Goal: Task Accomplishment & Management: Complete application form

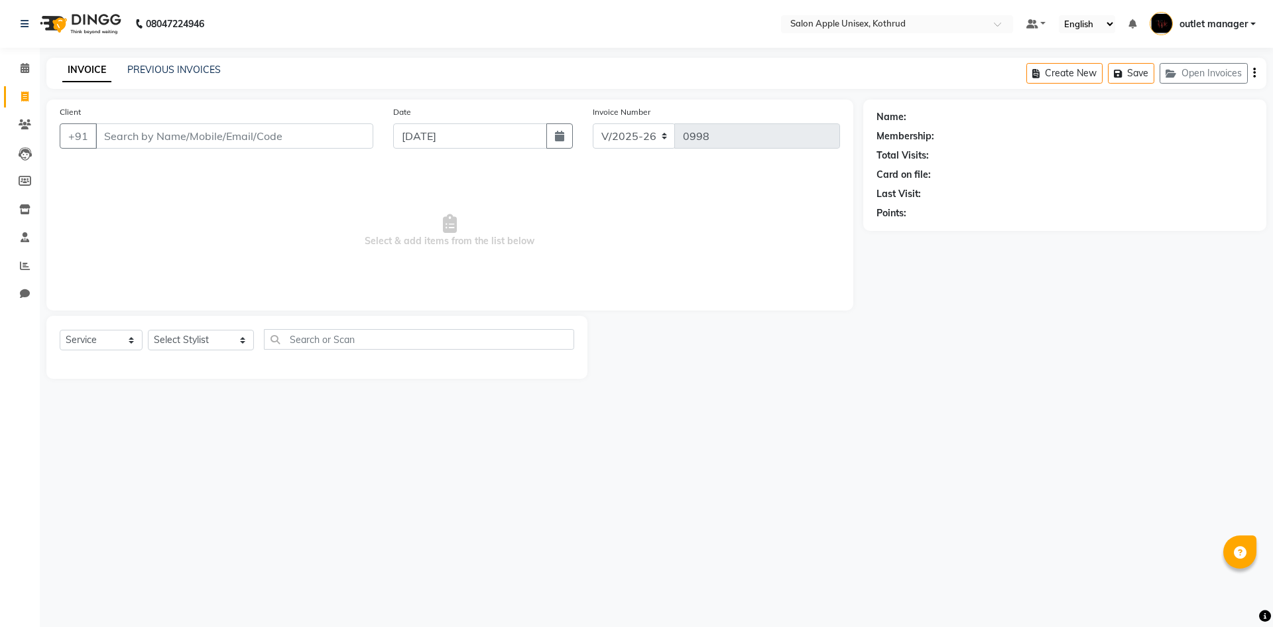
select select "139"
select select "service"
click at [198, 330] on select "Select Stylist [PERSON_NAME] [PERSON_NAME] [PERSON_NAME] outlet manager [PERSON…" at bounding box center [201, 340] width 106 height 21
select select "76425"
click at [148, 330] on select "Select Stylist [PERSON_NAME] [PERSON_NAME] [PERSON_NAME] outlet manager [PERSON…" at bounding box center [201, 340] width 106 height 21
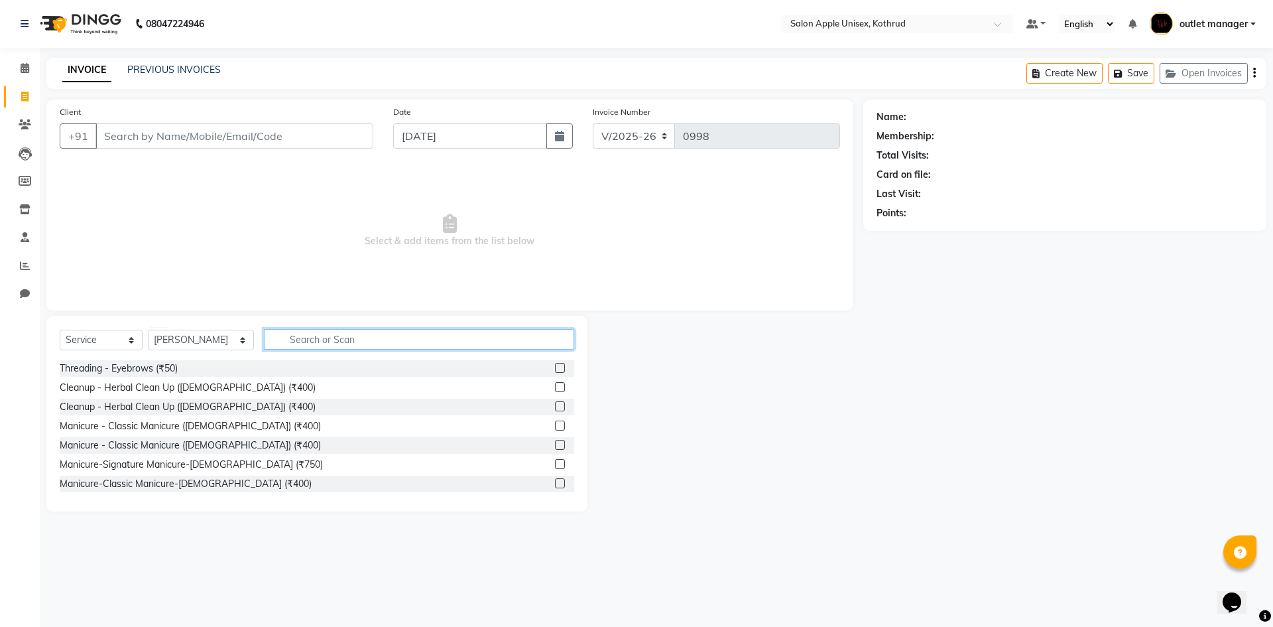
drag, startPoint x: 263, startPoint y: 329, endPoint x: 266, endPoint y: 346, distance: 16.8
click at [264, 331] on input "text" at bounding box center [419, 339] width 310 height 21
type input "70"
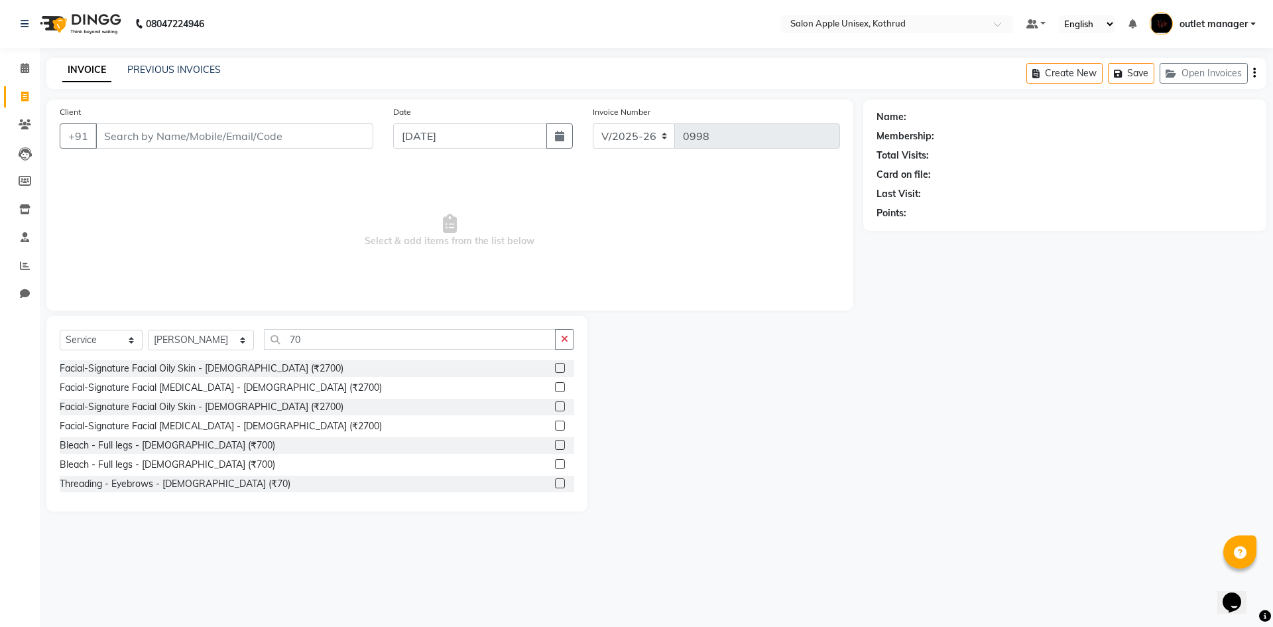
click at [555, 482] on label at bounding box center [560, 483] width 10 height 10
click at [555, 482] on input "checkbox" at bounding box center [559, 484] width 9 height 9
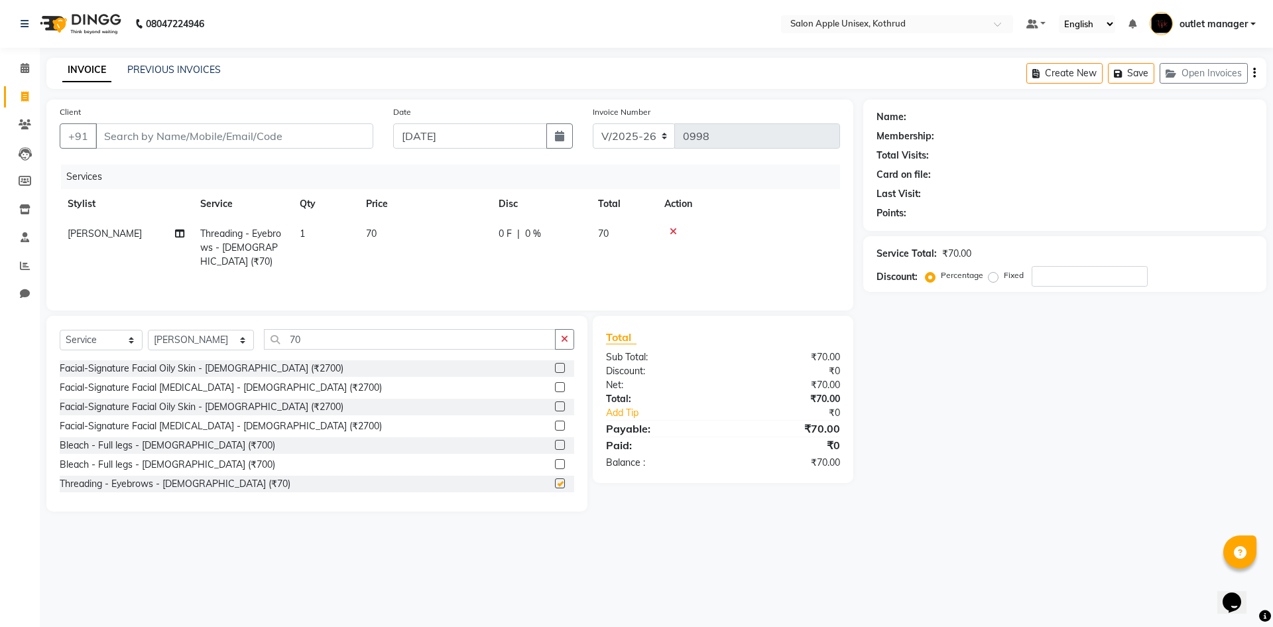
checkbox input "false"
click at [218, 133] on input "Client" at bounding box center [235, 135] width 278 height 25
click at [117, 142] on input "Client" at bounding box center [235, 135] width 278 height 25
type input "9"
type input "0"
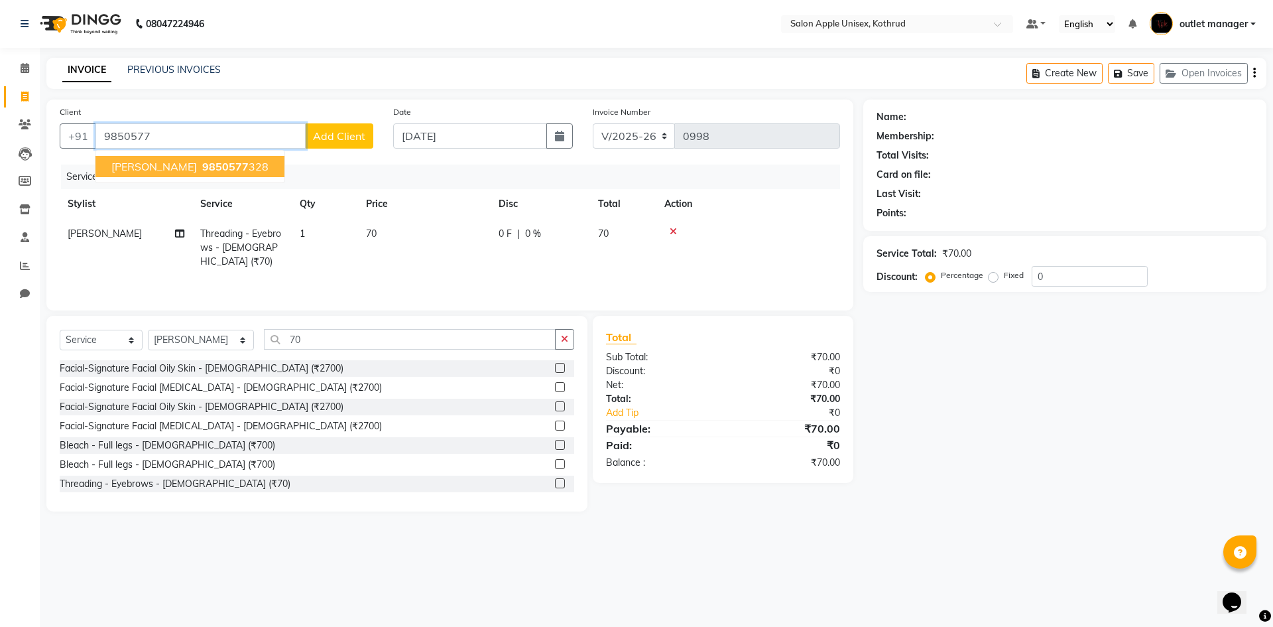
click at [151, 163] on span "Pooja Kale" at bounding box center [154, 166] width 86 height 13
type input "9850577328"
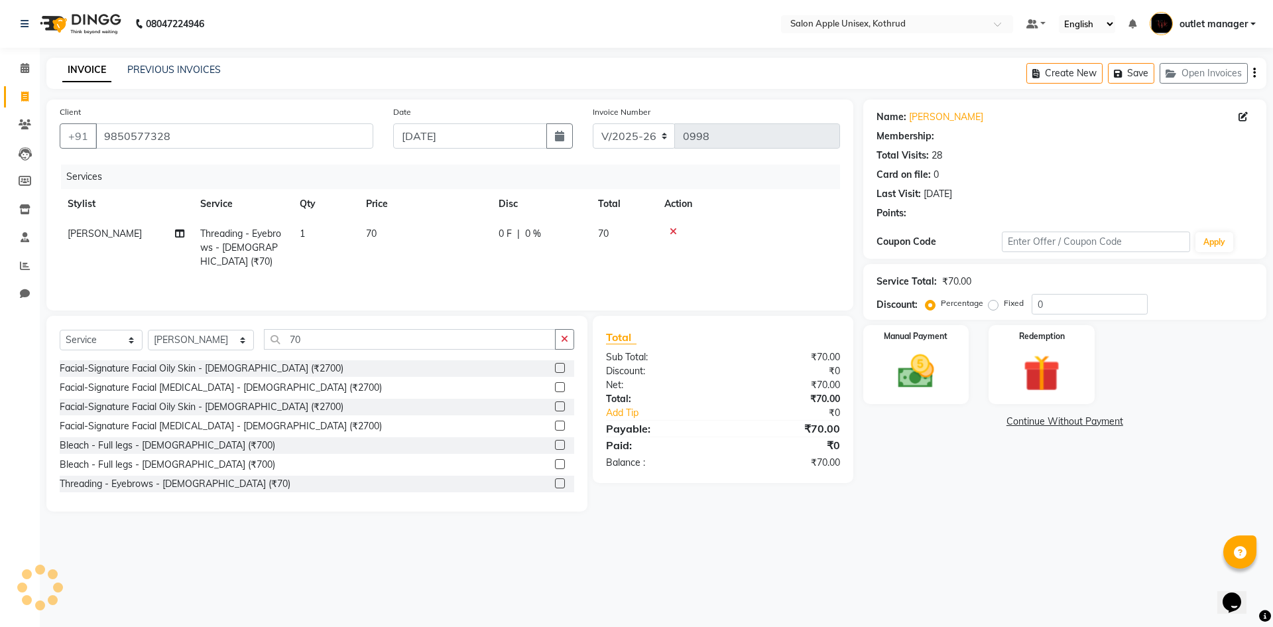
type input "10"
select select "1: Object"
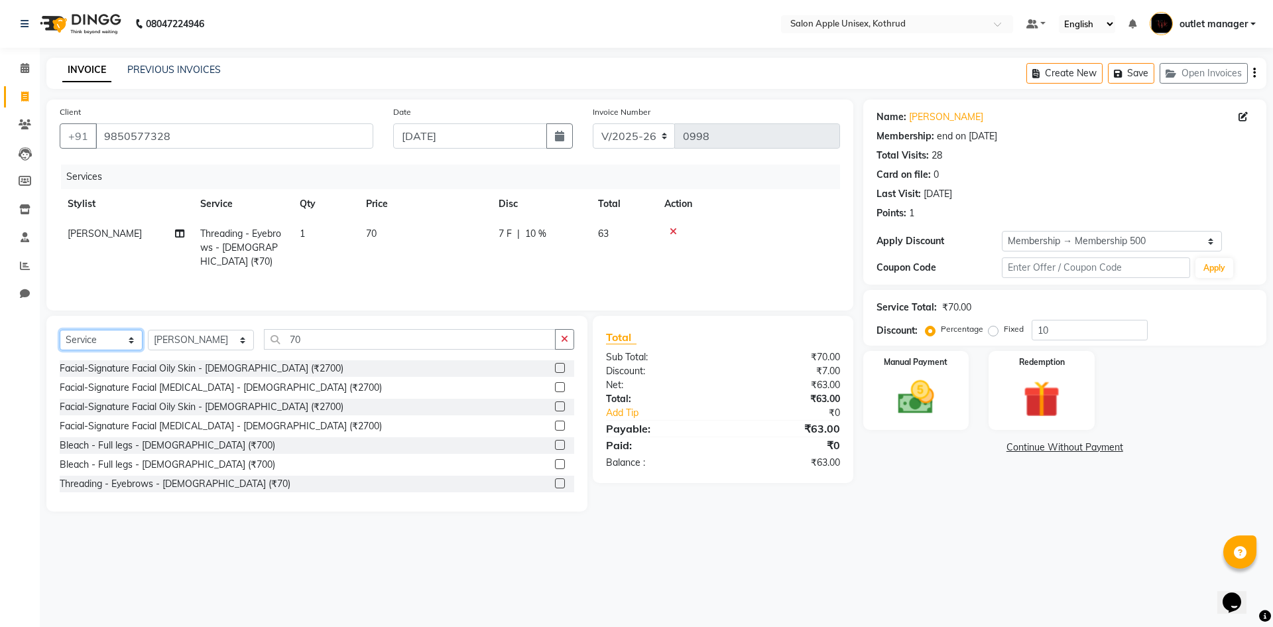
click at [135, 337] on select "Select Service Product Membership Package Voucher Prepaid Gift Card" at bounding box center [101, 340] width 83 height 21
select select "product"
click at [60, 330] on select "Select Service Product Membership Package Voucher Prepaid Gift Card" at bounding box center [101, 340] width 83 height 21
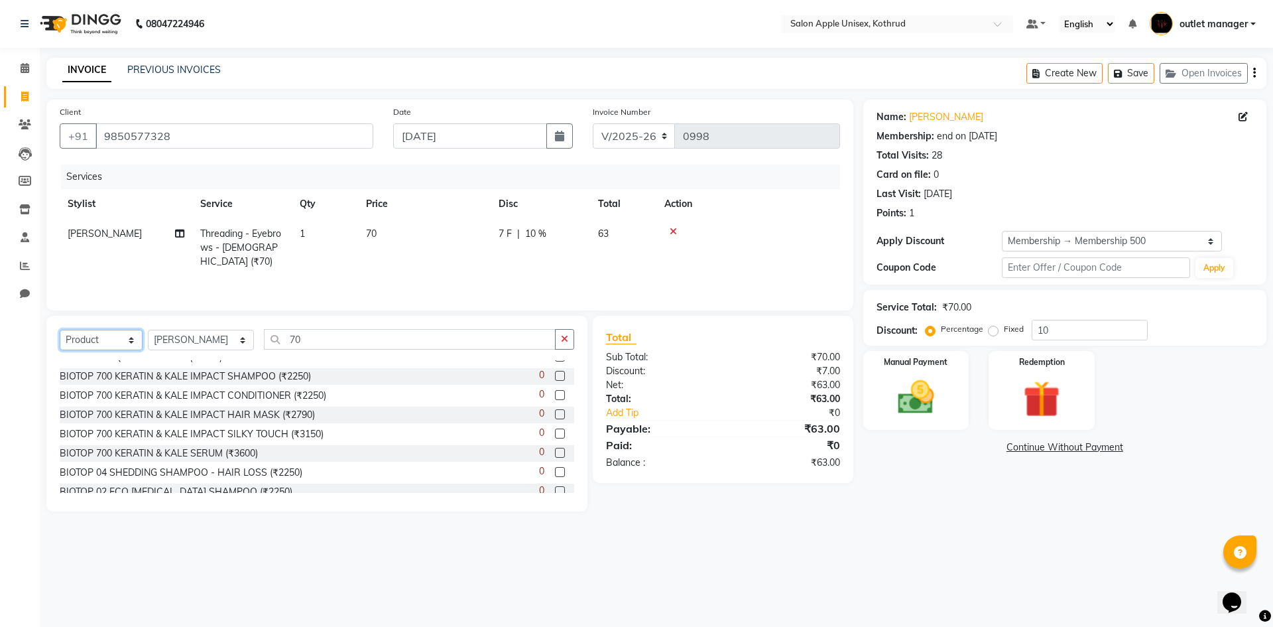
scroll to position [564, 0]
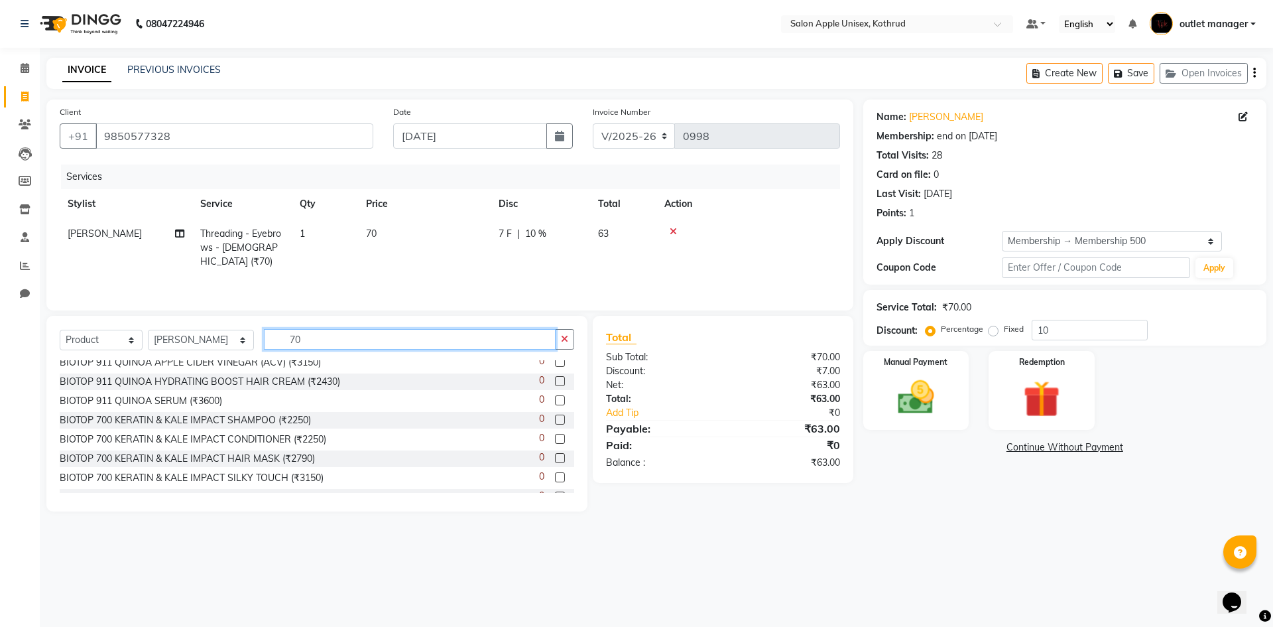
click at [298, 342] on input "70" at bounding box center [410, 339] width 292 height 21
type input "7"
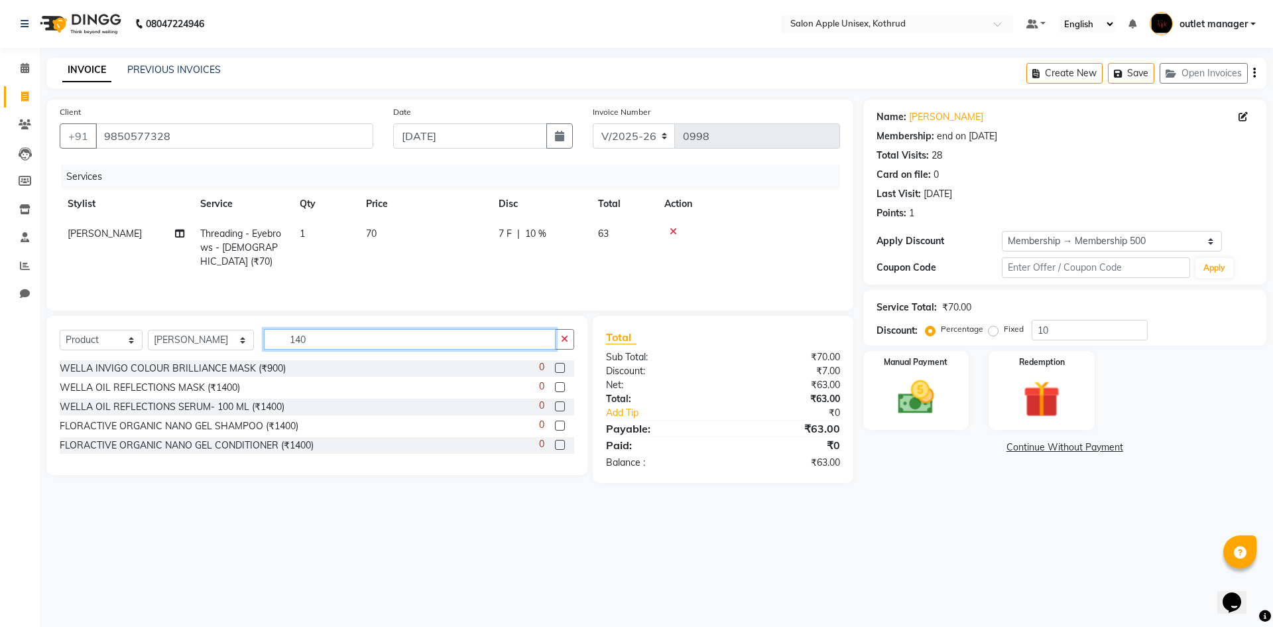
scroll to position [0, 0]
type input "1400"
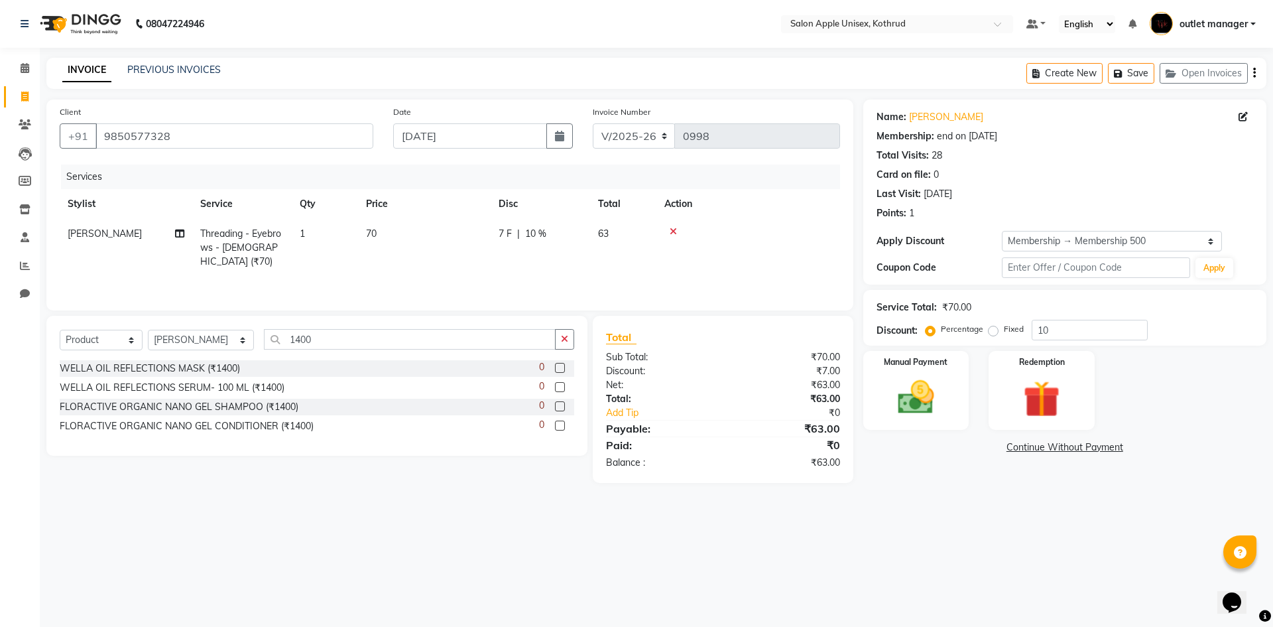
click at [561, 409] on label at bounding box center [560, 406] width 10 height 10
click at [561, 409] on input "checkbox" at bounding box center [559, 407] width 9 height 9
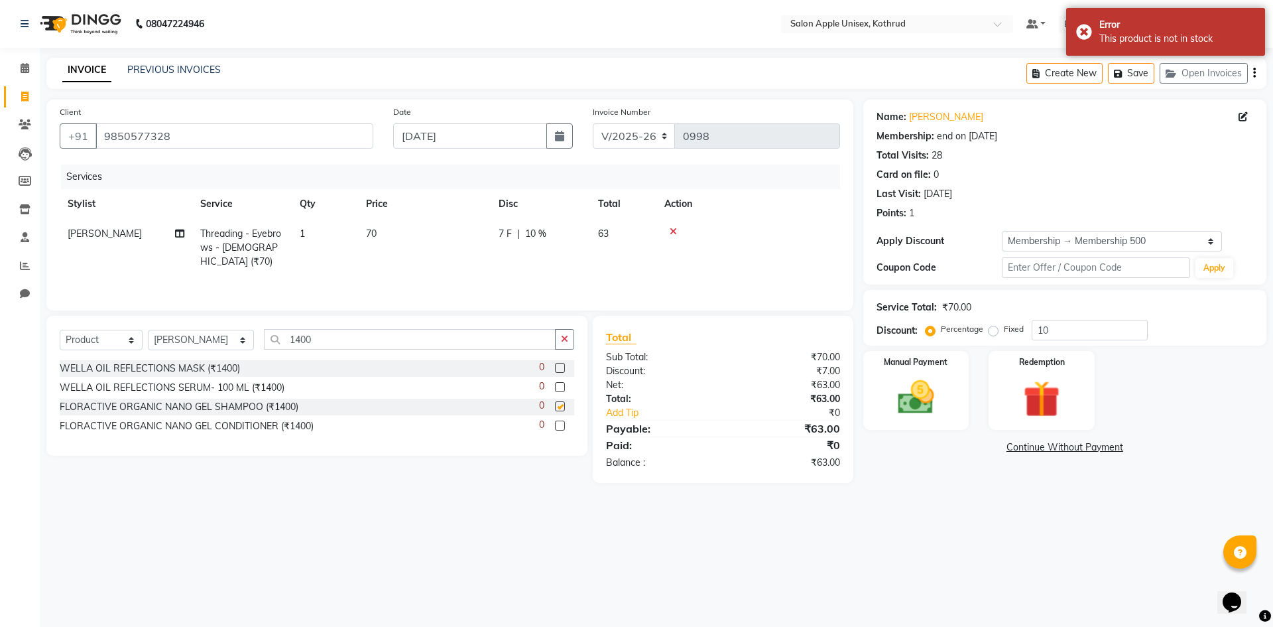
checkbox input "false"
click at [560, 425] on label at bounding box center [560, 425] width 10 height 10
click at [560, 425] on input "checkbox" at bounding box center [559, 426] width 9 height 9
checkbox input "false"
click at [560, 406] on label at bounding box center [560, 406] width 10 height 10
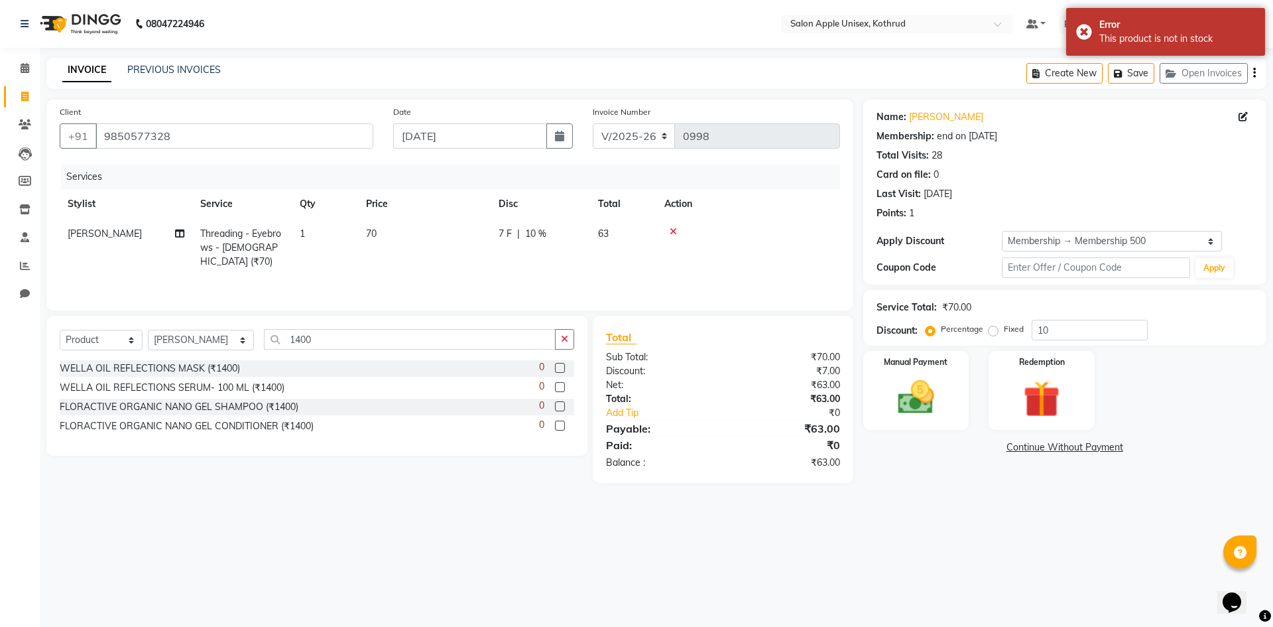
click at [560, 406] on input "checkbox" at bounding box center [559, 407] width 9 height 9
click at [560, 406] on label at bounding box center [560, 406] width 10 height 10
click at [560, 406] on input "checkbox" at bounding box center [559, 407] width 9 height 9
click at [560, 406] on label at bounding box center [560, 406] width 10 height 10
click at [560, 406] on input "checkbox" at bounding box center [559, 407] width 9 height 9
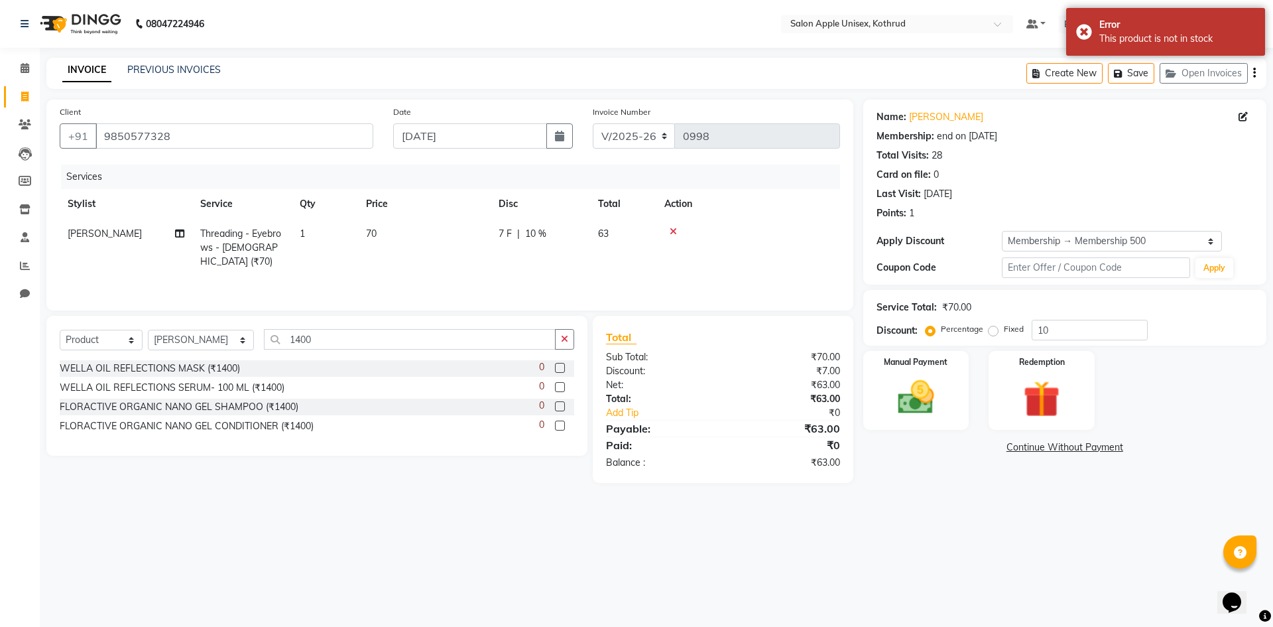
click at [560, 406] on label at bounding box center [560, 406] width 10 height 10
click at [560, 406] on input "checkbox" at bounding box center [559, 407] width 9 height 9
click at [560, 406] on label at bounding box center [560, 406] width 10 height 10
click at [560, 406] on input "checkbox" at bounding box center [559, 407] width 9 height 9
click at [560, 406] on label at bounding box center [560, 406] width 10 height 10
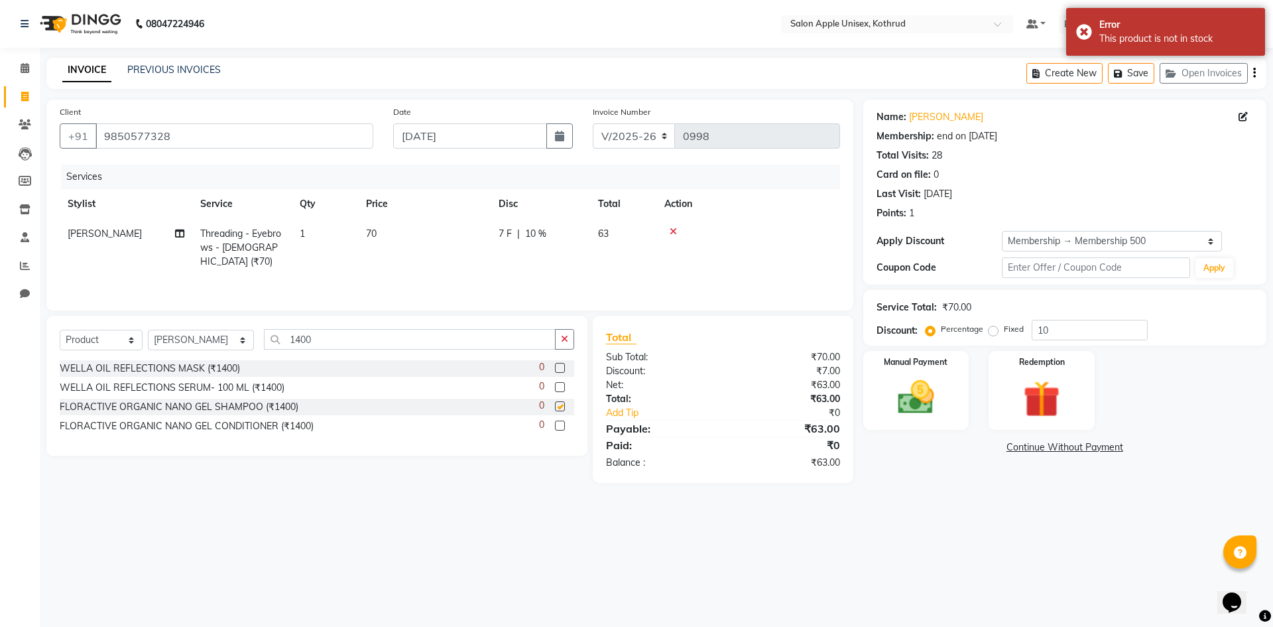
click at [560, 406] on input "checkbox" at bounding box center [559, 407] width 9 height 9
click at [560, 406] on label at bounding box center [560, 406] width 10 height 10
click at [560, 406] on input "checkbox" at bounding box center [559, 407] width 9 height 9
checkbox input "false"
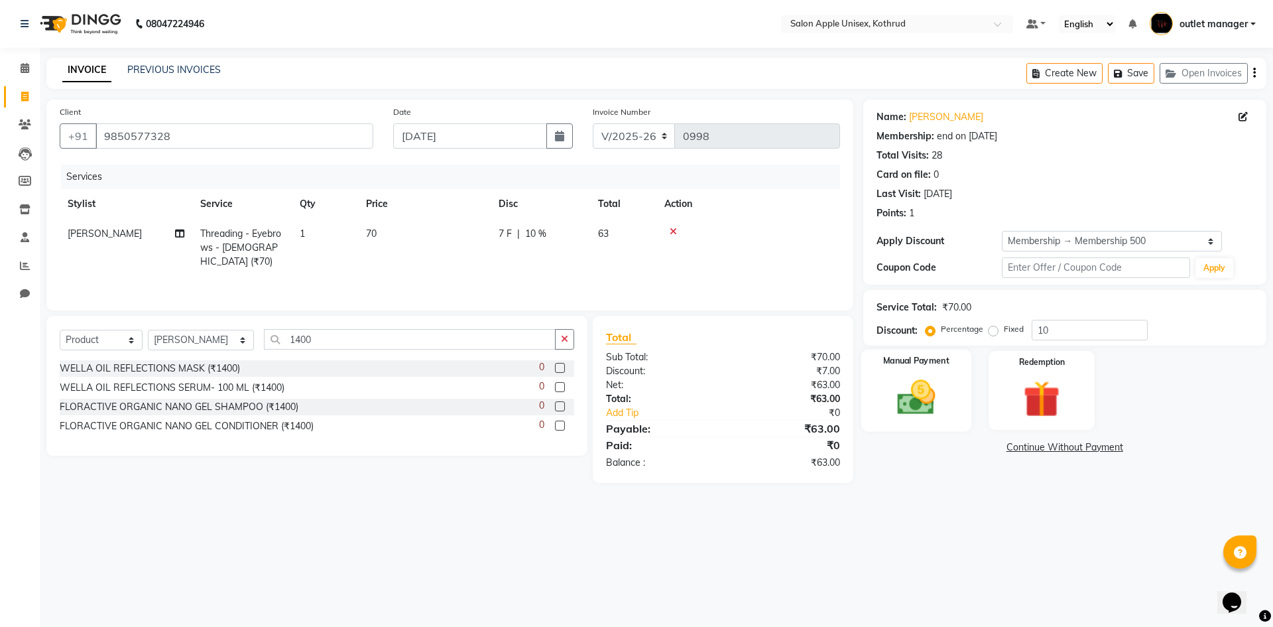
click at [952, 393] on div "Manual Payment" at bounding box center [916, 391] width 110 height 82
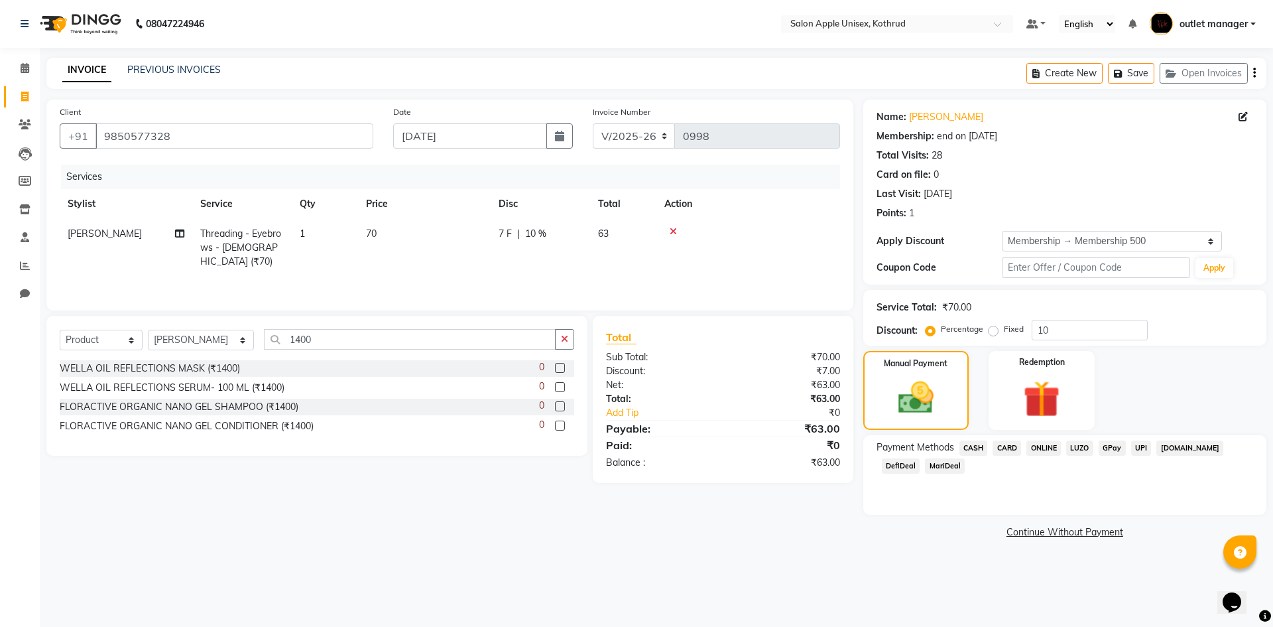
click at [1035, 450] on span "ONLINE" at bounding box center [1044, 447] width 34 height 15
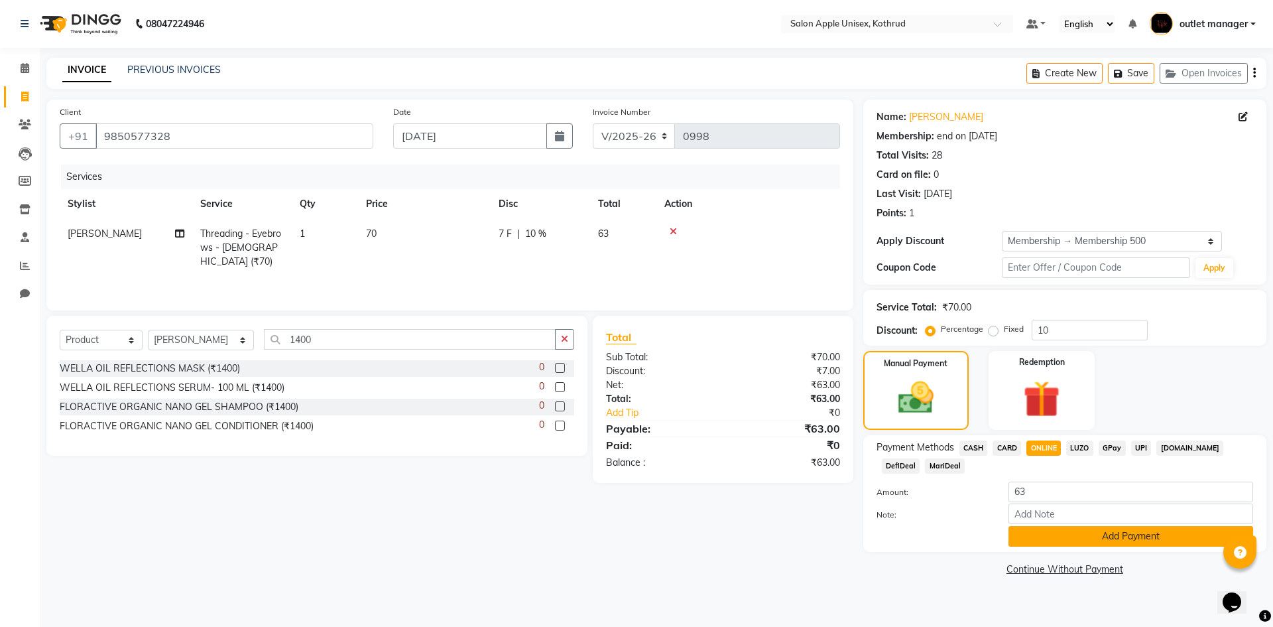
click at [1019, 529] on button "Add Payment" at bounding box center [1131, 536] width 245 height 21
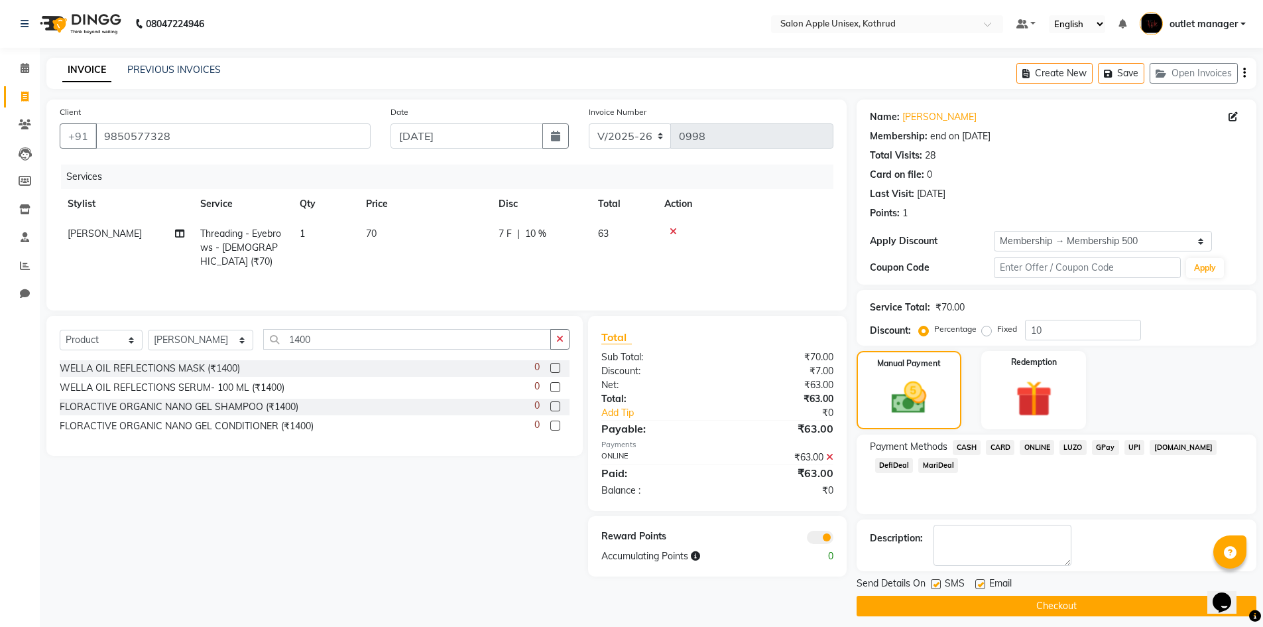
click at [1062, 609] on button "Checkout" at bounding box center [1057, 606] width 400 height 21
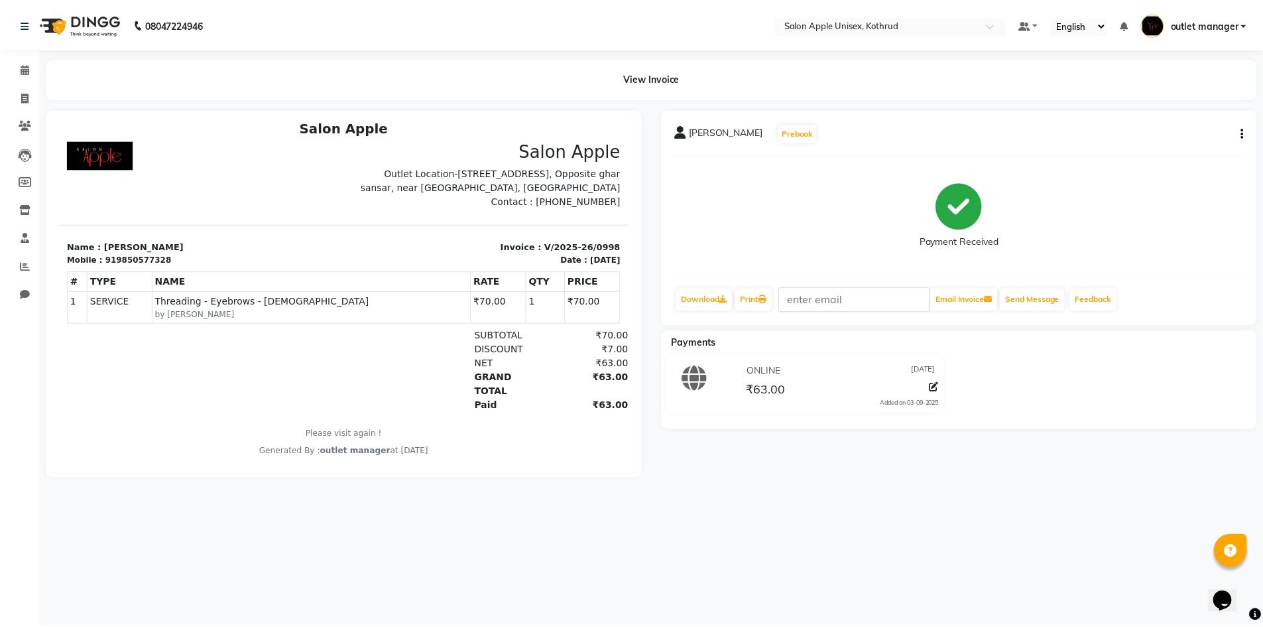
scroll to position [11, 0]
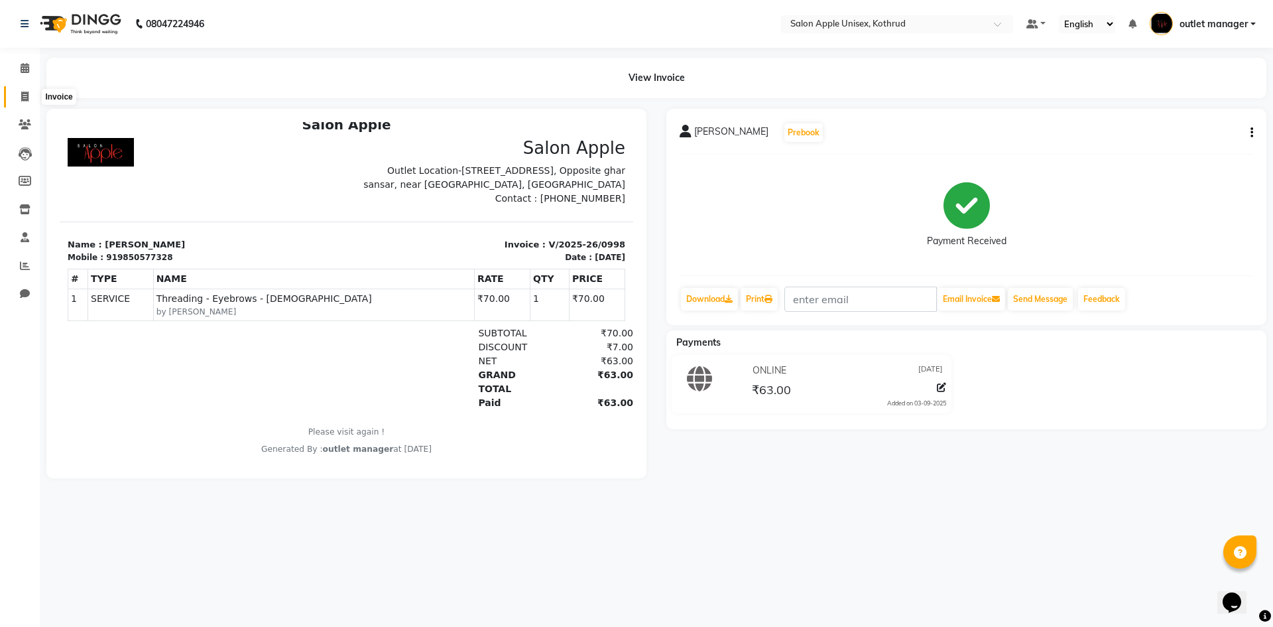
click at [18, 97] on span at bounding box center [24, 97] width 23 height 15
select select "service"
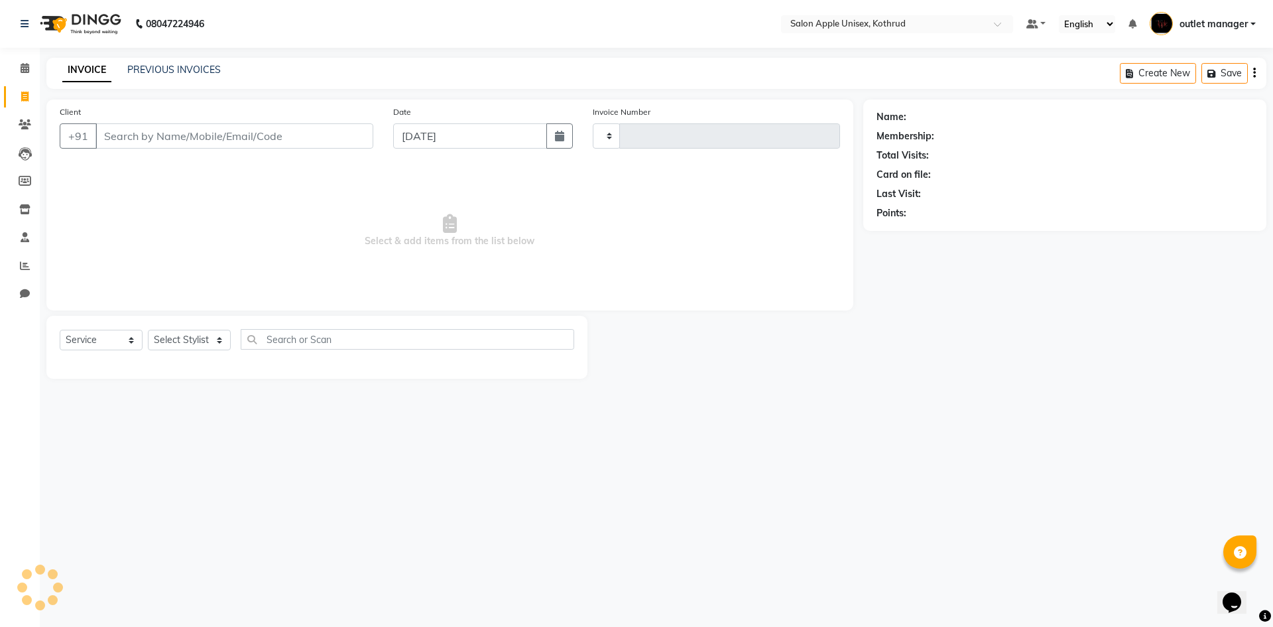
type input "0999"
select select "139"
click at [174, 72] on link "PREVIOUS INVOICES" at bounding box center [174, 70] width 94 height 12
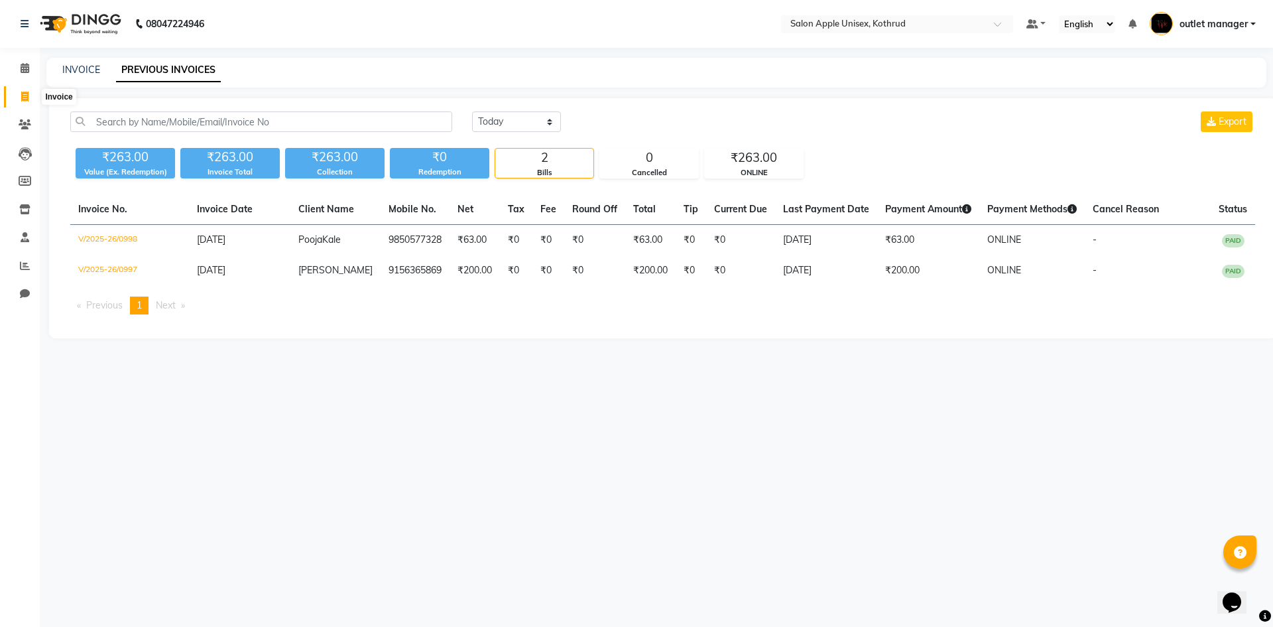
click at [25, 99] on icon at bounding box center [24, 97] width 7 height 10
select select "139"
select select "service"
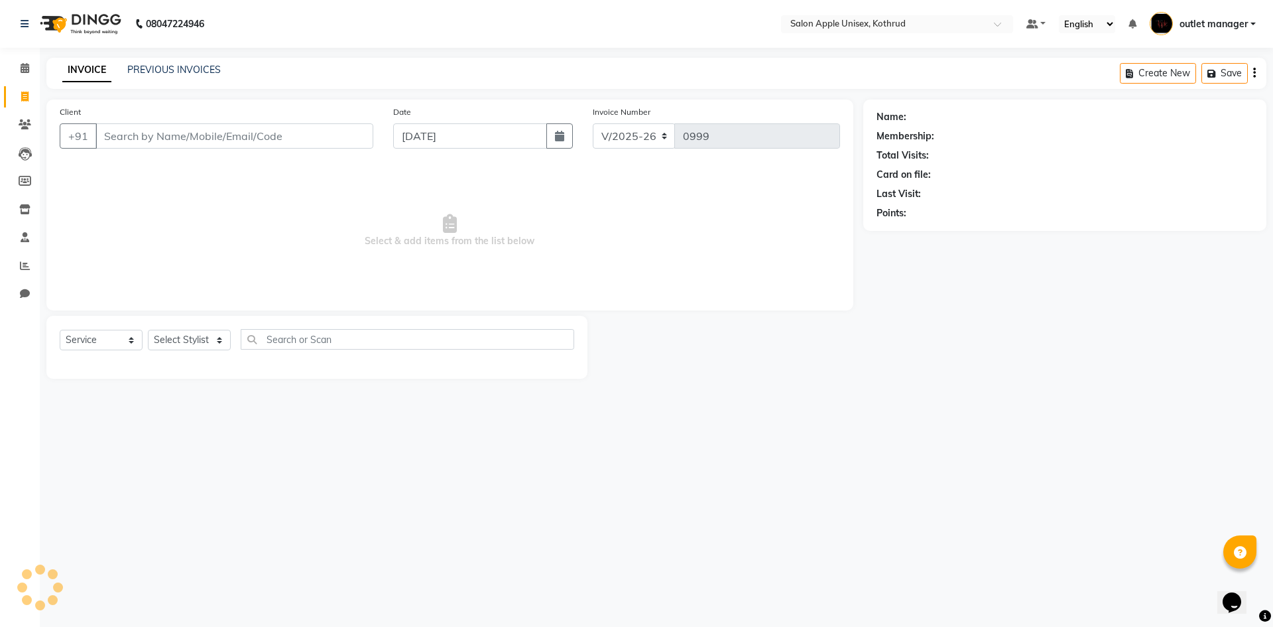
click at [285, 134] on input "Client" at bounding box center [235, 135] width 278 height 25
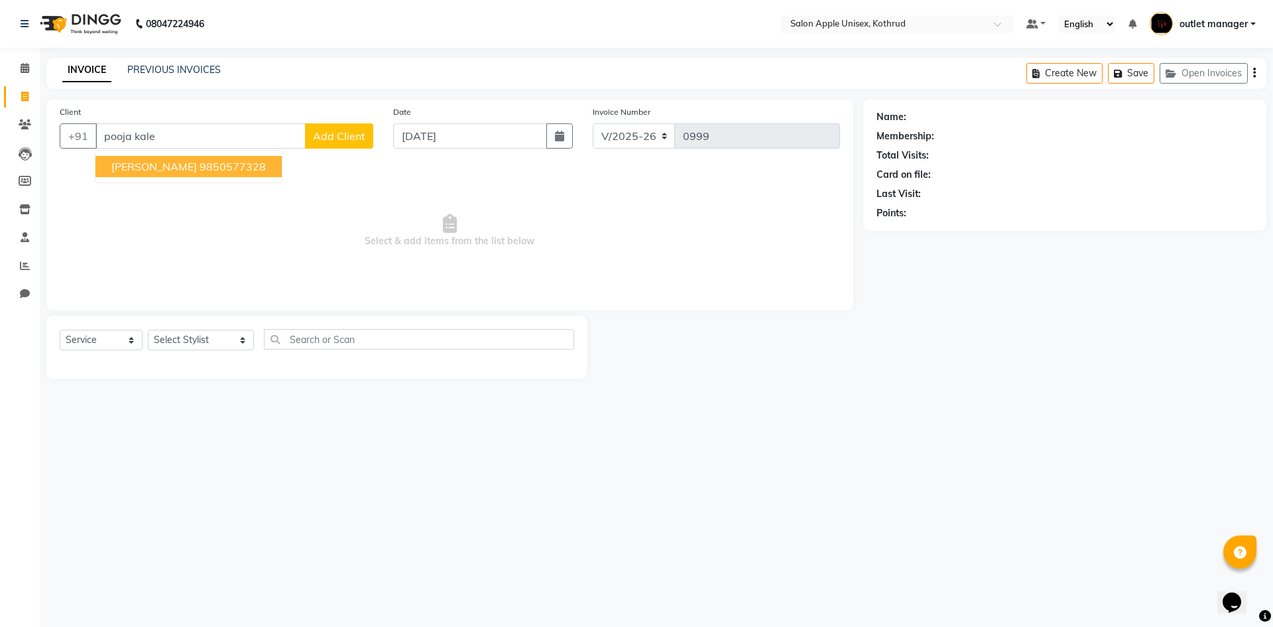
click at [215, 164] on ngb-highlight "9850577328" at bounding box center [233, 166] width 66 height 13
type input "9850577328"
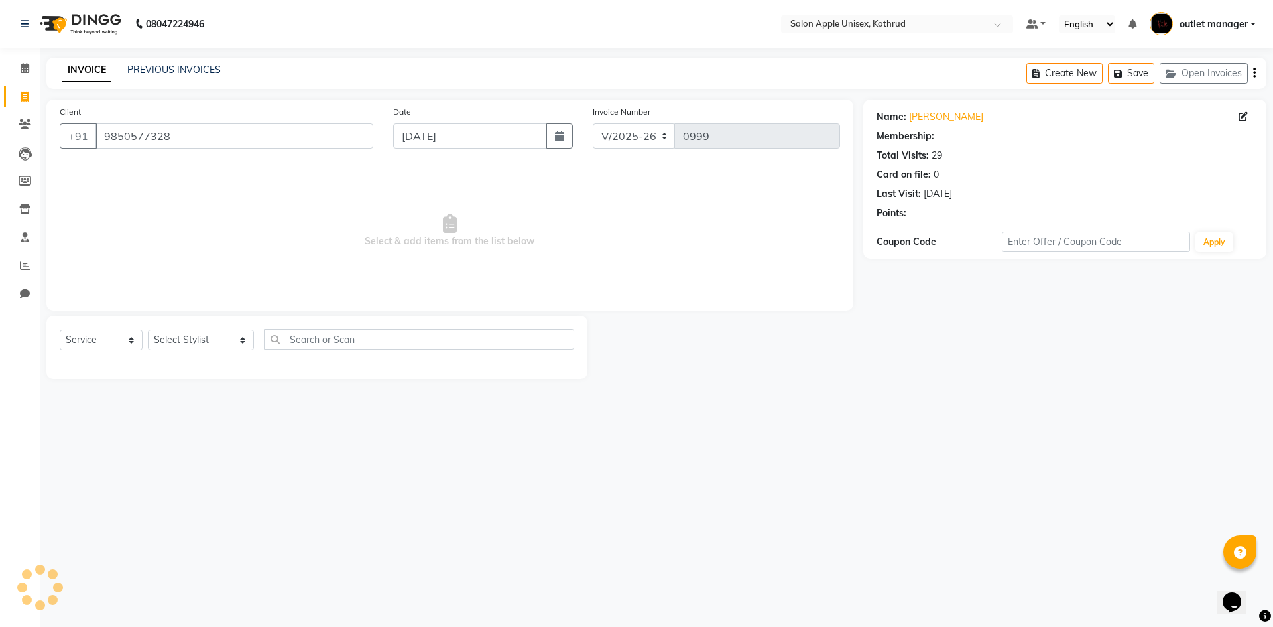
select select "1: Object"
click at [198, 339] on select "Select Stylist [PERSON_NAME] [PERSON_NAME] [PERSON_NAME] outlet manager [PERSON…" at bounding box center [201, 340] width 106 height 21
click at [535, 410] on div "08047224946 Select Location × Salon Apple Unisex, Kothrud Default Panel My Pane…" at bounding box center [636, 313] width 1273 height 627
drag, startPoint x: 23, startPoint y: 266, endPoint x: 24, endPoint y: 239, distance: 27.2
drag, startPoint x: 24, startPoint y: 239, endPoint x: 23, endPoint y: 209, distance: 29.9
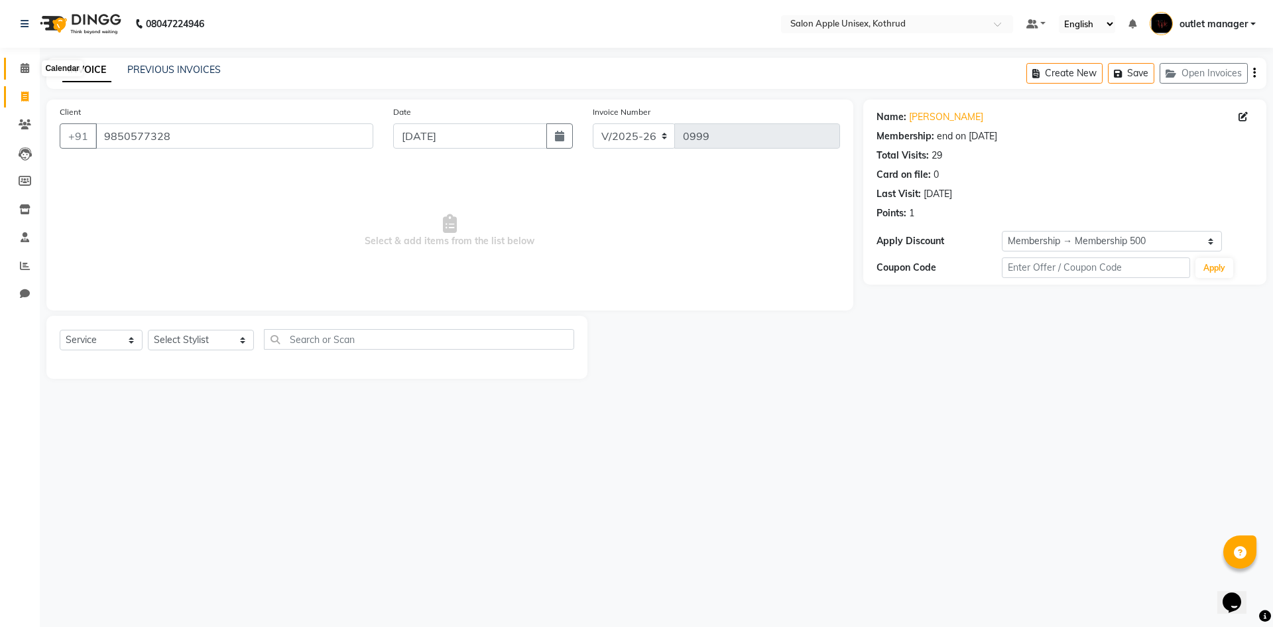
click at [25, 65] on icon at bounding box center [25, 68] width 9 height 10
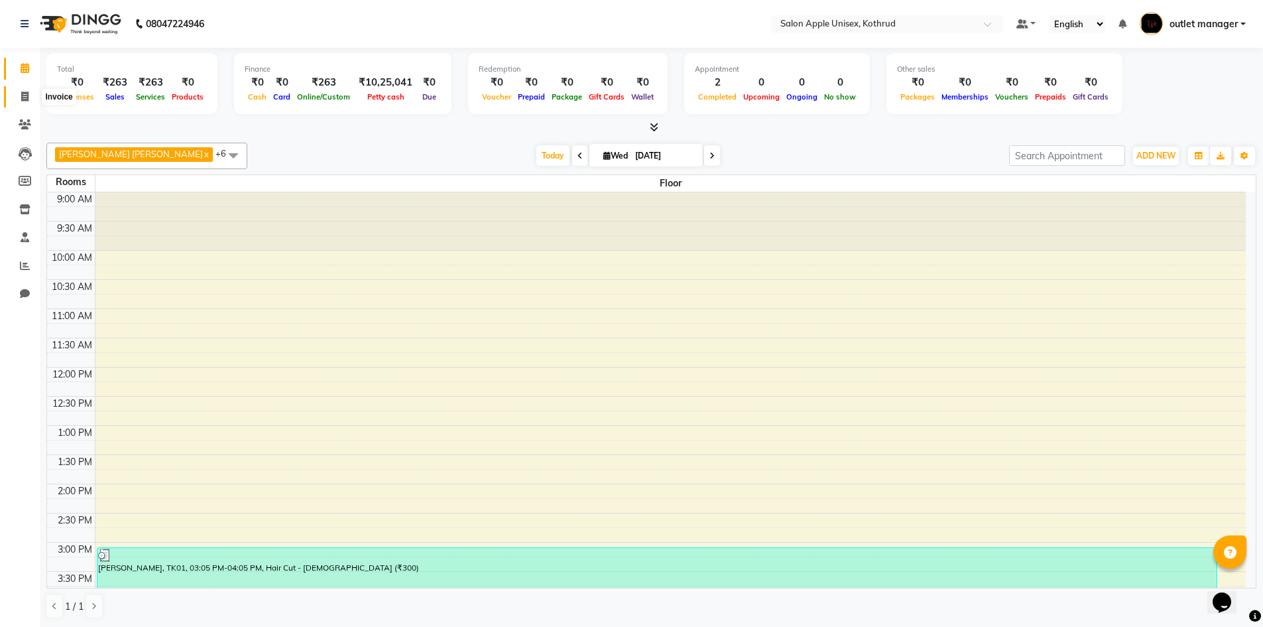
click at [23, 92] on icon at bounding box center [24, 97] width 7 height 10
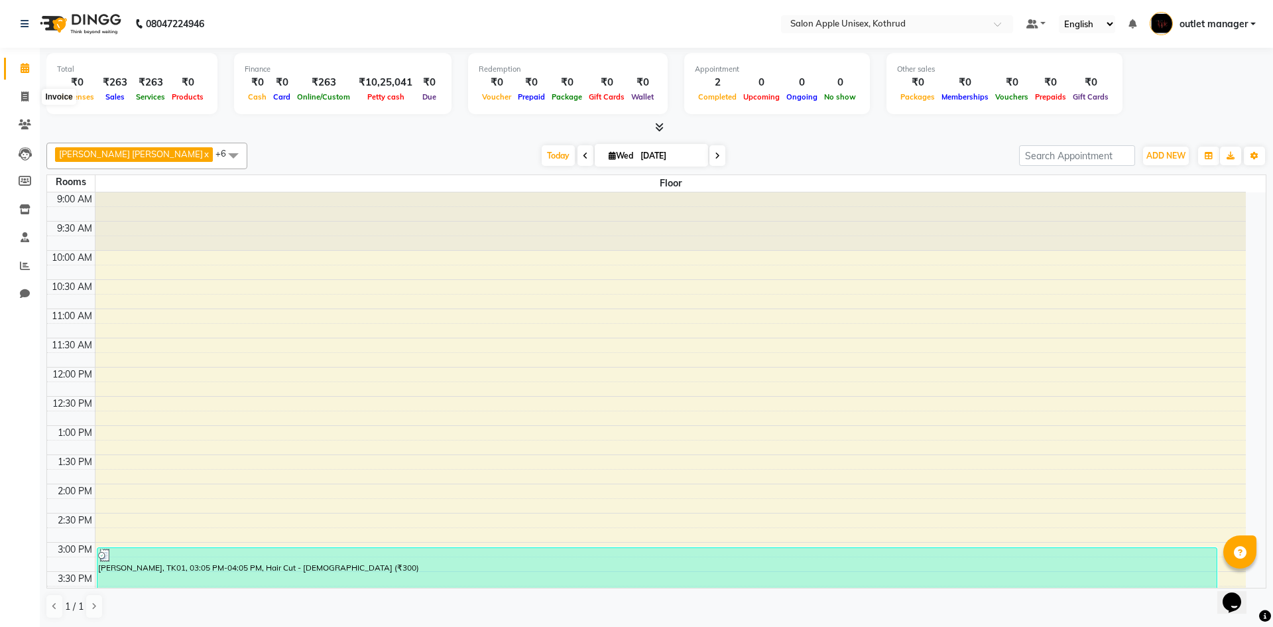
select select "139"
select select "service"
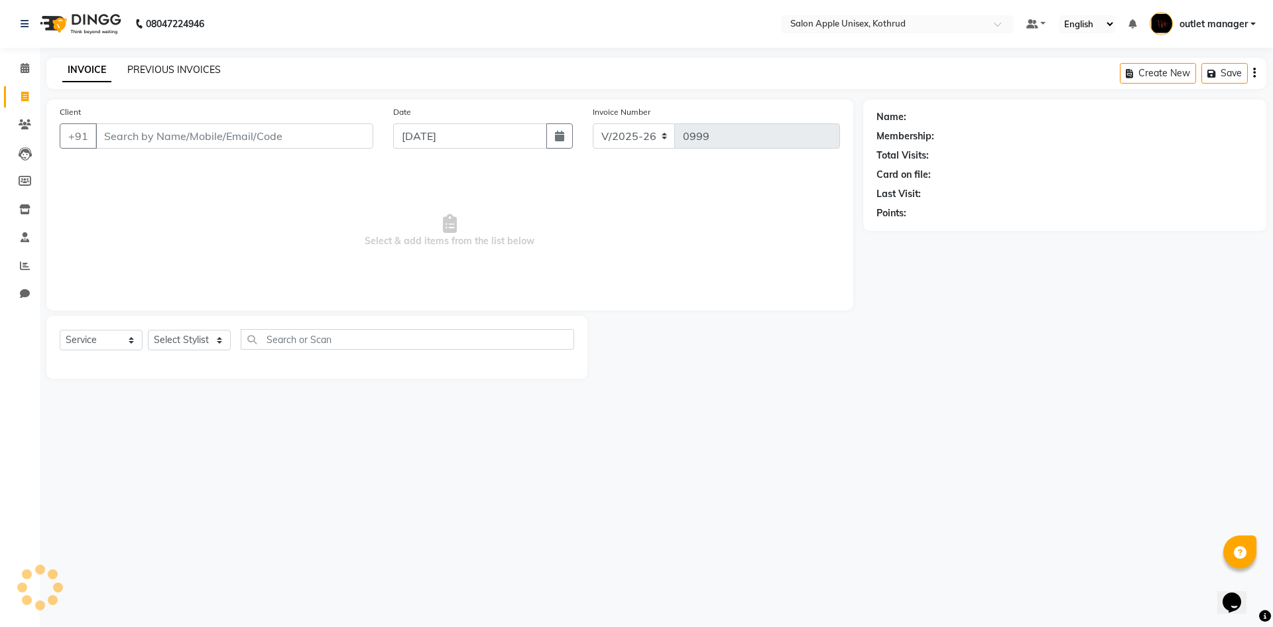
click at [159, 67] on link "PREVIOUS INVOICES" at bounding box center [174, 70] width 94 height 12
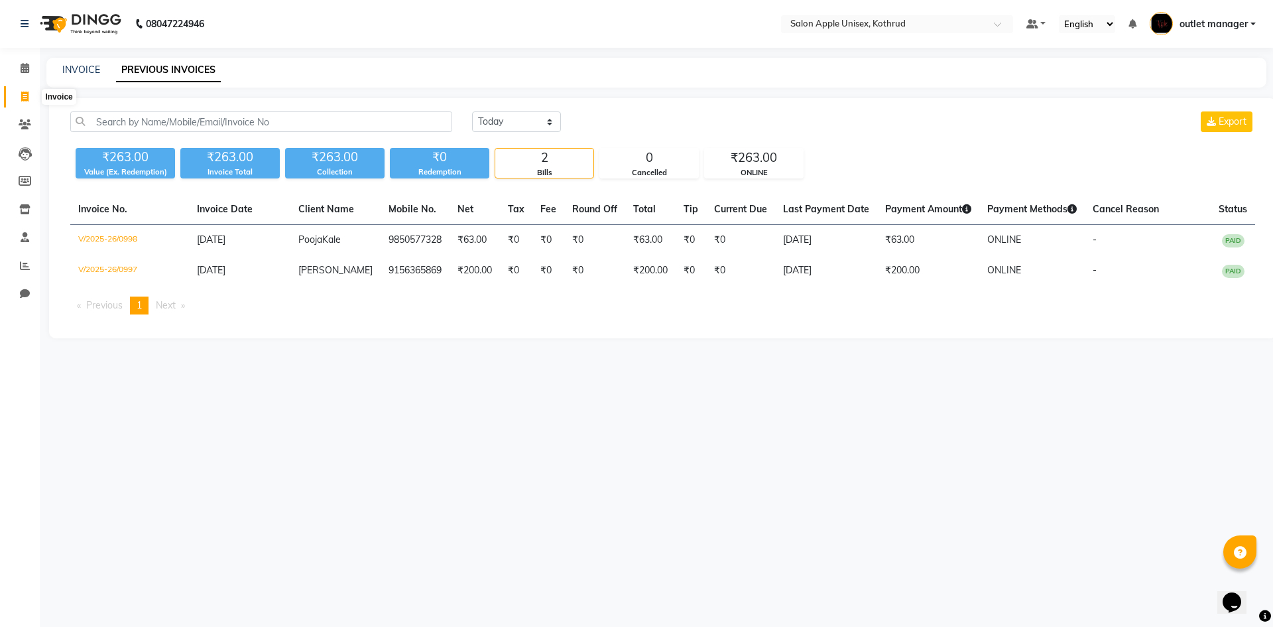
click at [25, 92] on icon at bounding box center [24, 97] width 7 height 10
select select "139"
select select "service"
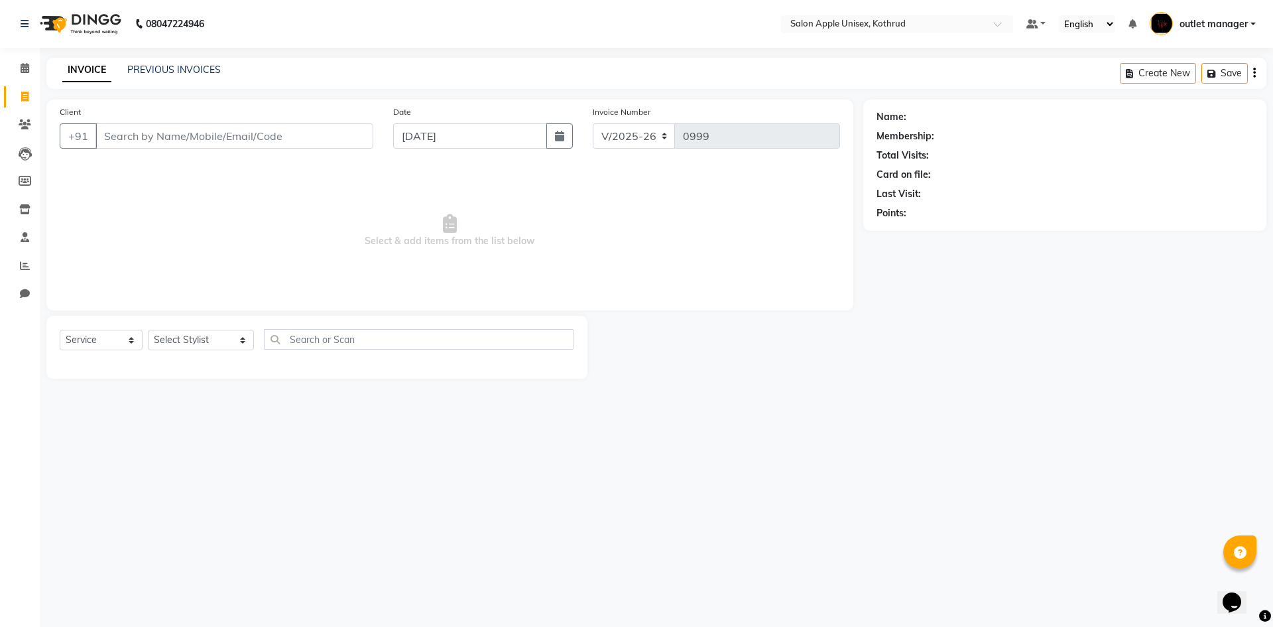
click at [163, 130] on input "Client" at bounding box center [235, 135] width 278 height 25
click at [119, 129] on input "Client" at bounding box center [235, 135] width 278 height 25
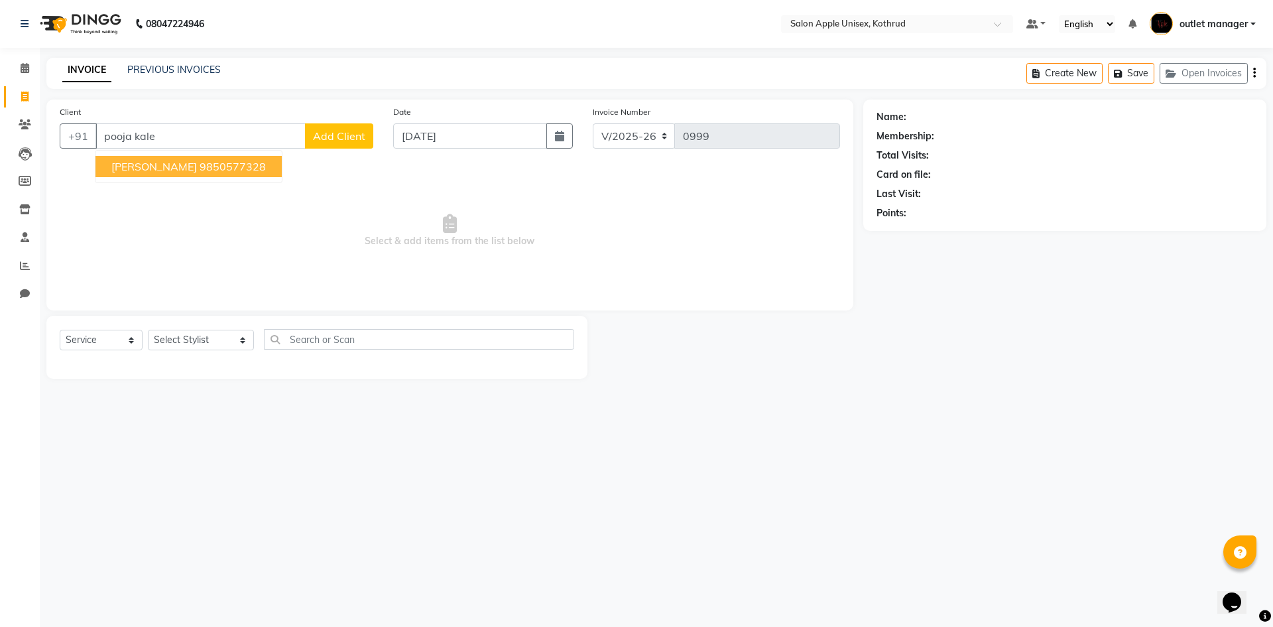
click at [149, 172] on span "Pooja Kale" at bounding box center [154, 166] width 86 height 13
type input "9850577328"
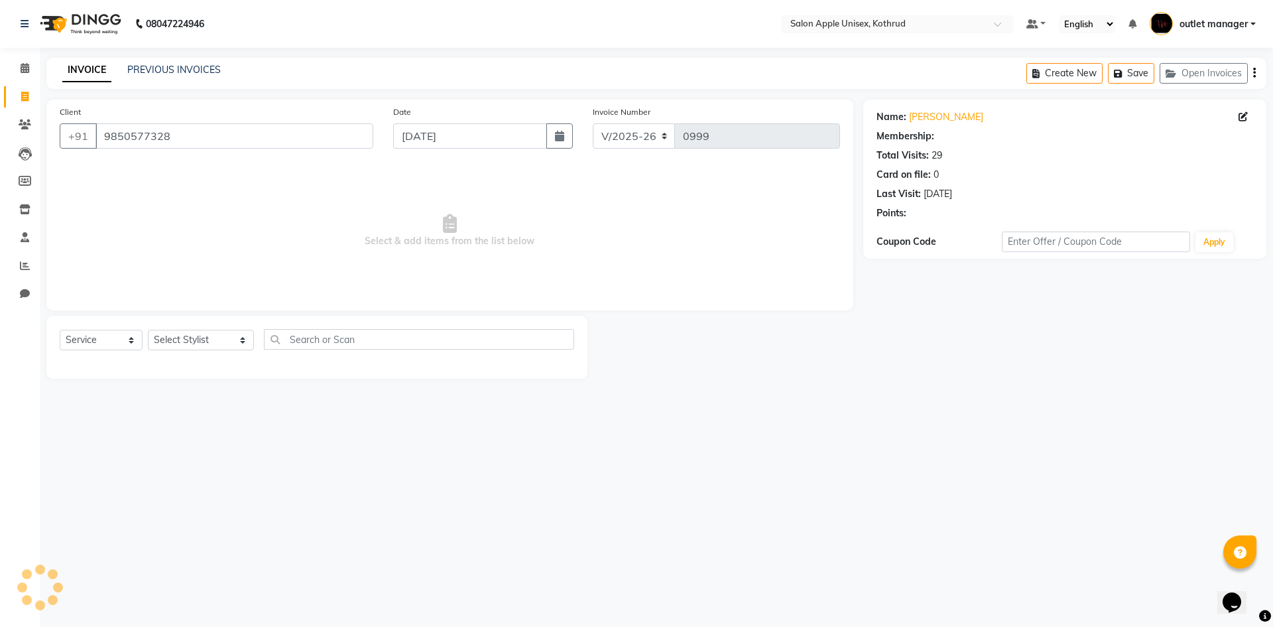
select select "1: Object"
click at [199, 330] on select "Select Stylist [PERSON_NAME] [PERSON_NAME] [PERSON_NAME] outlet manager [PERSON…" at bounding box center [201, 340] width 106 height 21
select select "83558"
click at [148, 330] on select "Select Stylist [PERSON_NAME] [PERSON_NAME] [PERSON_NAME] outlet manager [PERSON…" at bounding box center [201, 340] width 106 height 21
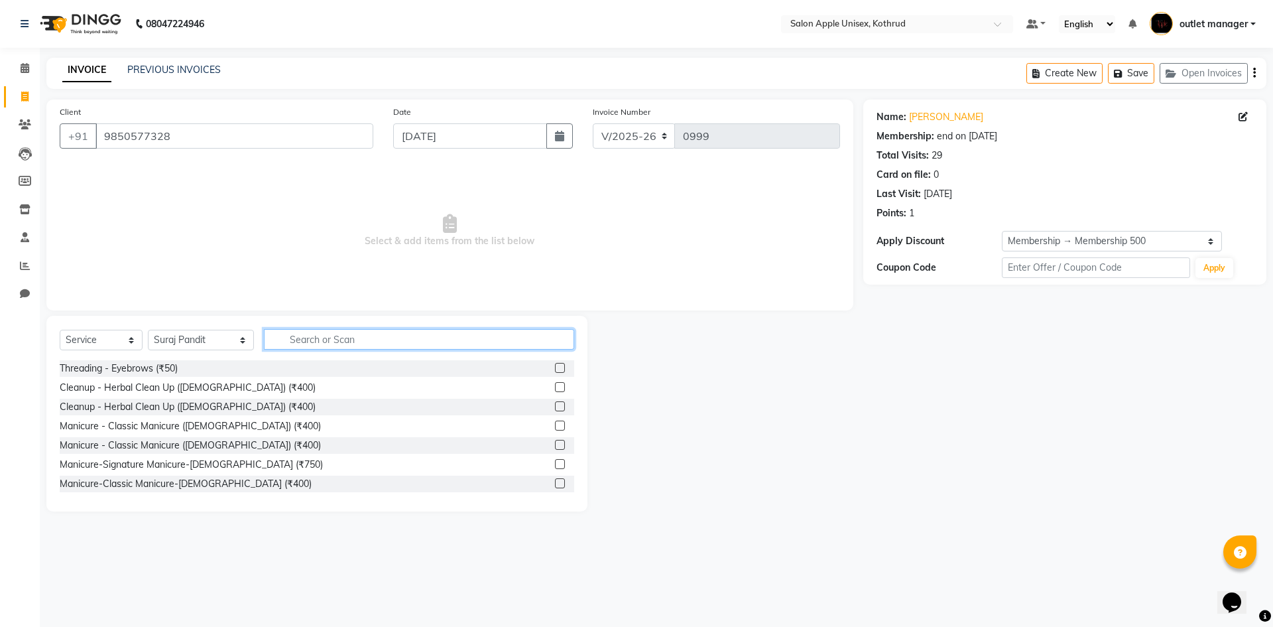
click at [292, 336] on input "text" at bounding box center [419, 339] width 310 height 21
type input "2"
click at [113, 337] on select "Select Service Product Membership Package Voucher Prepaid Gift Card" at bounding box center [101, 340] width 83 height 21
select select "product"
click at [60, 330] on select "Select Service Product Membership Package Voucher Prepaid Gift Card" at bounding box center [101, 340] width 83 height 21
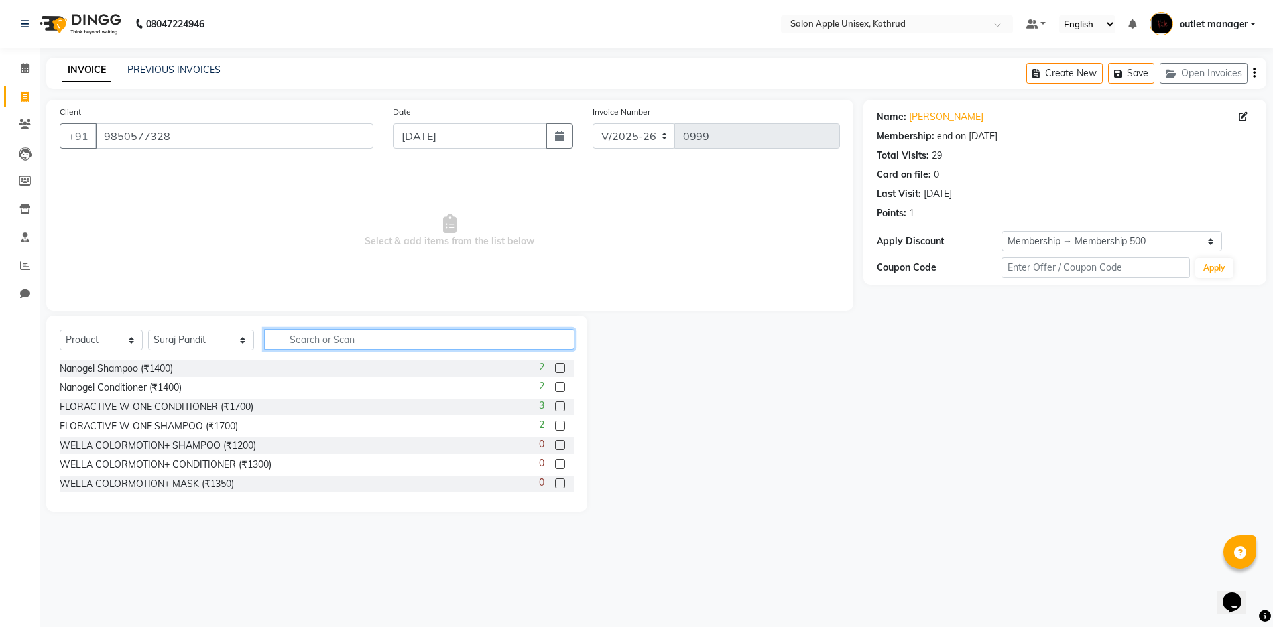
click at [288, 336] on input "text" at bounding box center [419, 339] width 310 height 21
click at [555, 363] on label at bounding box center [560, 368] width 10 height 10
click at [555, 364] on input "checkbox" at bounding box center [559, 368] width 9 height 9
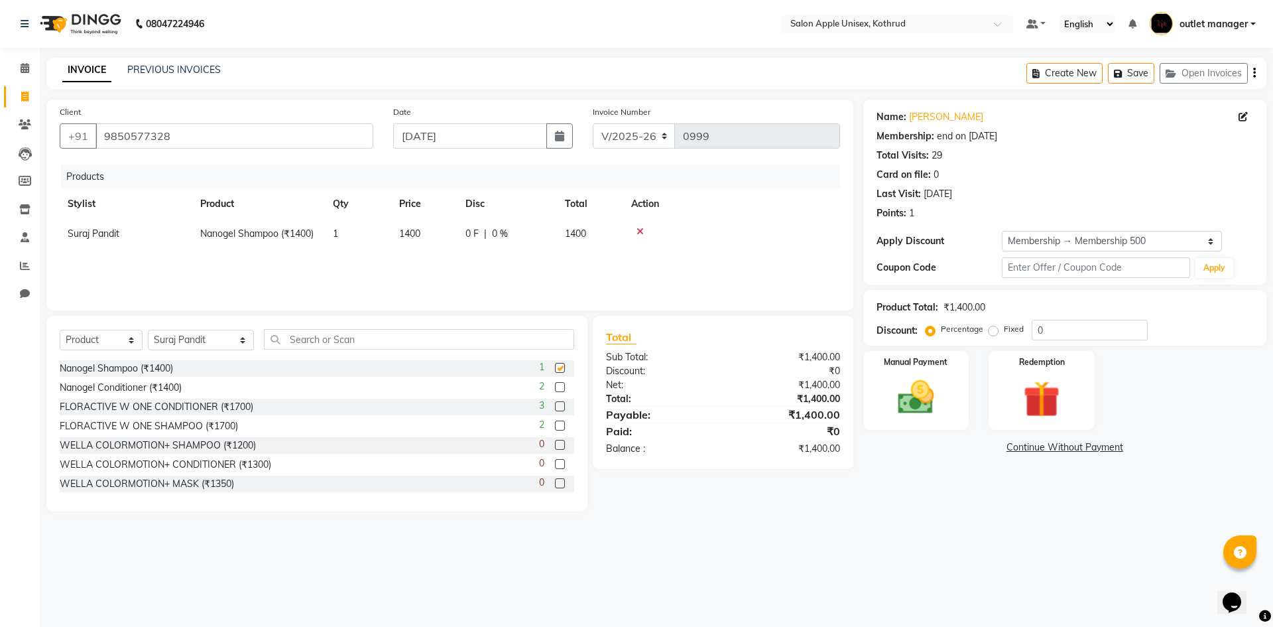
checkbox input "false"
click at [552, 381] on div "2" at bounding box center [556, 387] width 35 height 17
click at [555, 386] on label at bounding box center [560, 387] width 10 height 10
click at [555, 386] on input "checkbox" at bounding box center [559, 387] width 9 height 9
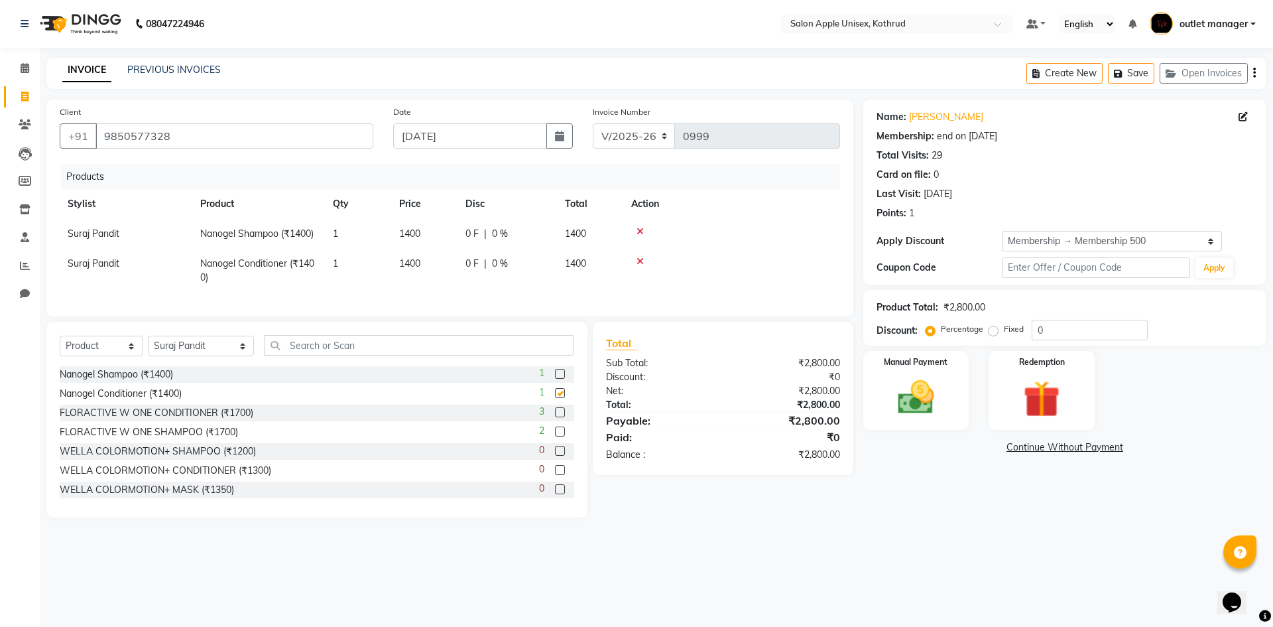
checkbox input "false"
click at [916, 359] on label "Manual Payment" at bounding box center [916, 361] width 66 height 13
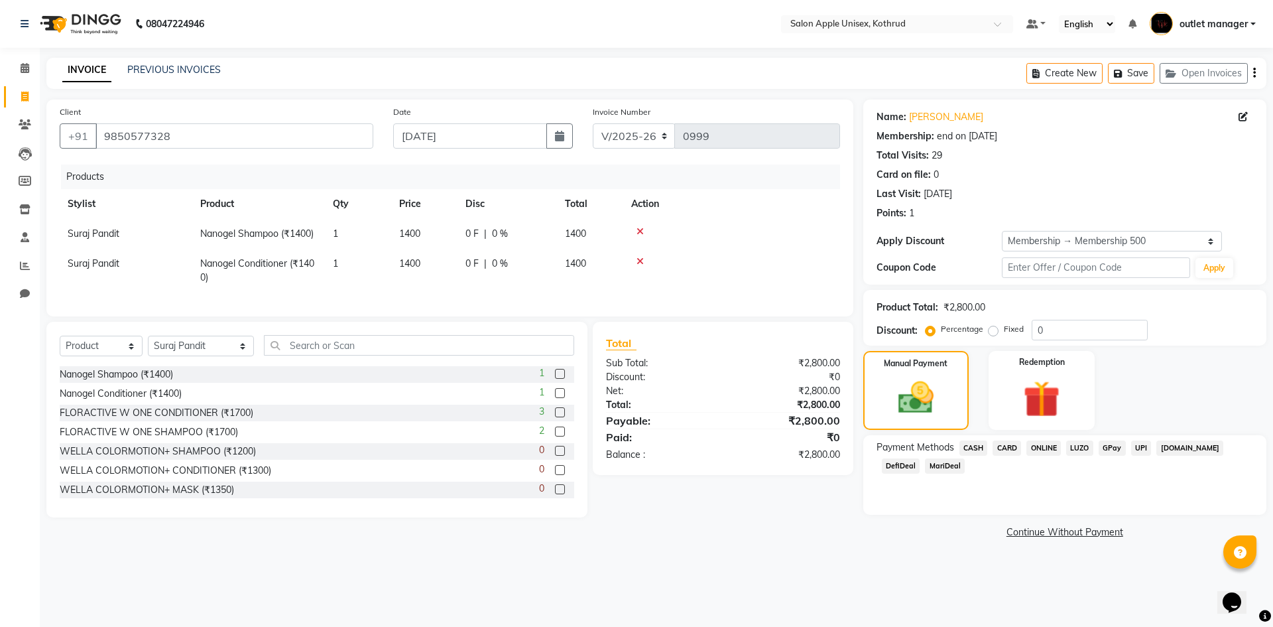
click at [1039, 450] on span "ONLINE" at bounding box center [1044, 447] width 34 height 15
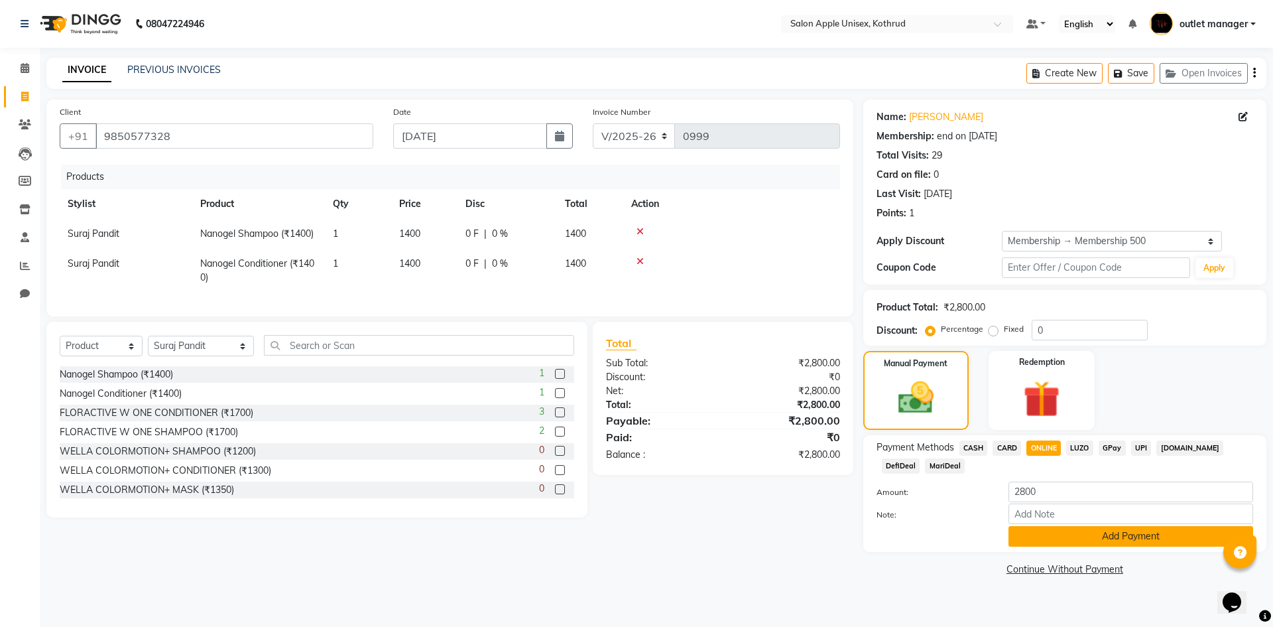
click at [1066, 537] on button "Add Payment" at bounding box center [1131, 536] width 245 height 21
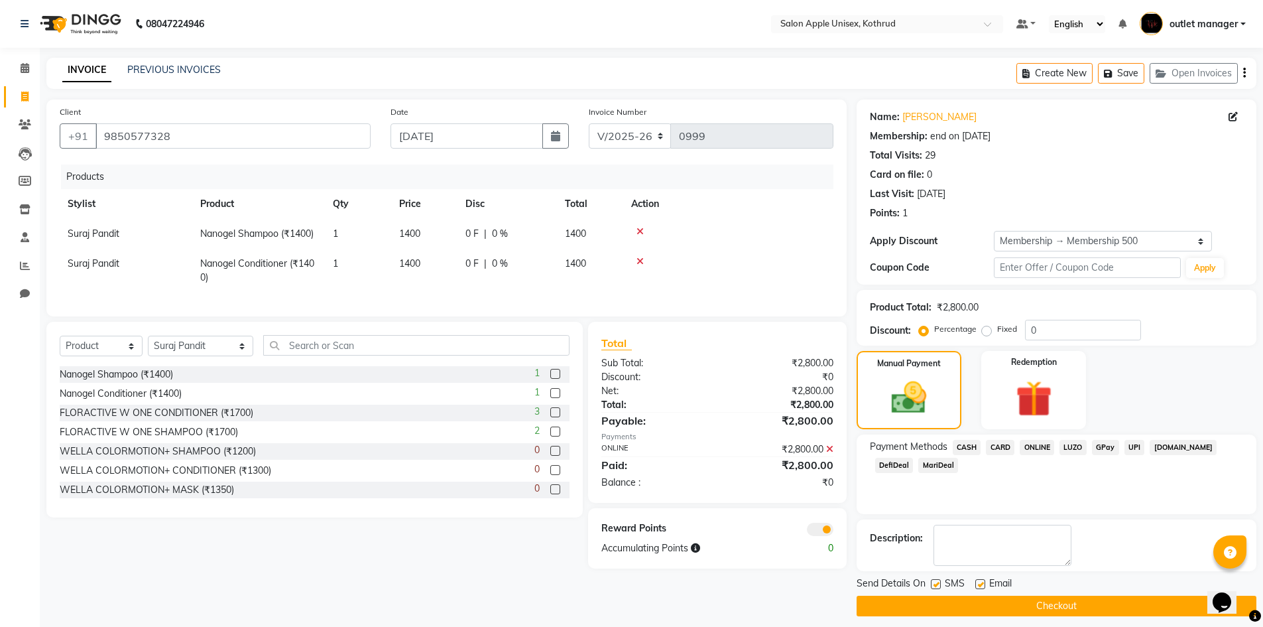
click at [1065, 606] on button "Checkout" at bounding box center [1057, 606] width 400 height 21
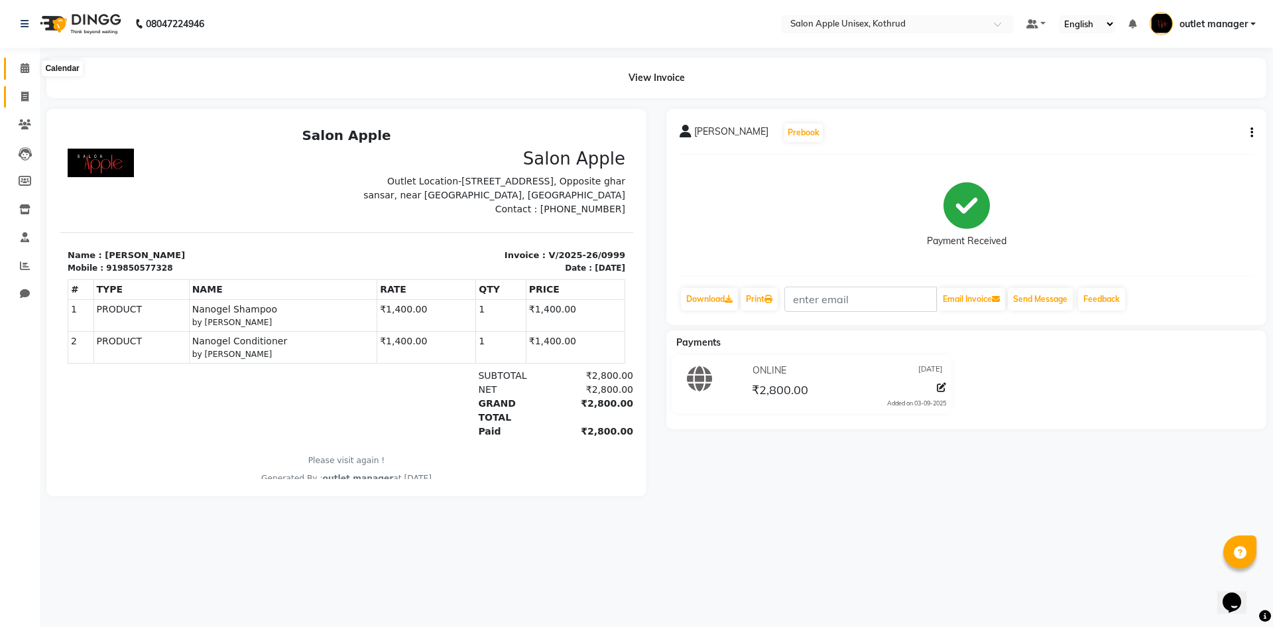
drag, startPoint x: 17, startPoint y: 64, endPoint x: 21, endPoint y: 89, distance: 24.9
click at [17, 64] on span at bounding box center [24, 68] width 23 height 15
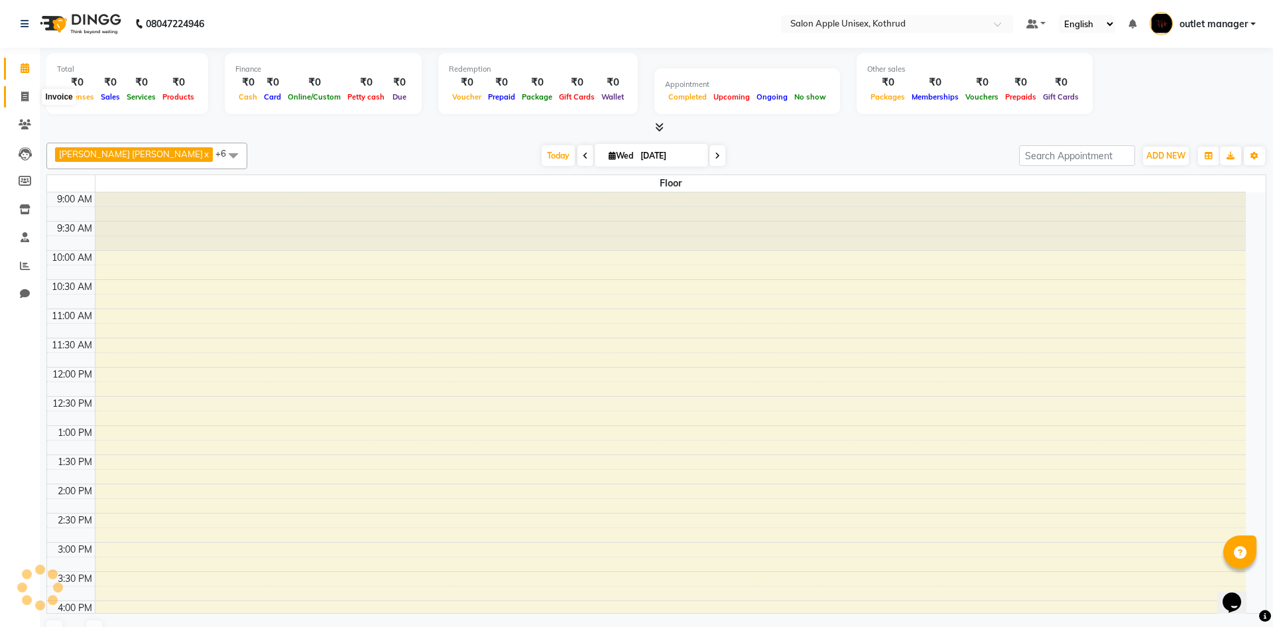
click at [21, 90] on span at bounding box center [24, 97] width 23 height 15
select select "service"
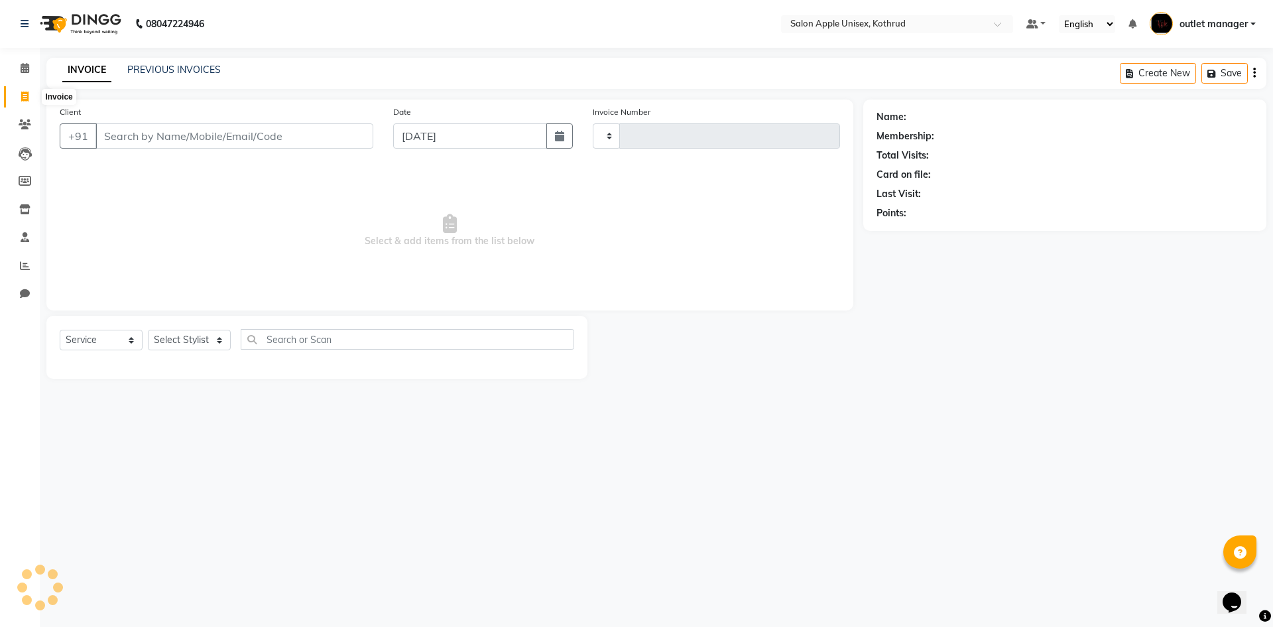
type input "1000"
select select "139"
click at [30, 66] on span at bounding box center [24, 68] width 23 height 15
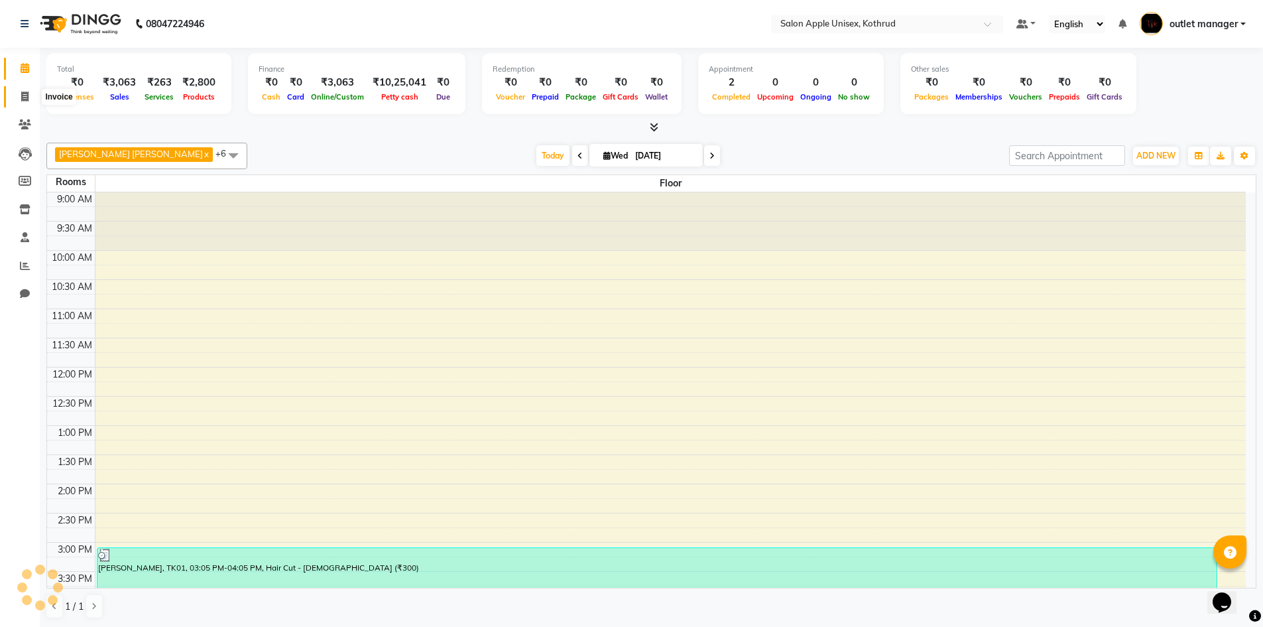
click at [22, 92] on icon at bounding box center [24, 97] width 7 height 10
select select "139"
select select "service"
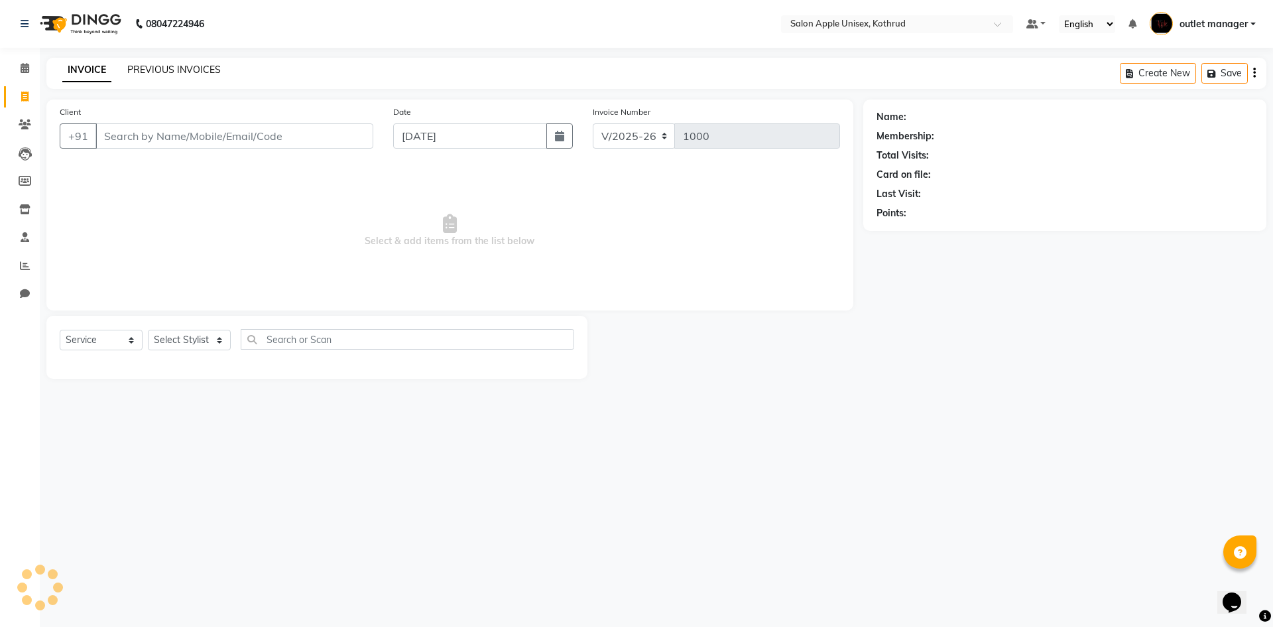
click at [141, 70] on link "PREVIOUS INVOICES" at bounding box center [174, 70] width 94 height 12
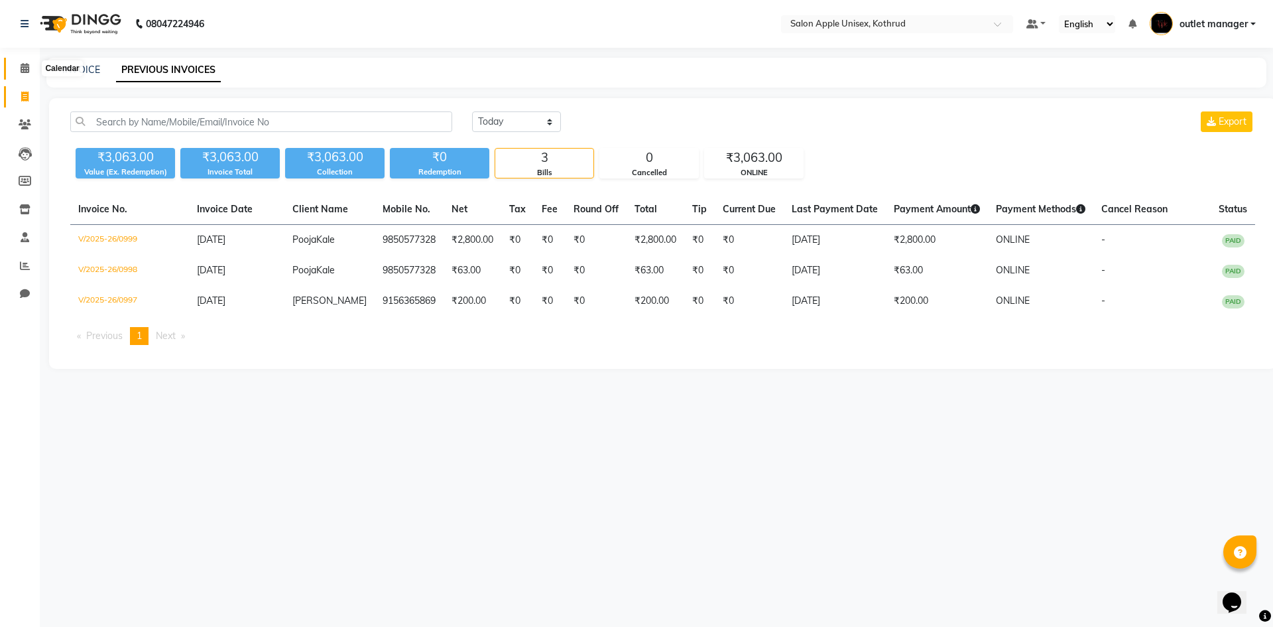
click at [22, 67] on icon at bounding box center [25, 68] width 9 height 10
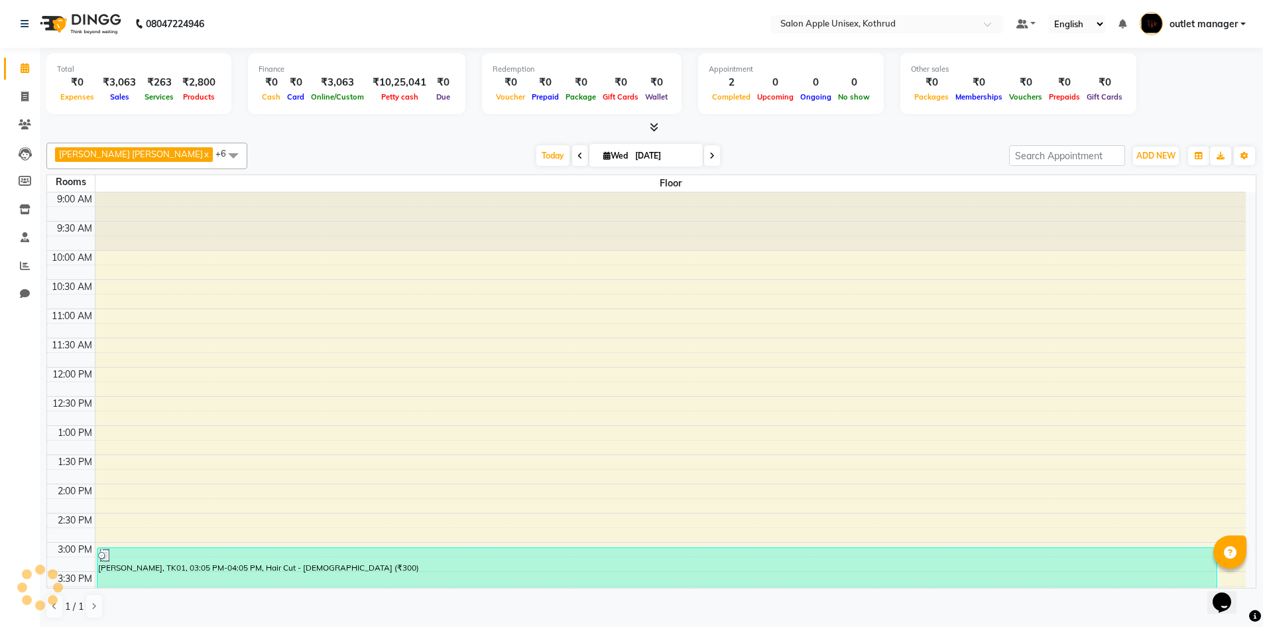
click at [28, 85] on li "Invoice" at bounding box center [20, 97] width 40 height 29
click at [24, 104] on link "Invoice" at bounding box center [20, 97] width 32 height 22
select select "service"
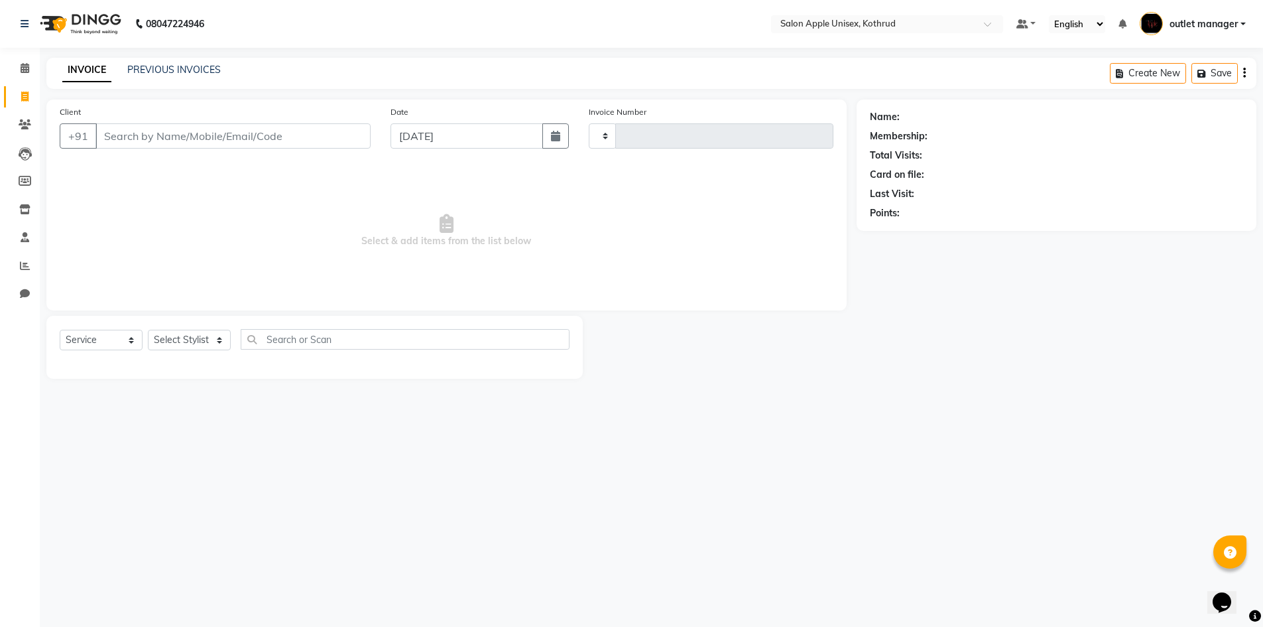
type input "1000"
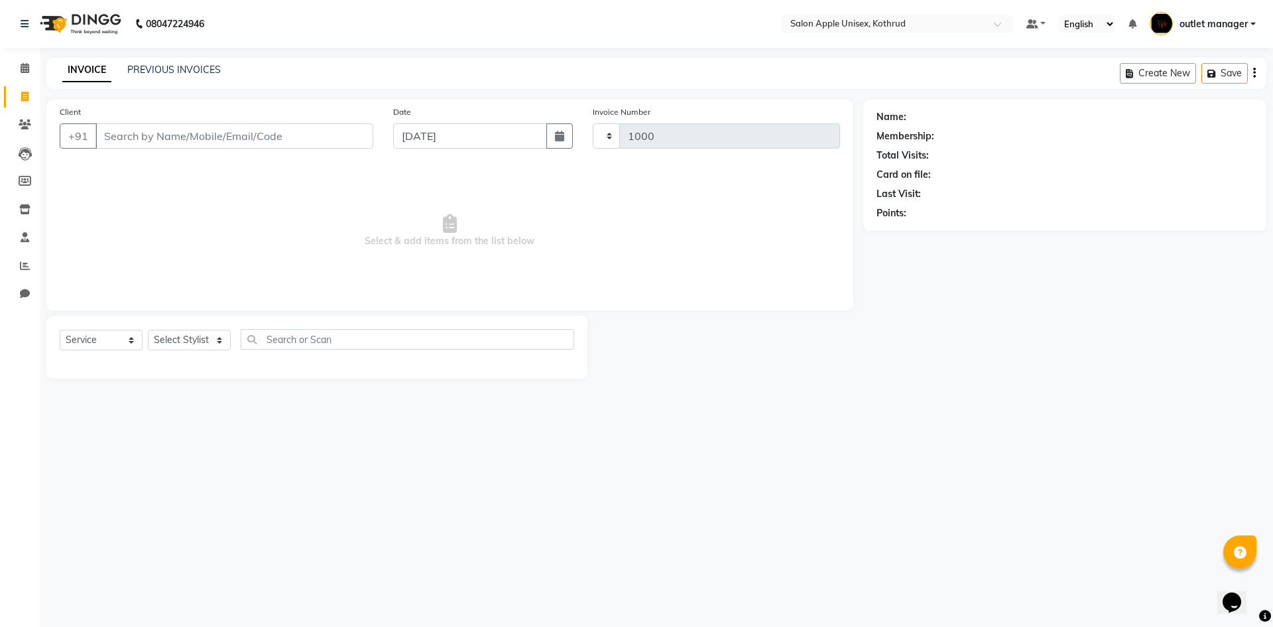
select select "139"
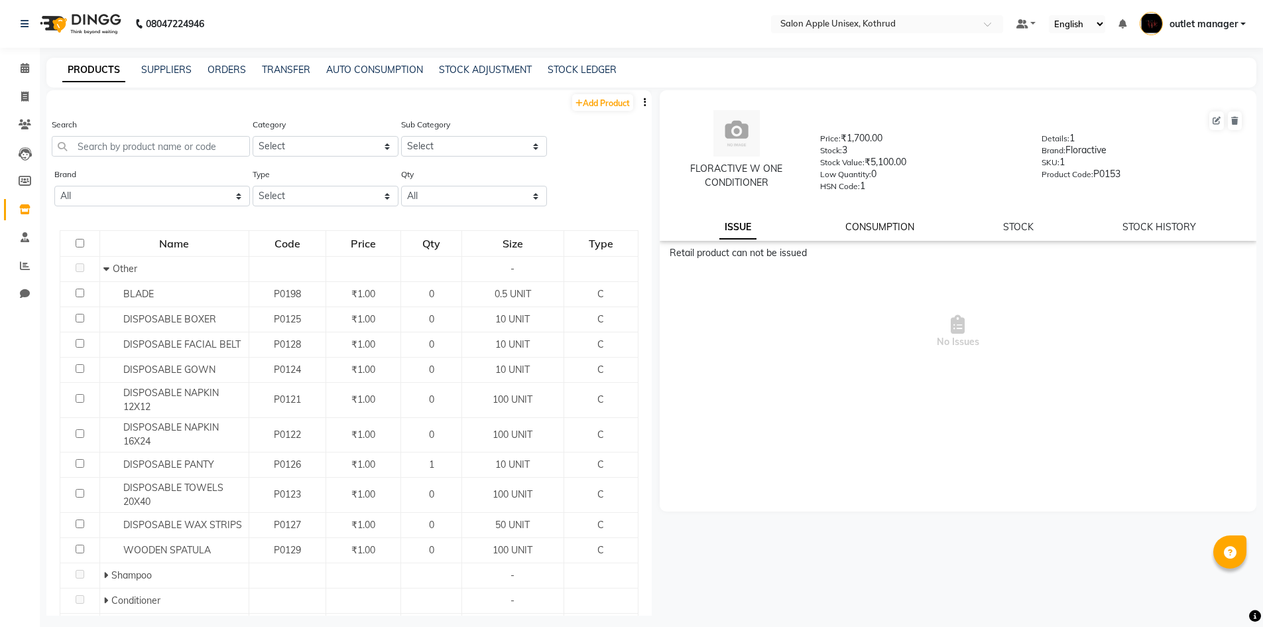
click at [868, 226] on link "CONSUMPTION" at bounding box center [880, 227] width 69 height 12
click at [1033, 224] on link "STOCK" at bounding box center [1019, 227] width 31 height 12
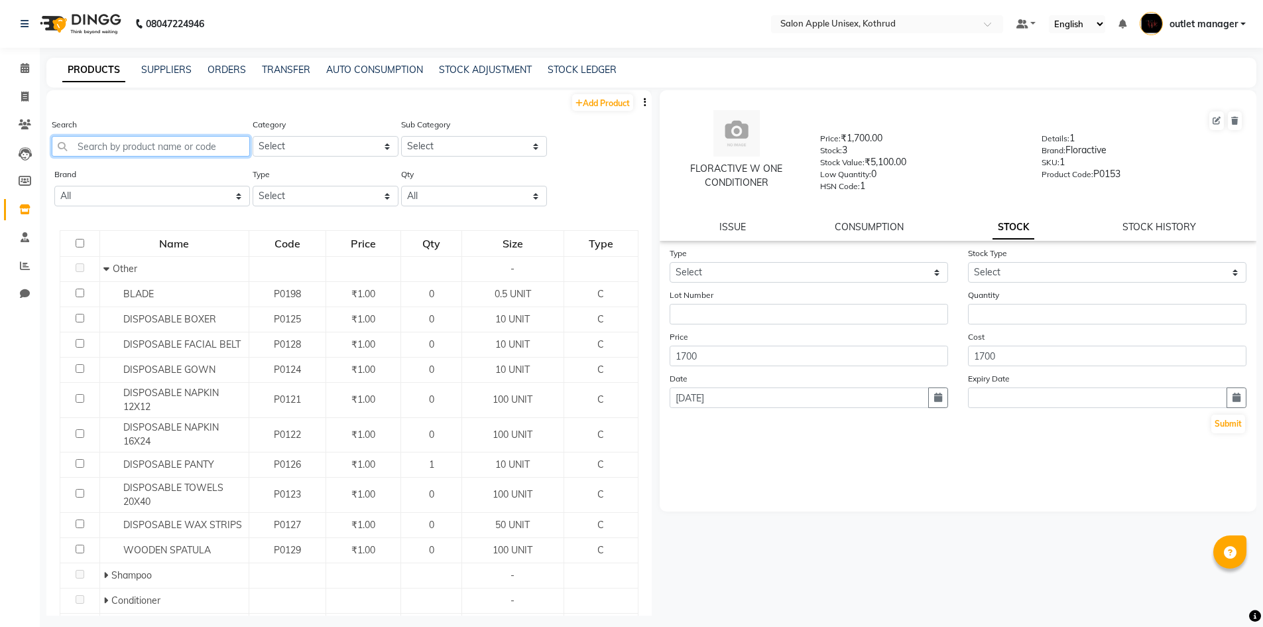
click at [173, 150] on input "text" at bounding box center [151, 146] width 198 height 21
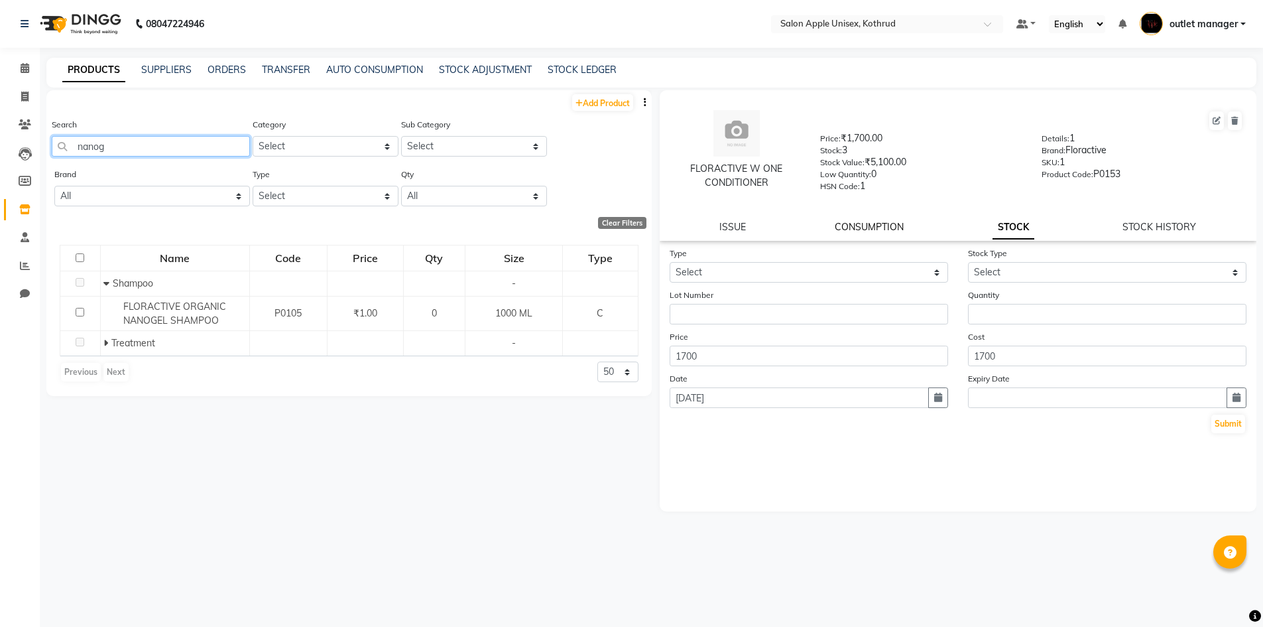
type input "nanog"
click at [862, 231] on link "CONSUMPTION" at bounding box center [869, 227] width 69 height 12
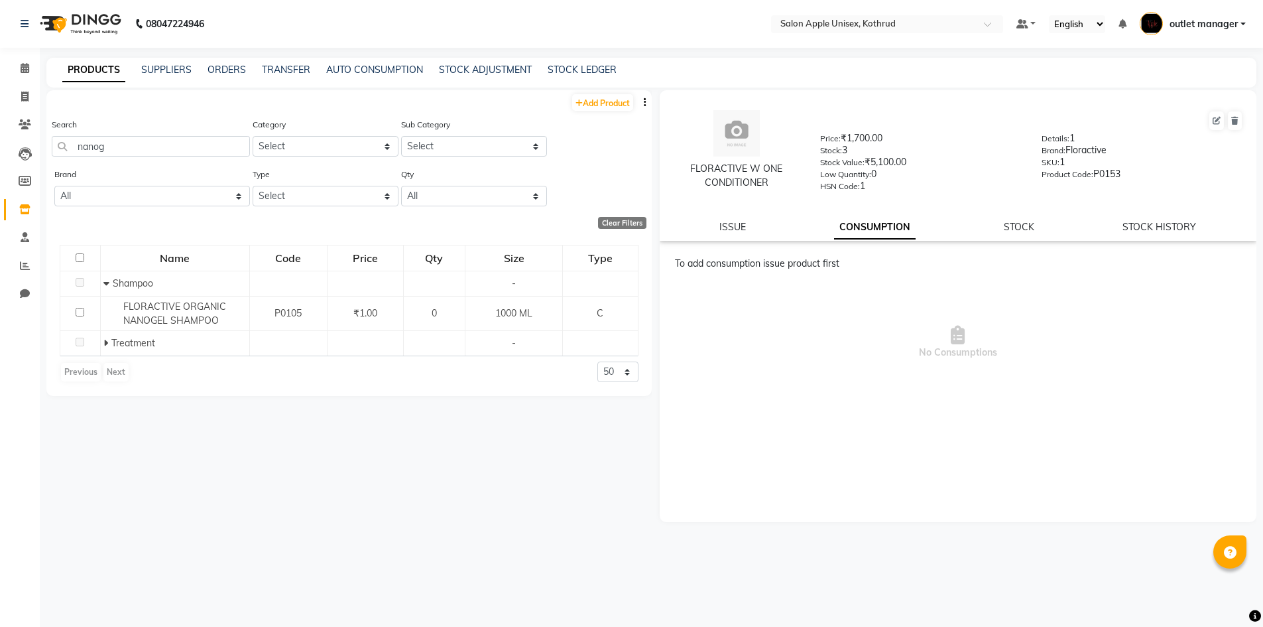
drag, startPoint x: 758, startPoint y: 232, endPoint x: 980, endPoint y: 227, distance: 222.2
click at [757, 233] on div "ISSUE CONSUMPTION STOCK STOCK HISTORY" at bounding box center [959, 227] width 566 height 14
click at [1159, 231] on link "STOCK HISTORY" at bounding box center [1160, 227] width 74 height 12
select select "all"
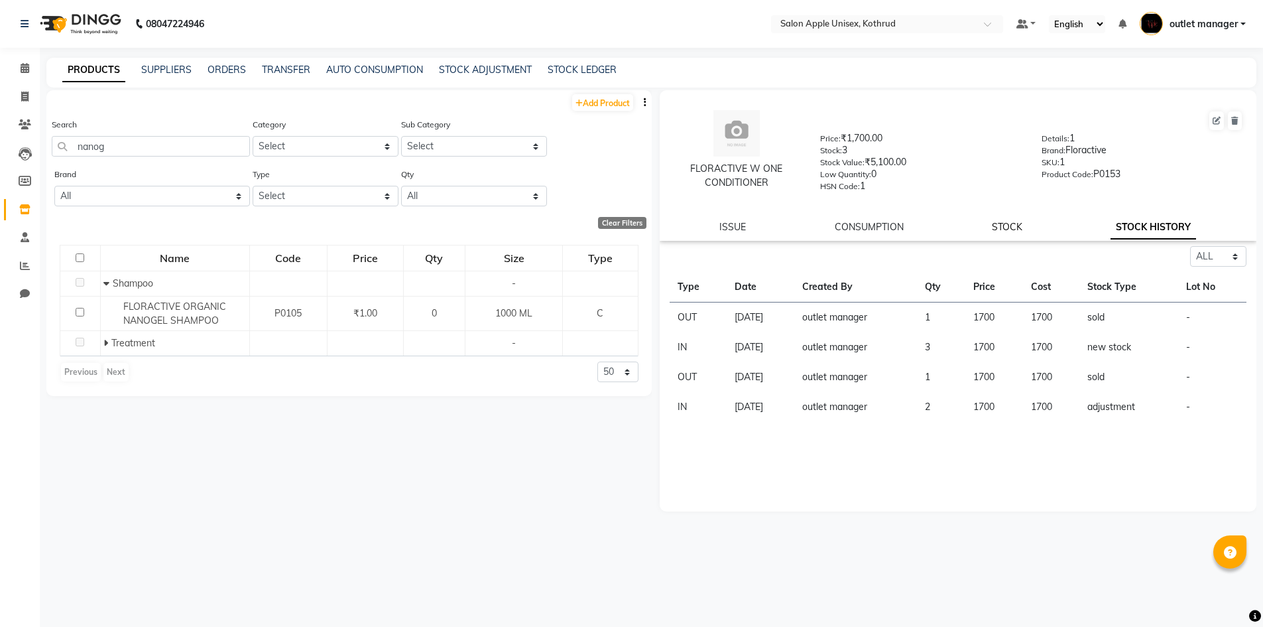
click at [1013, 231] on link "STOCK" at bounding box center [1007, 227] width 31 height 12
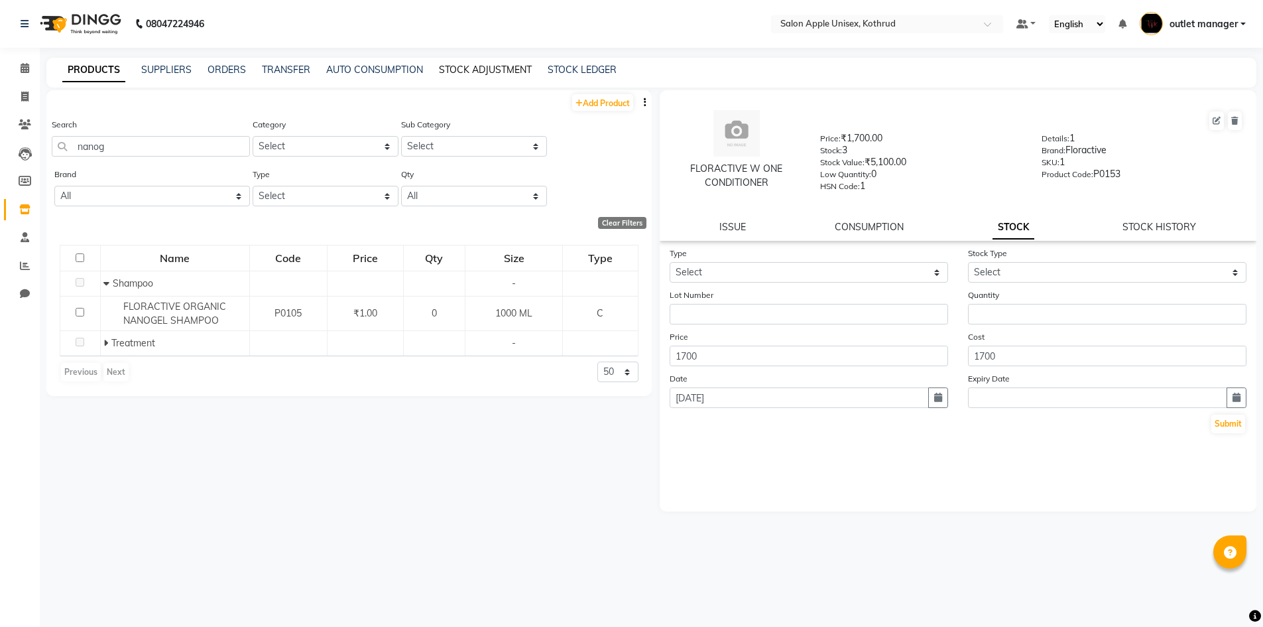
click at [468, 64] on link "STOCK ADJUSTMENT" at bounding box center [485, 70] width 93 height 12
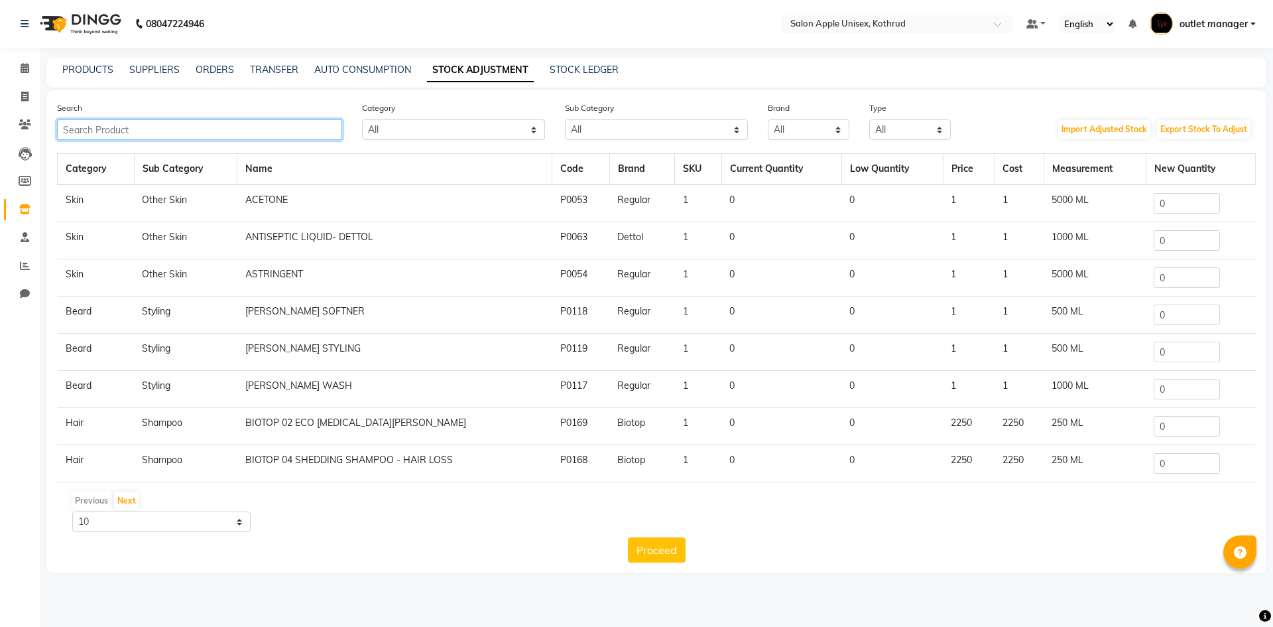
click at [164, 125] on input "text" at bounding box center [199, 129] width 285 height 21
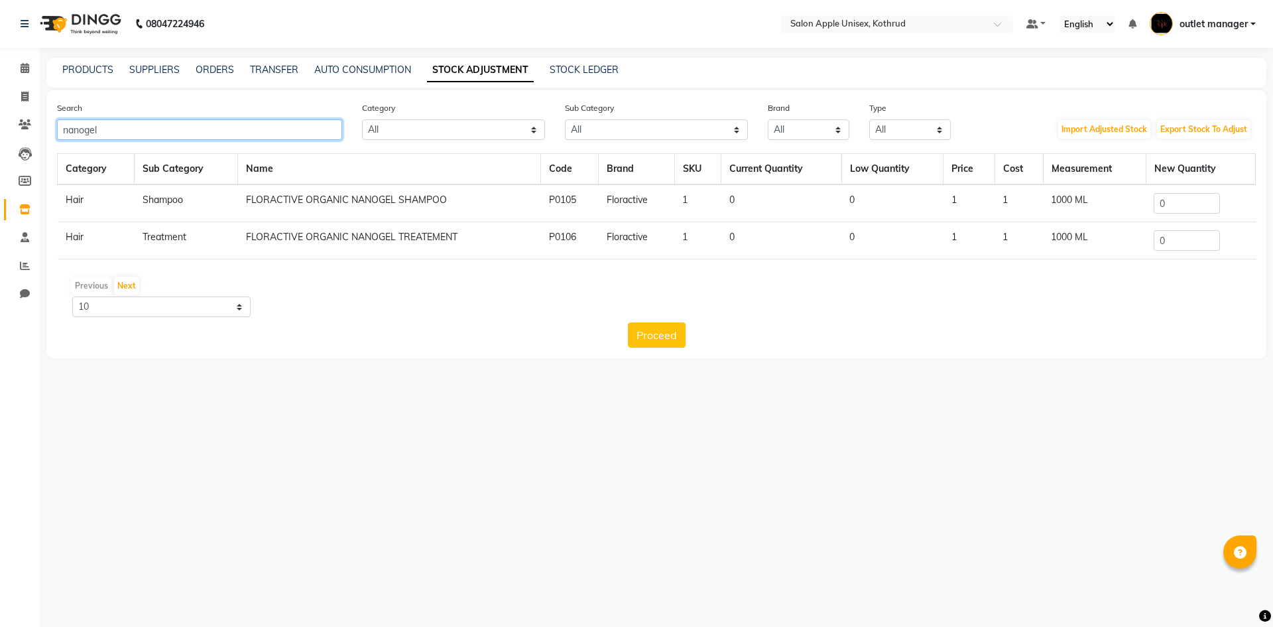
type input "nanogel"
click at [346, 63] on div "AUTO CONSUMPTION" at bounding box center [362, 70] width 97 height 14
click at [288, 66] on link "TRANSFER" at bounding box center [274, 70] width 48 height 12
select select "sender"
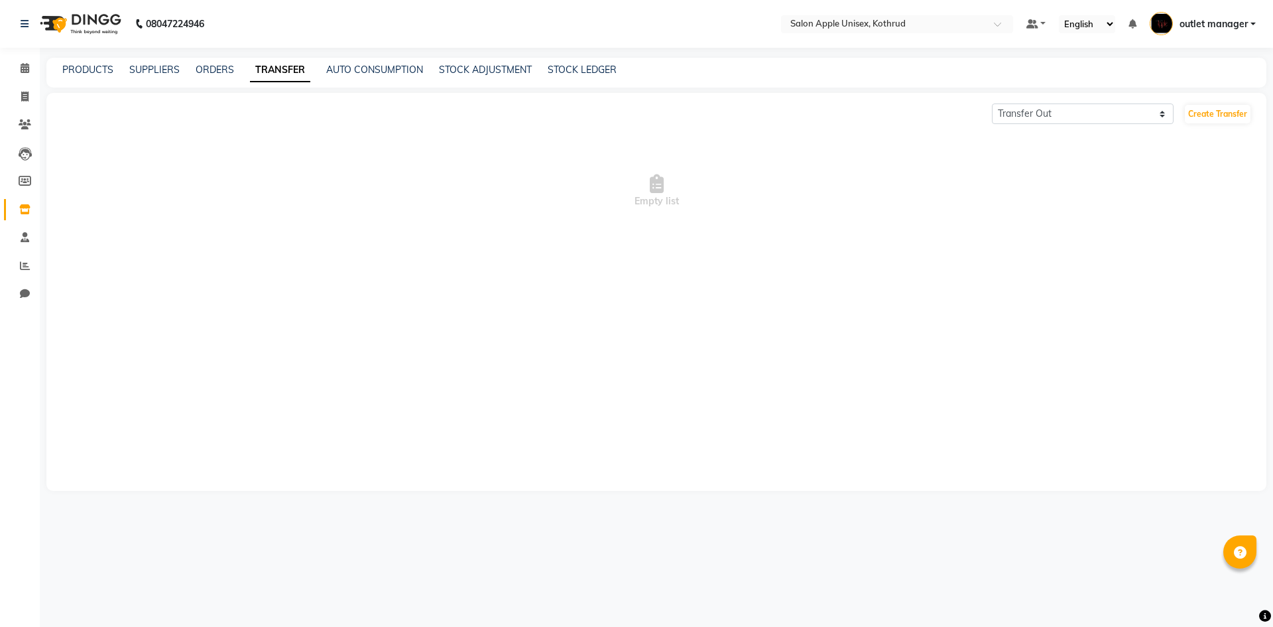
click at [186, 70] on div "PRODUCTS SUPPLIERS ORDERS TRANSFER AUTO CONSUMPTION STOCK ADJUSTMENT STOCK LEDG…" at bounding box center [648, 70] width 1204 height 14
click at [101, 66] on link "PRODUCTS" at bounding box center [87, 70] width 51 height 12
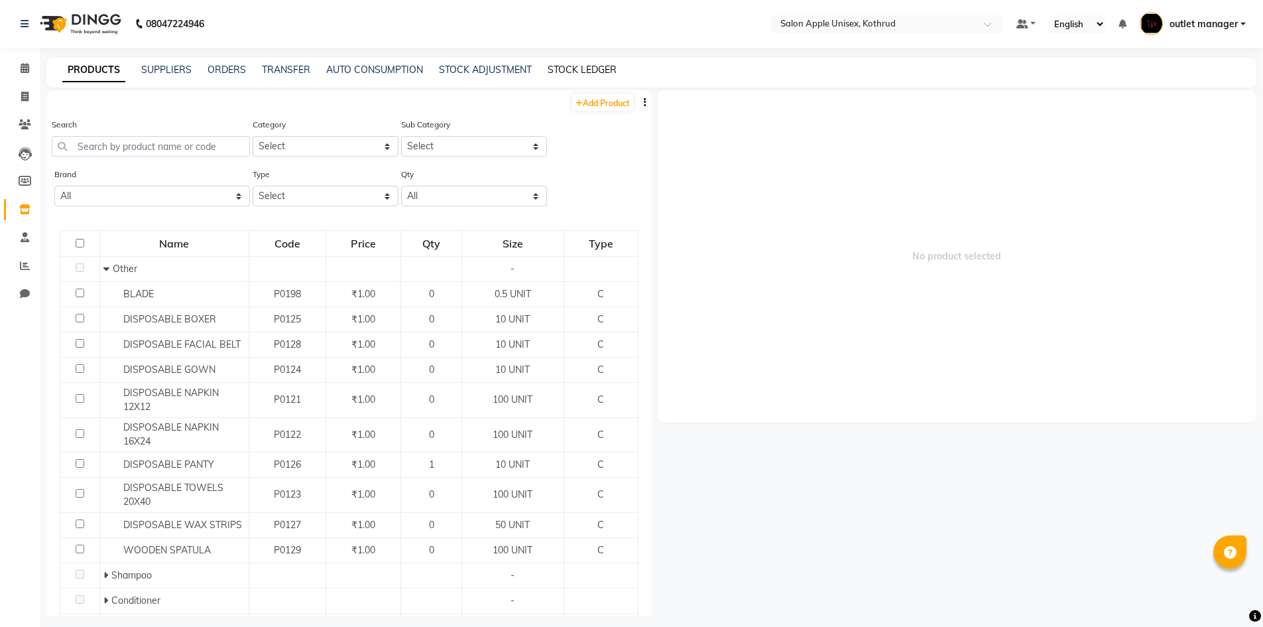
click at [552, 72] on link "STOCK LEDGER" at bounding box center [582, 70] width 69 height 12
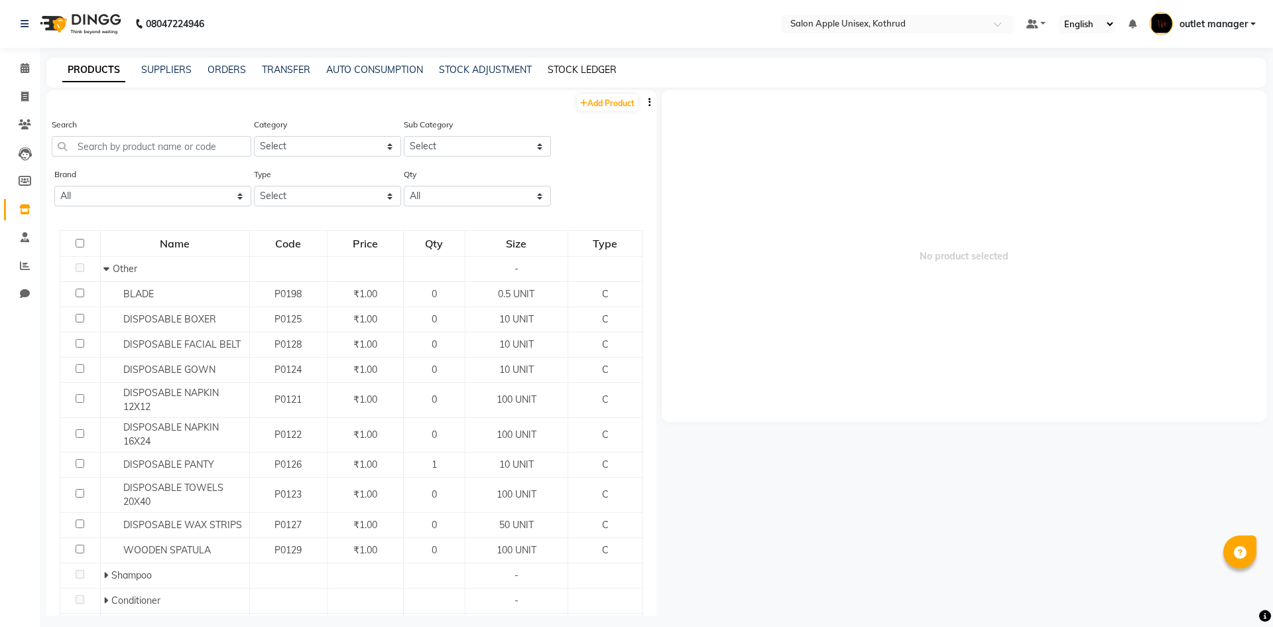
select select "all"
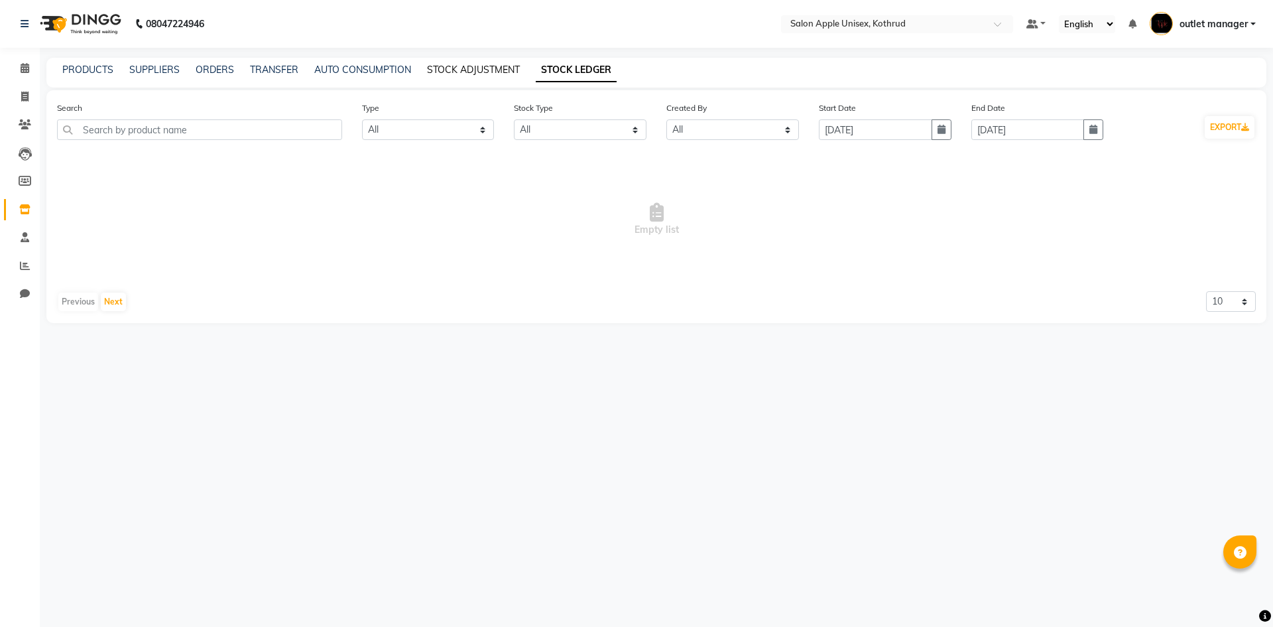
click at [516, 66] on link "STOCK ADJUSTMENT" at bounding box center [473, 70] width 93 height 12
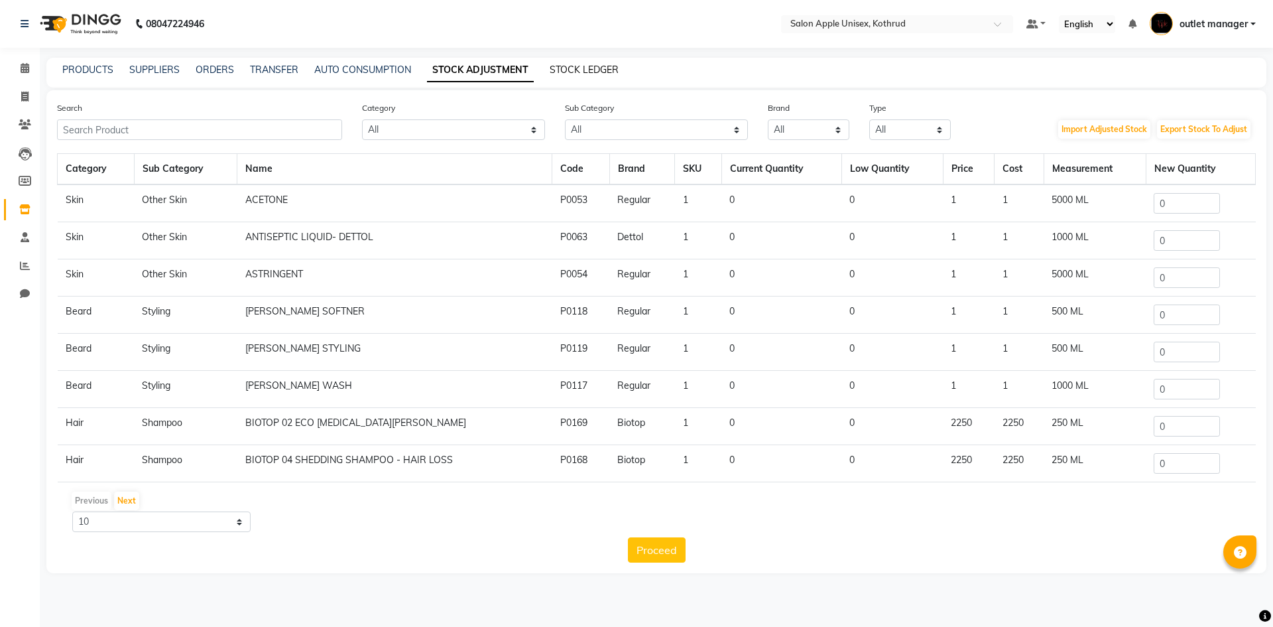
click at [584, 66] on link "STOCK LEDGER" at bounding box center [584, 70] width 69 height 12
select select "all"
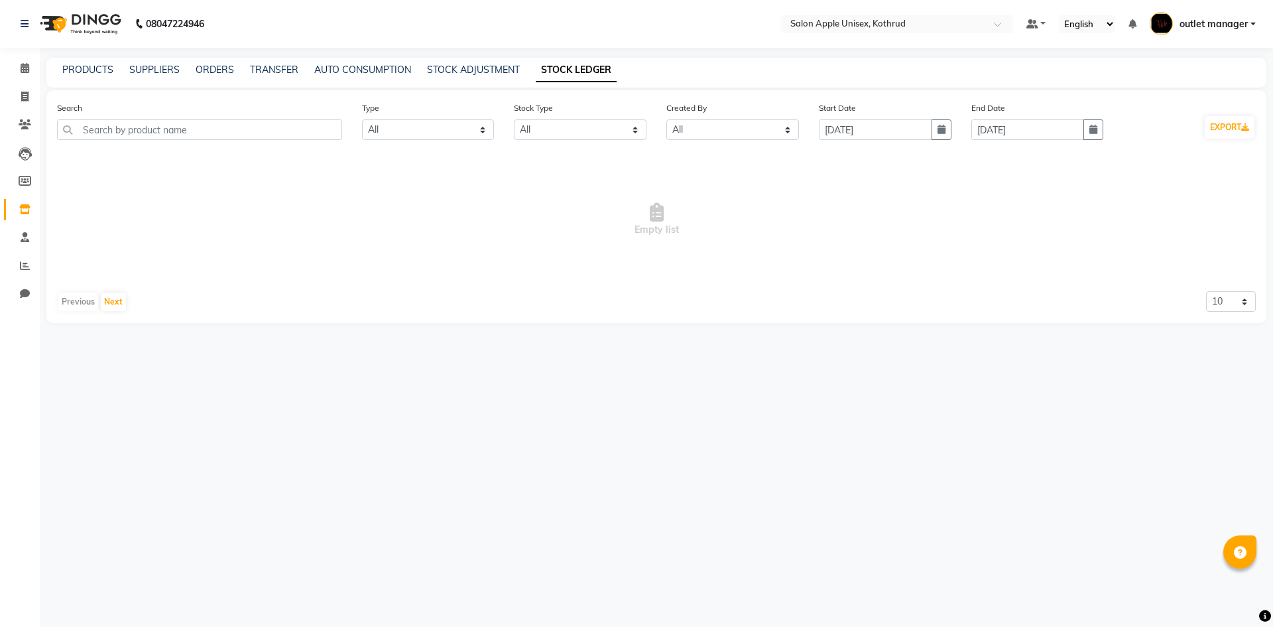
click at [420, 73] on div "PRODUCTS SUPPLIERS ORDERS TRANSFER AUTO CONSUMPTION STOCK ADJUSTMENT STOCK LEDG…" at bounding box center [648, 70] width 1204 height 14
click at [383, 66] on link "AUTO CONSUMPTION" at bounding box center [362, 70] width 97 height 12
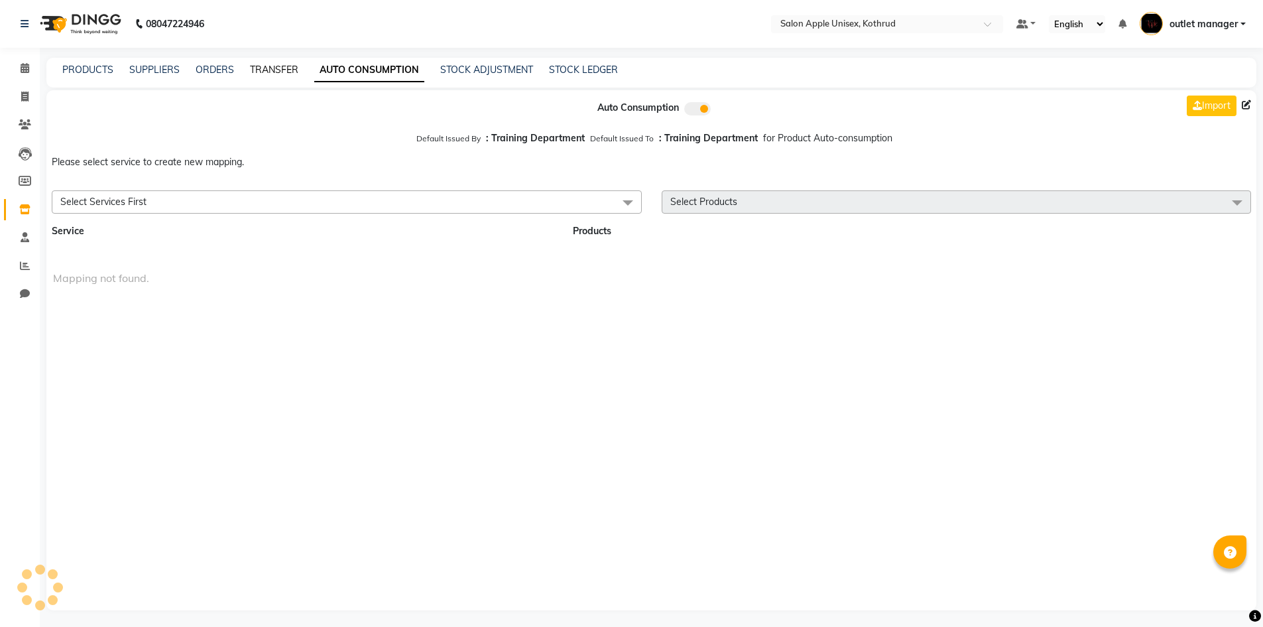
click at [267, 67] on link "TRANSFER" at bounding box center [274, 70] width 48 height 12
select select "sender"
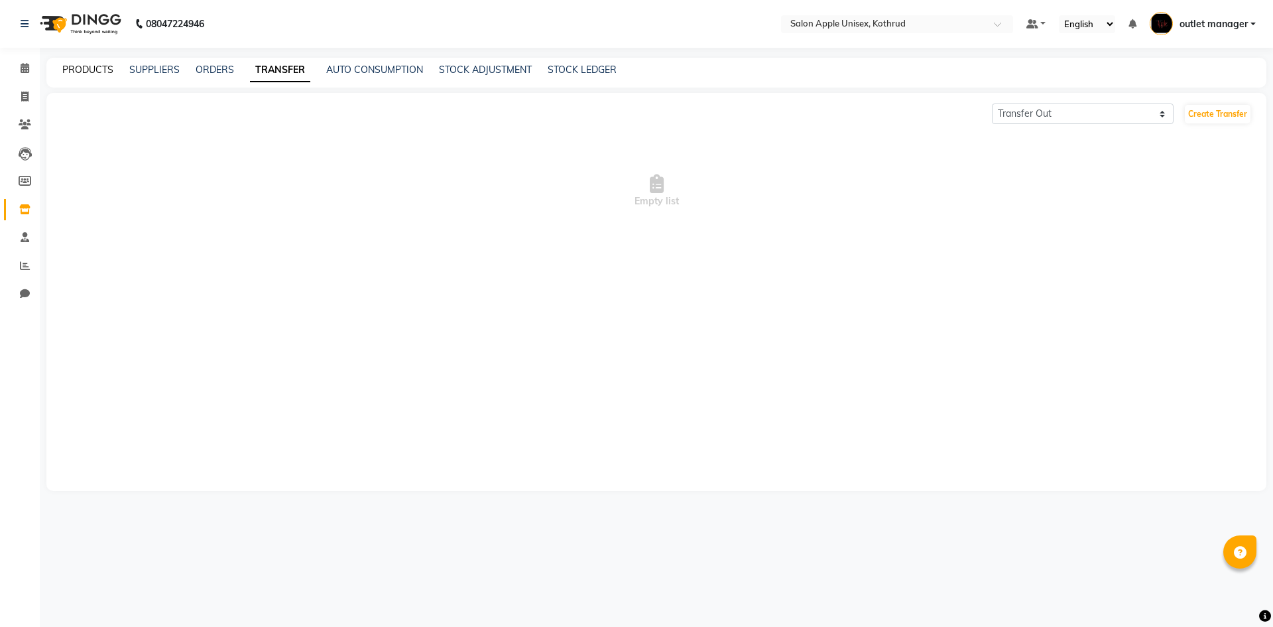
click at [76, 66] on link "PRODUCTS" at bounding box center [87, 70] width 51 height 12
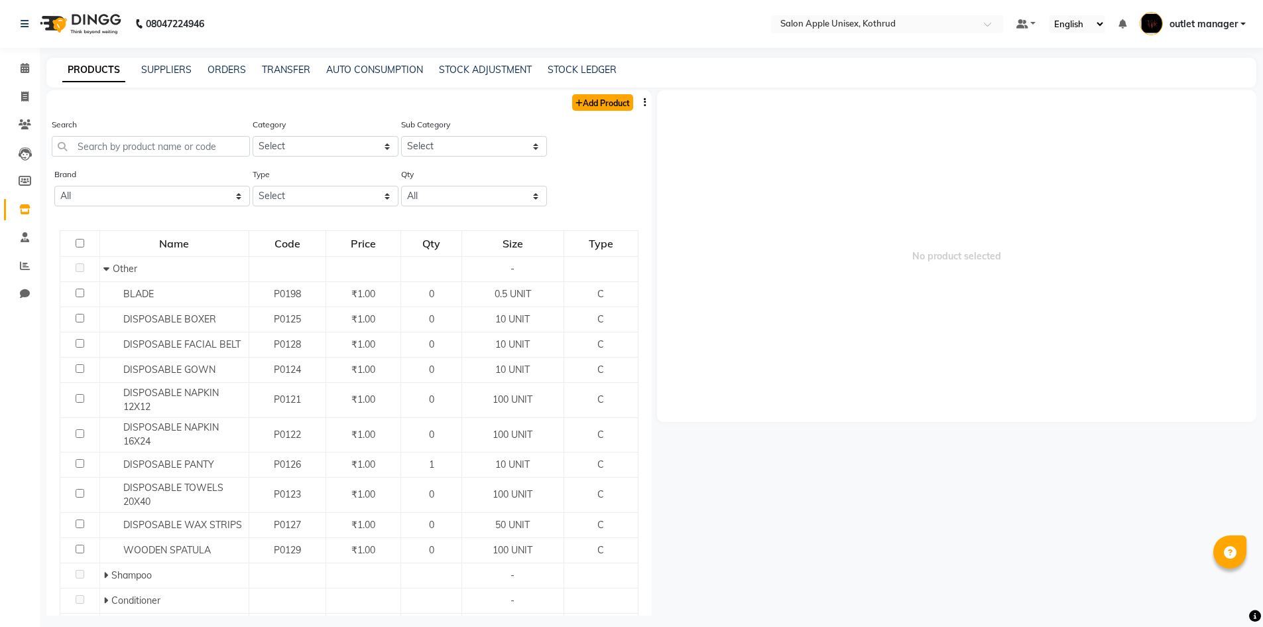
click at [584, 97] on link "Add Product" at bounding box center [602, 102] width 61 height 17
select select "true"
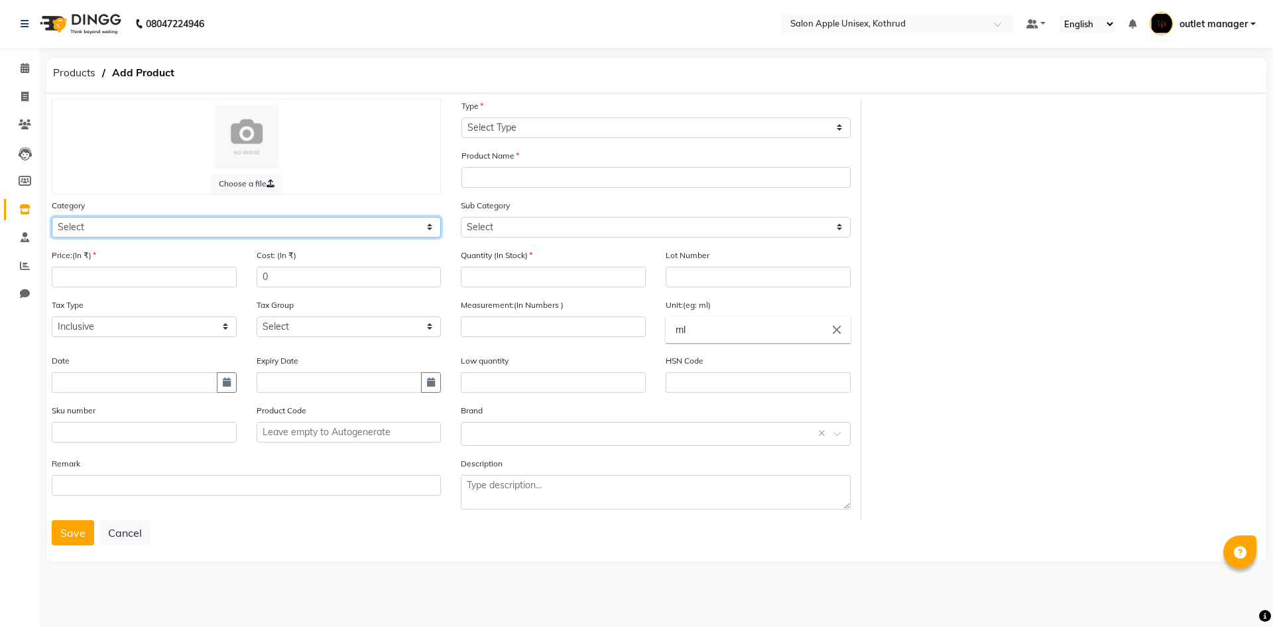
click at [70, 223] on select "Select Hair Skin Makeup Personal Care Appliances [PERSON_NAME] Waxing Disposabl…" at bounding box center [246, 227] width 389 height 21
select select "1100"
click at [52, 217] on select "Select Hair Skin Makeup Personal Care Appliances [PERSON_NAME] Waxing Disposabl…" at bounding box center [246, 227] width 389 height 21
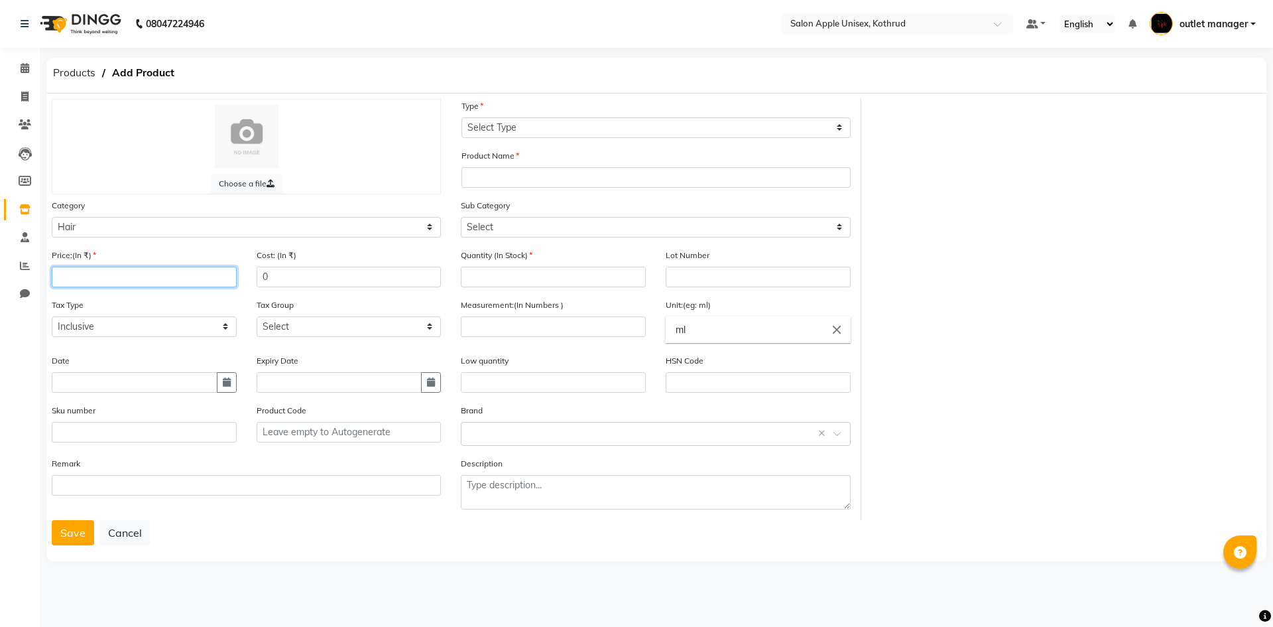
click at [112, 275] on input "number" at bounding box center [144, 277] width 185 height 21
type input "1400"
click at [357, 271] on input "0" at bounding box center [349, 277] width 185 height 21
type input "1400"
click at [113, 320] on select "Select Inclusive Exclusive" at bounding box center [144, 326] width 185 height 21
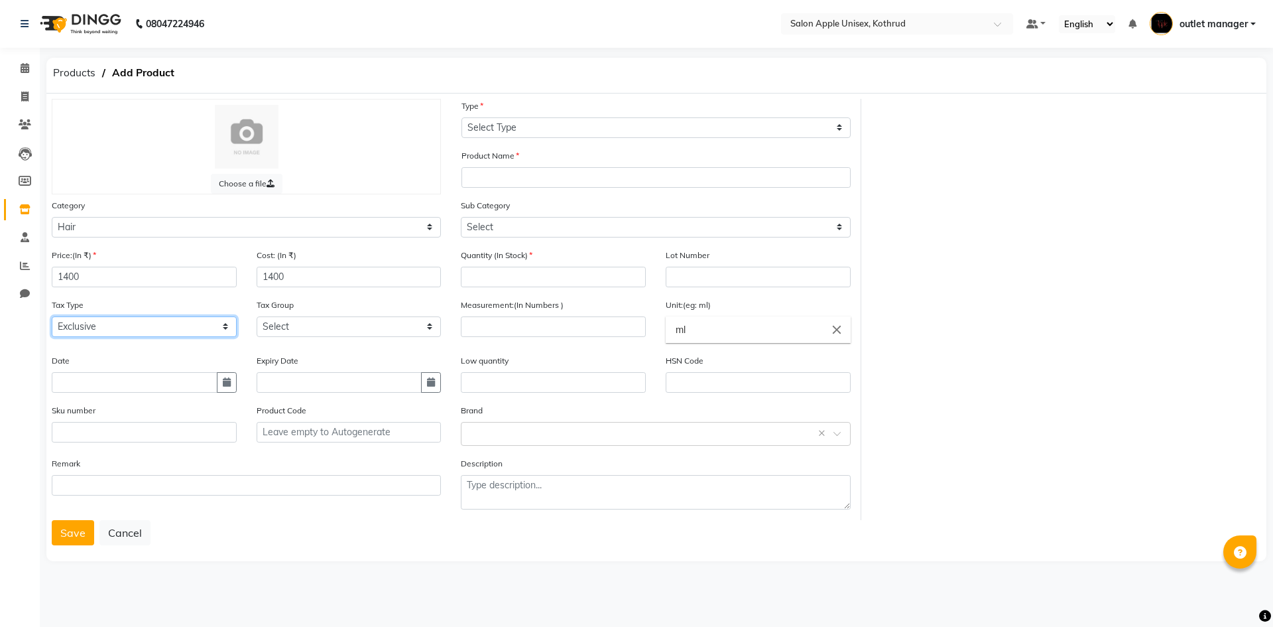
click at [52, 316] on select "Select Inclusive Exclusive" at bounding box center [144, 326] width 185 height 21
click at [99, 326] on select "Select Inclusive Exclusive" at bounding box center [144, 326] width 185 height 21
select select "true"
click at [52, 316] on select "Select Inclusive Exclusive" at bounding box center [144, 326] width 185 height 21
click at [320, 312] on div "Tax Group Select" at bounding box center [349, 317] width 185 height 39
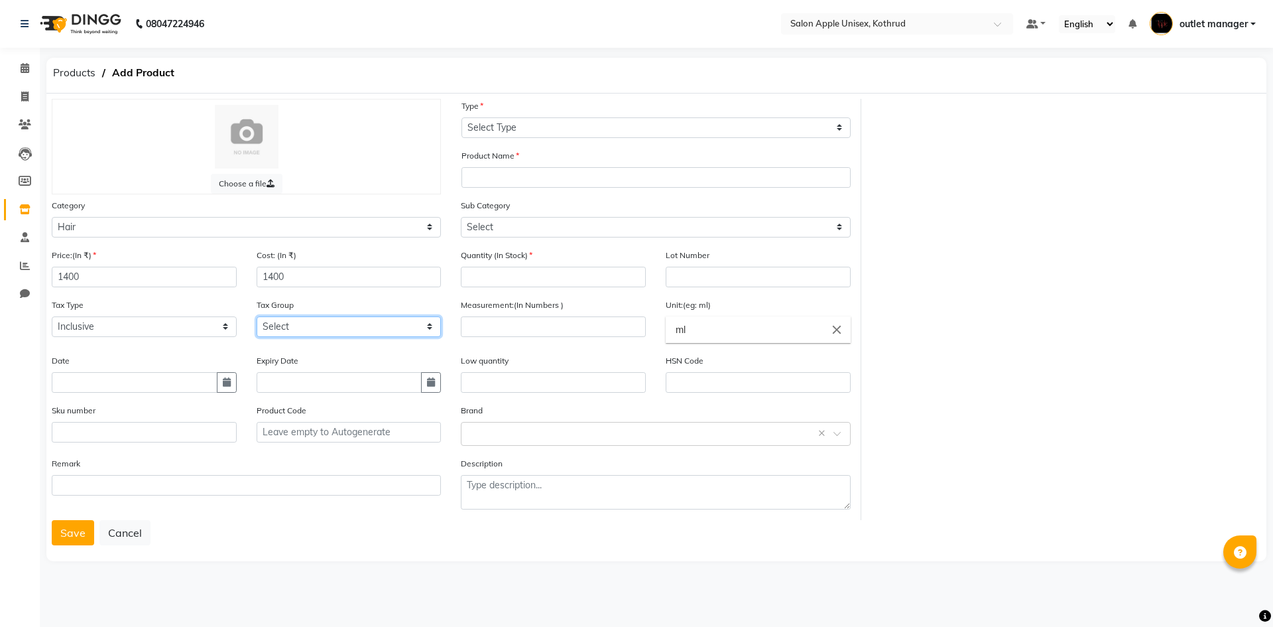
click at [310, 324] on select "Select" at bounding box center [349, 326] width 185 height 21
click at [149, 385] on input "text" at bounding box center [135, 382] width 166 height 21
select select "9"
select select "2025"
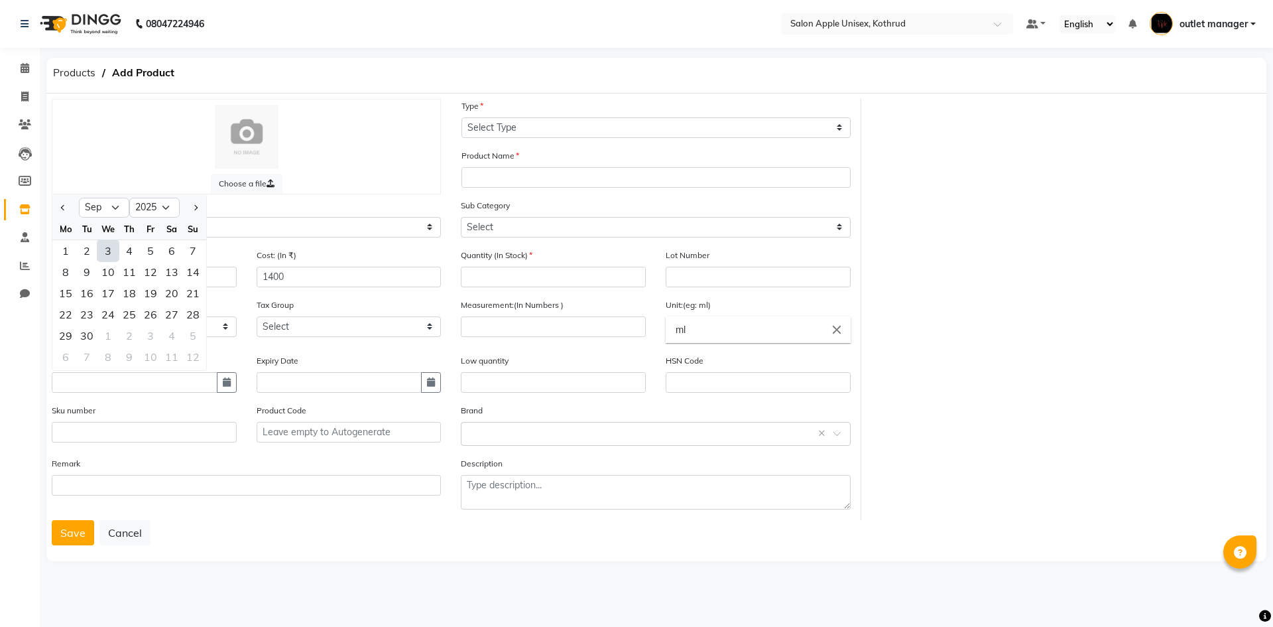
click at [104, 249] on div "3" at bounding box center [107, 250] width 21 height 21
type input "[DATE]"
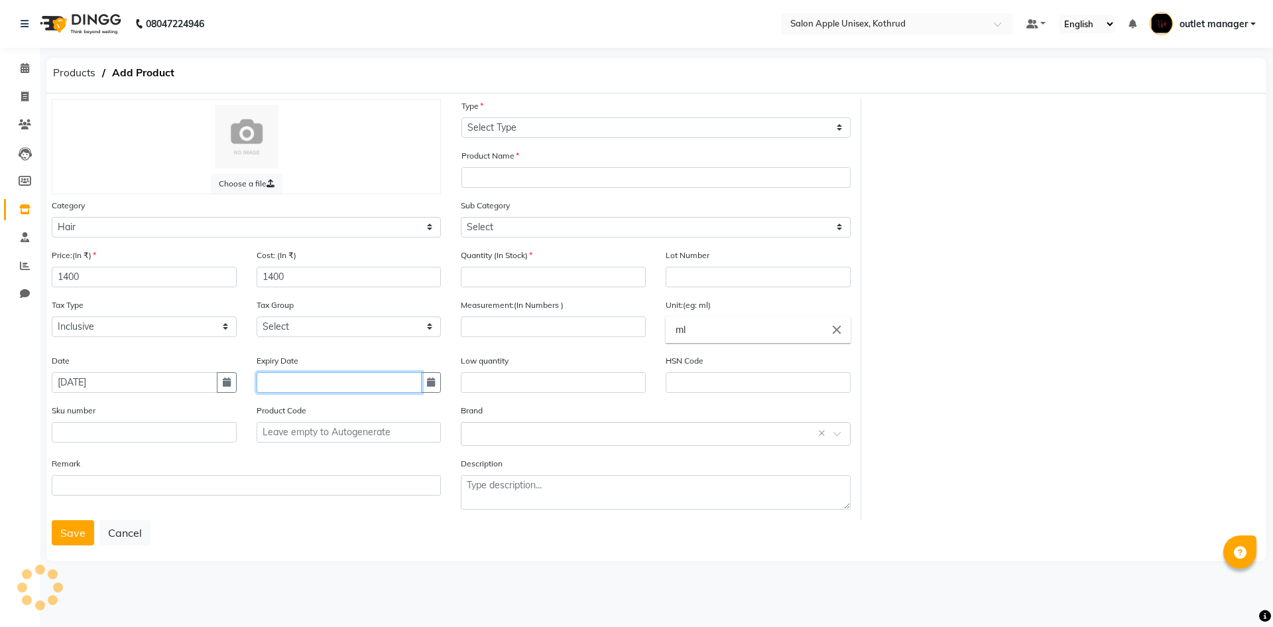
click at [291, 387] on input "text" at bounding box center [340, 382] width 166 height 21
select select "9"
select select "2025"
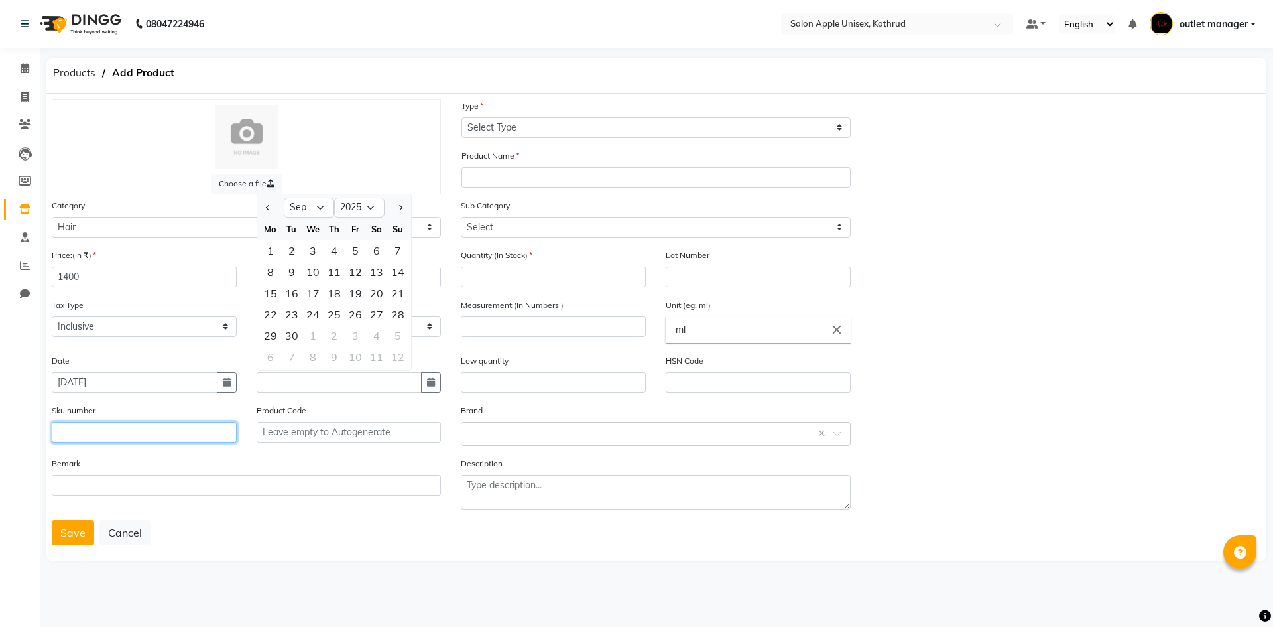
click at [149, 426] on input "text" at bounding box center [144, 432] width 185 height 21
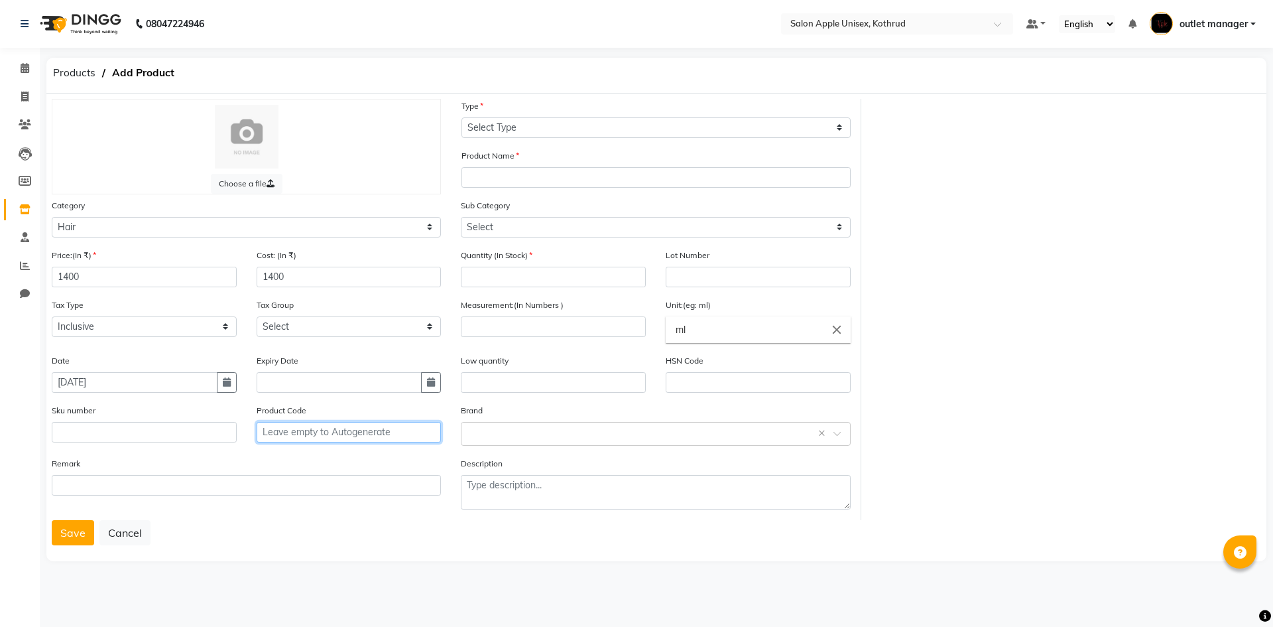
click at [315, 426] on input "text" at bounding box center [349, 432] width 185 height 21
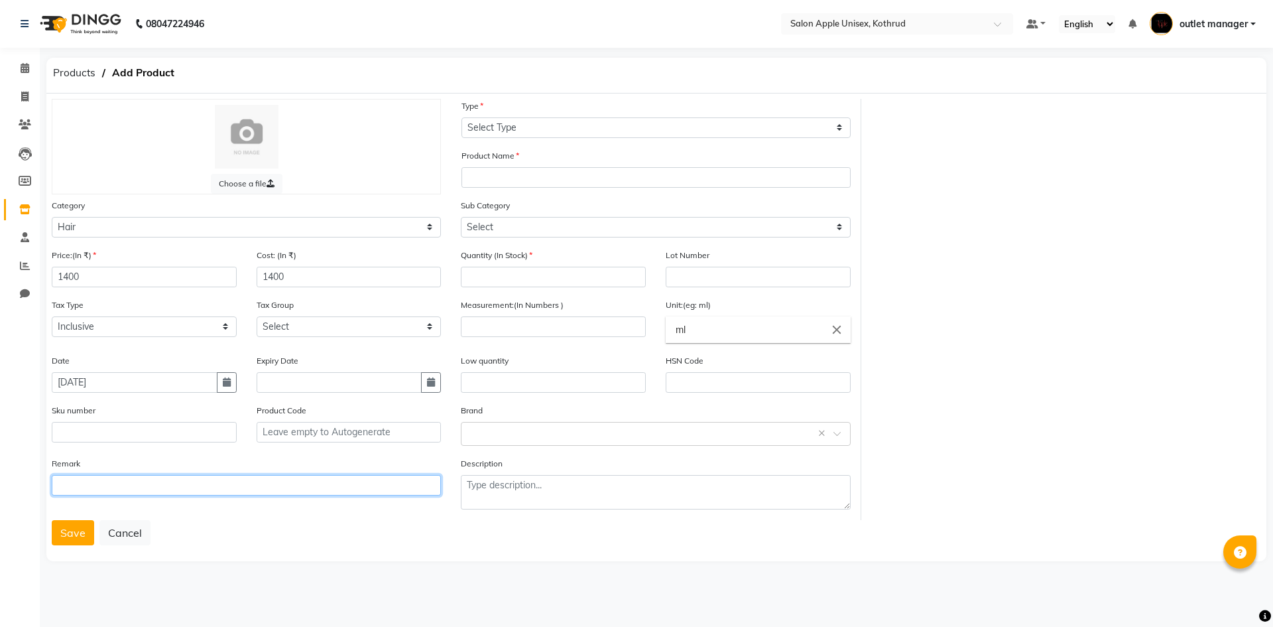
click at [84, 489] on input "text" at bounding box center [246, 485] width 389 height 21
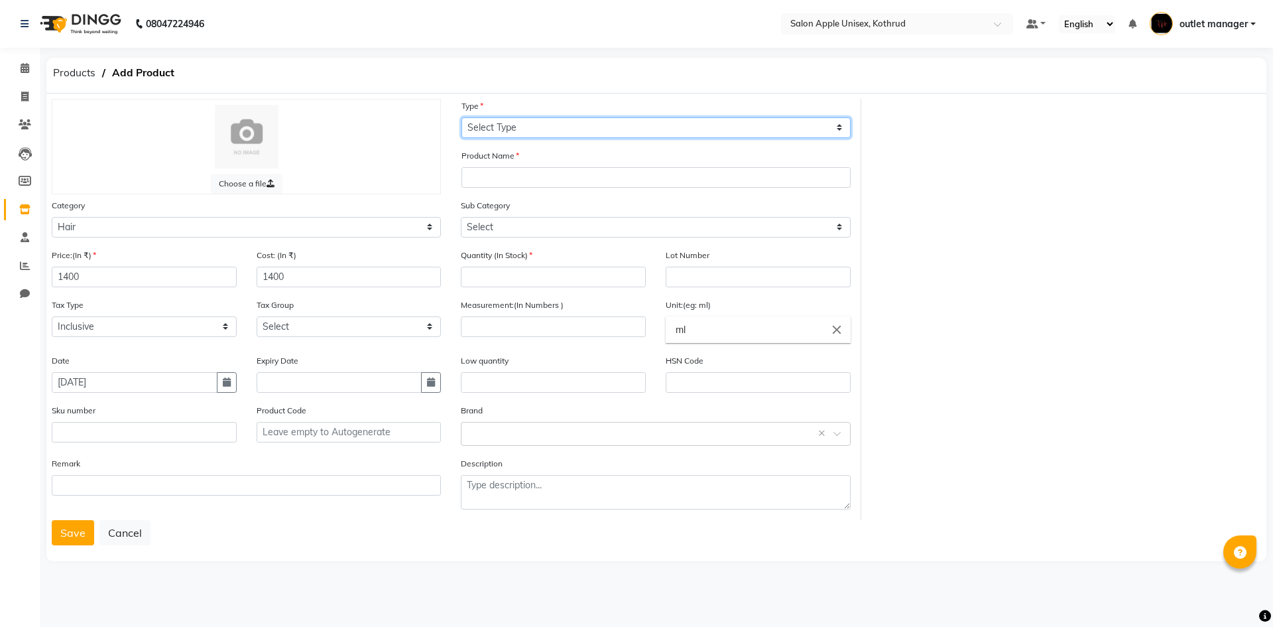
click at [528, 128] on select "Select Type Both Retail Consumable" at bounding box center [656, 127] width 389 height 21
select select "R"
click at [462, 117] on select "Select Type Both Retail Consumable" at bounding box center [656, 127] width 389 height 21
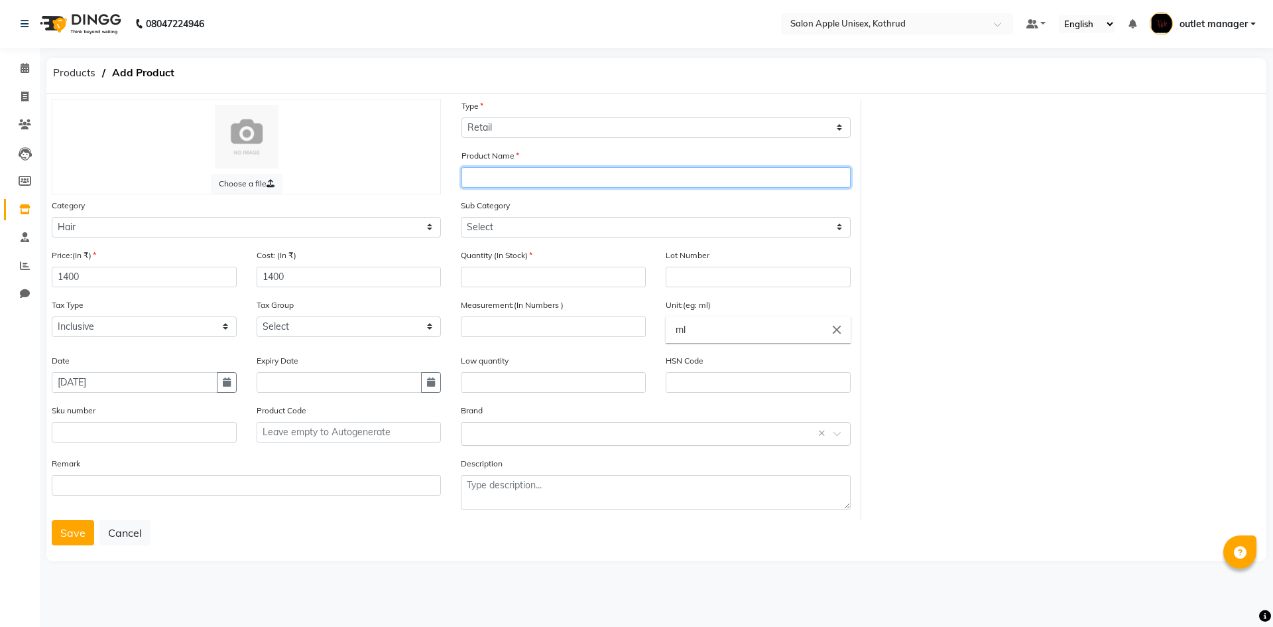
click at [523, 174] on input "text" at bounding box center [656, 177] width 389 height 21
type input "n"
type input "Nanogel Shampoo"
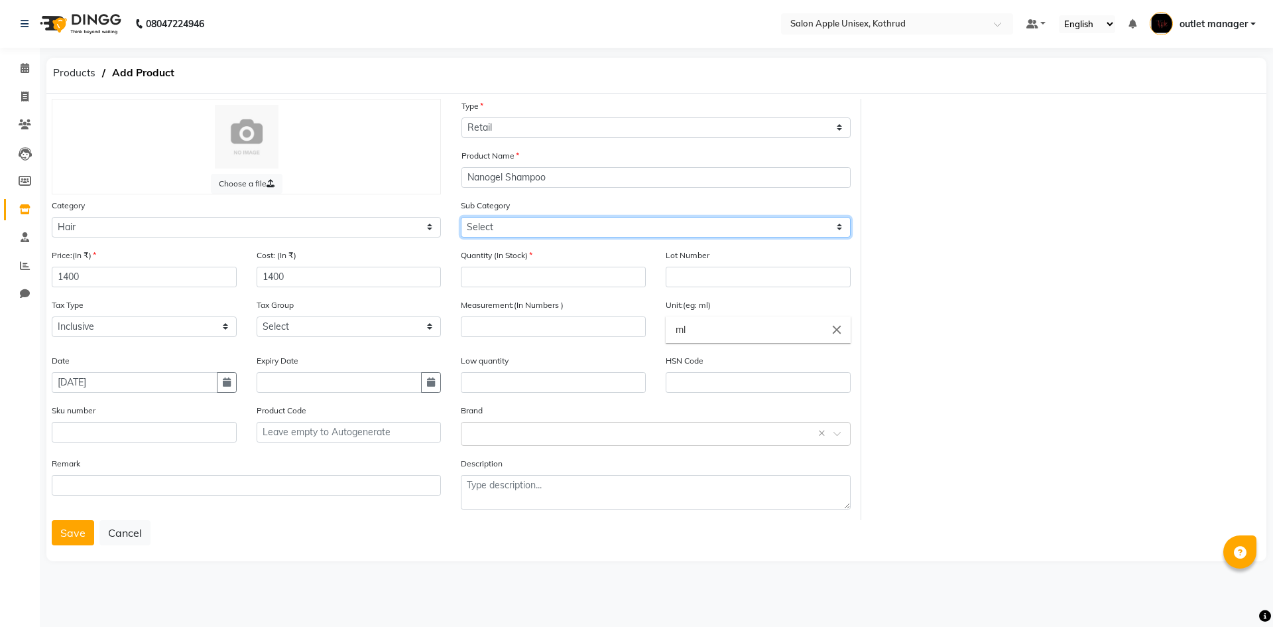
click at [494, 231] on select "Select Shampoo Conditioner Cream Mask Oil Serum Color Appliances Treatment Styl…" at bounding box center [655, 227] width 389 height 21
select select "1101"
click at [461, 217] on select "Select Shampoo Conditioner Cream Mask Oil Serum Color Appliances Treatment Styl…" at bounding box center [655, 227] width 389 height 21
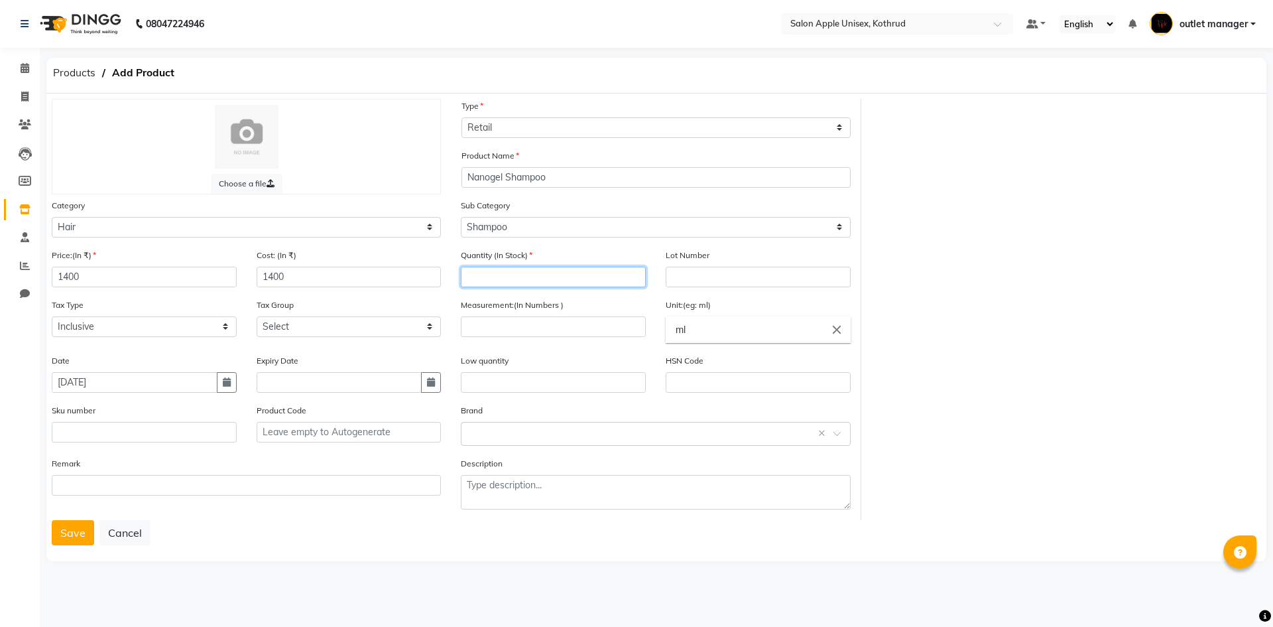
click at [519, 277] on input "number" at bounding box center [553, 277] width 185 height 21
type input "2"
click at [533, 316] on input "number" at bounding box center [553, 326] width 185 height 21
click at [726, 326] on input "ml" at bounding box center [758, 329] width 185 height 27
type input "m"
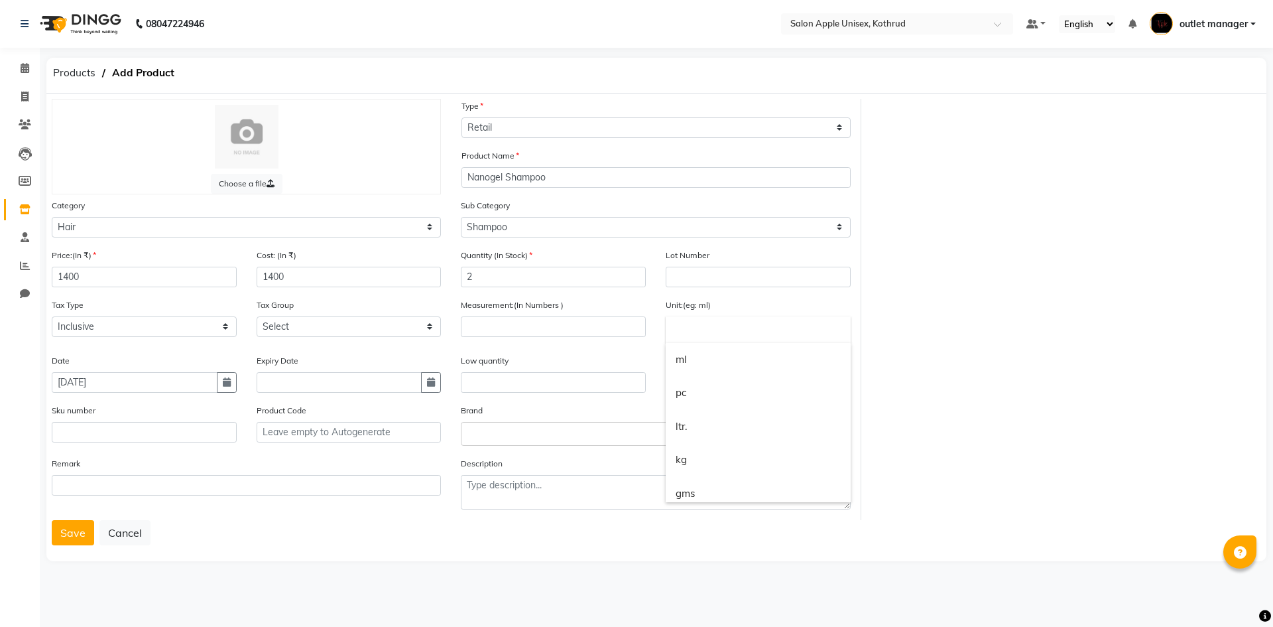
click at [578, 324] on div at bounding box center [636, 313] width 1273 height 627
click at [578, 324] on input "number" at bounding box center [553, 326] width 185 height 21
type input "300"
click at [678, 333] on input "text" at bounding box center [758, 329] width 185 height 27
click at [684, 356] on link "ml" at bounding box center [758, 360] width 185 height 34
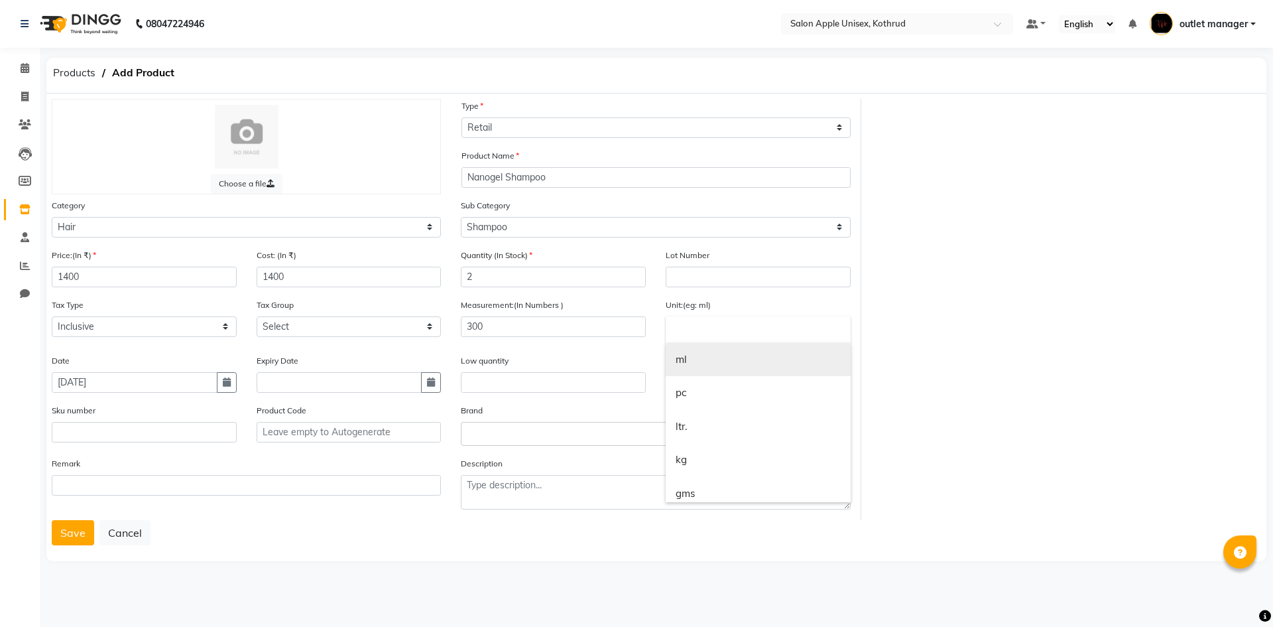
type input "ml"
click at [543, 379] on input "text" at bounding box center [553, 382] width 185 height 21
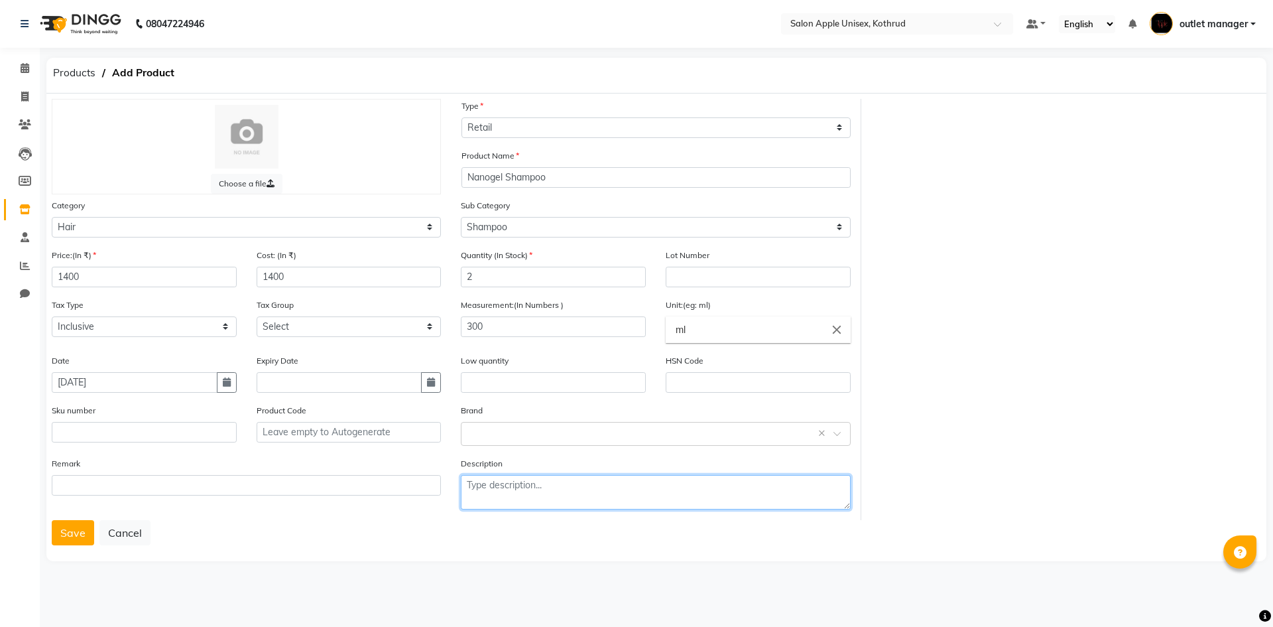
click at [524, 486] on textarea at bounding box center [655, 492] width 389 height 34
click at [72, 533] on button "Save" at bounding box center [73, 532] width 42 height 25
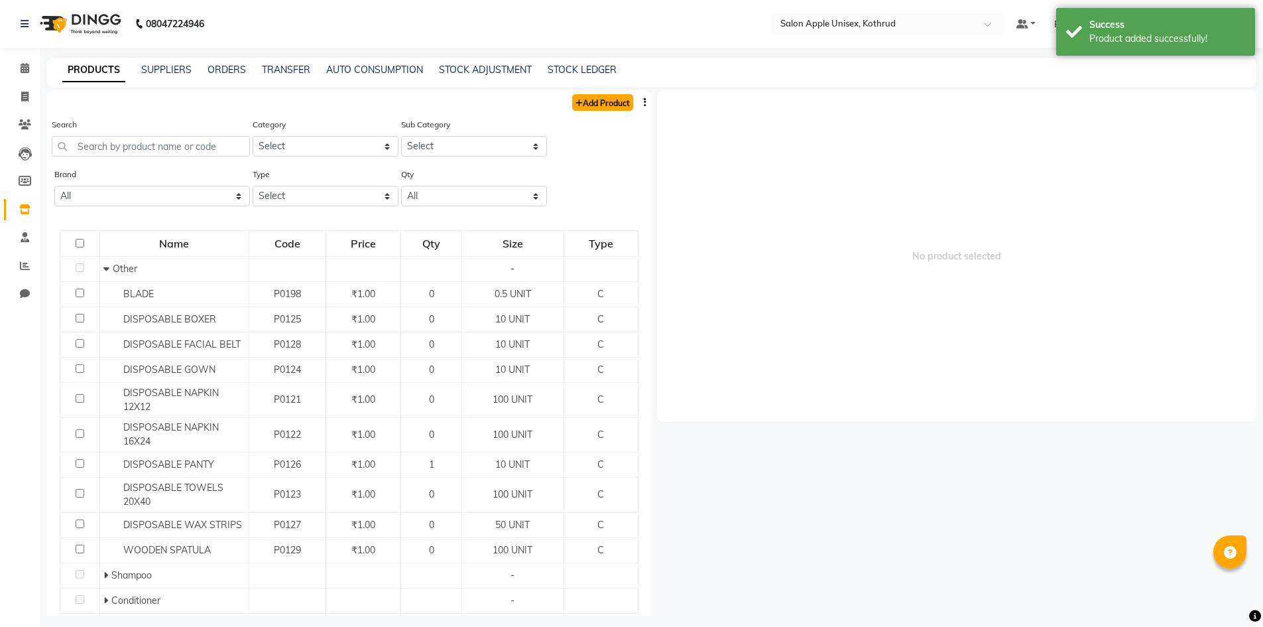
click at [578, 105] on link "Add Product" at bounding box center [602, 102] width 61 height 17
select select "true"
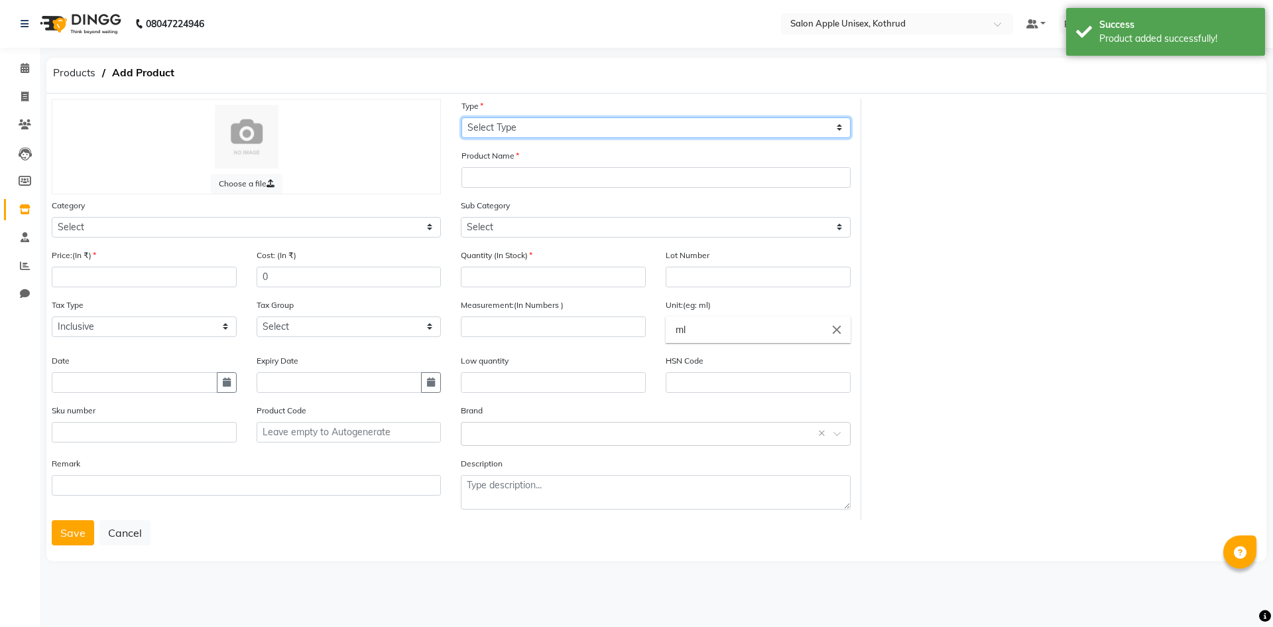
click at [525, 130] on select "Select Type Both Retail Consumable" at bounding box center [656, 127] width 389 height 21
select select "R"
click at [462, 117] on select "Select Type Both Retail Consumable" at bounding box center [656, 127] width 389 height 21
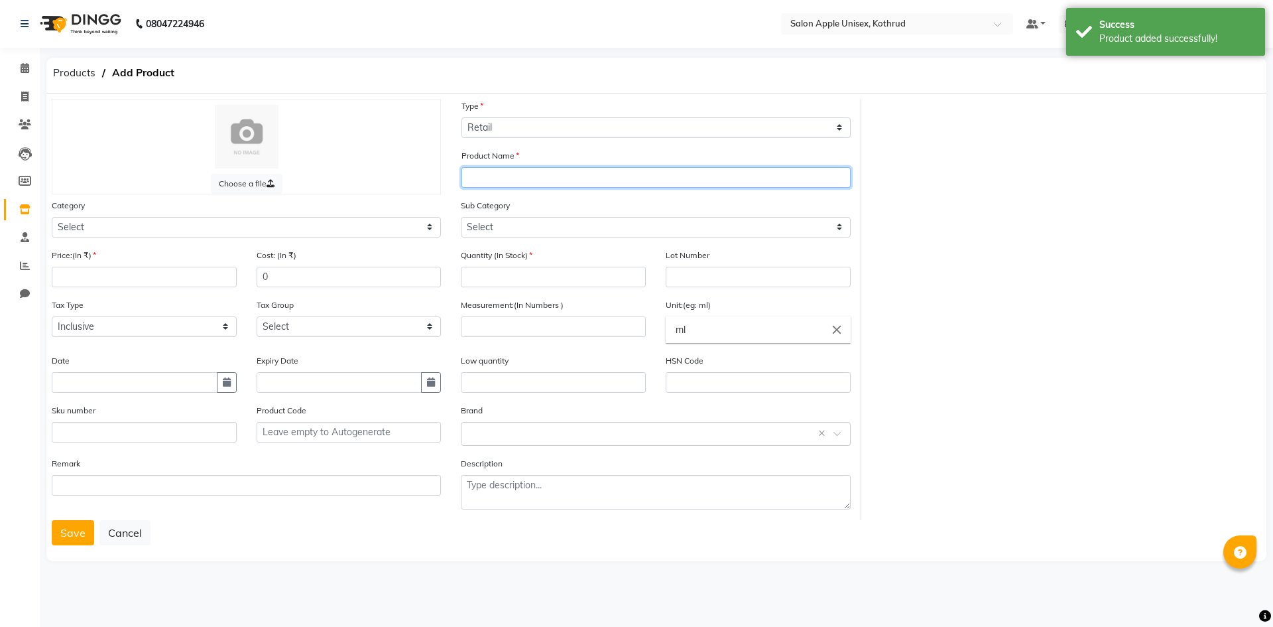
click at [510, 176] on input "text" at bounding box center [656, 177] width 389 height 21
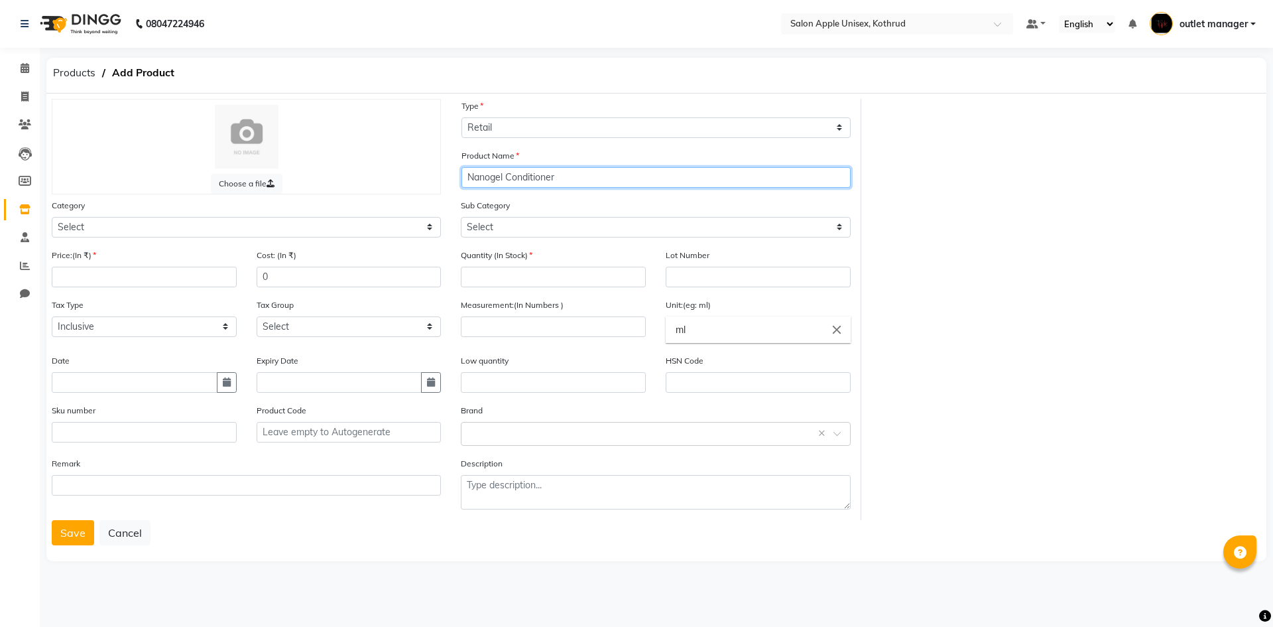
type input "Nanogel Conditioner"
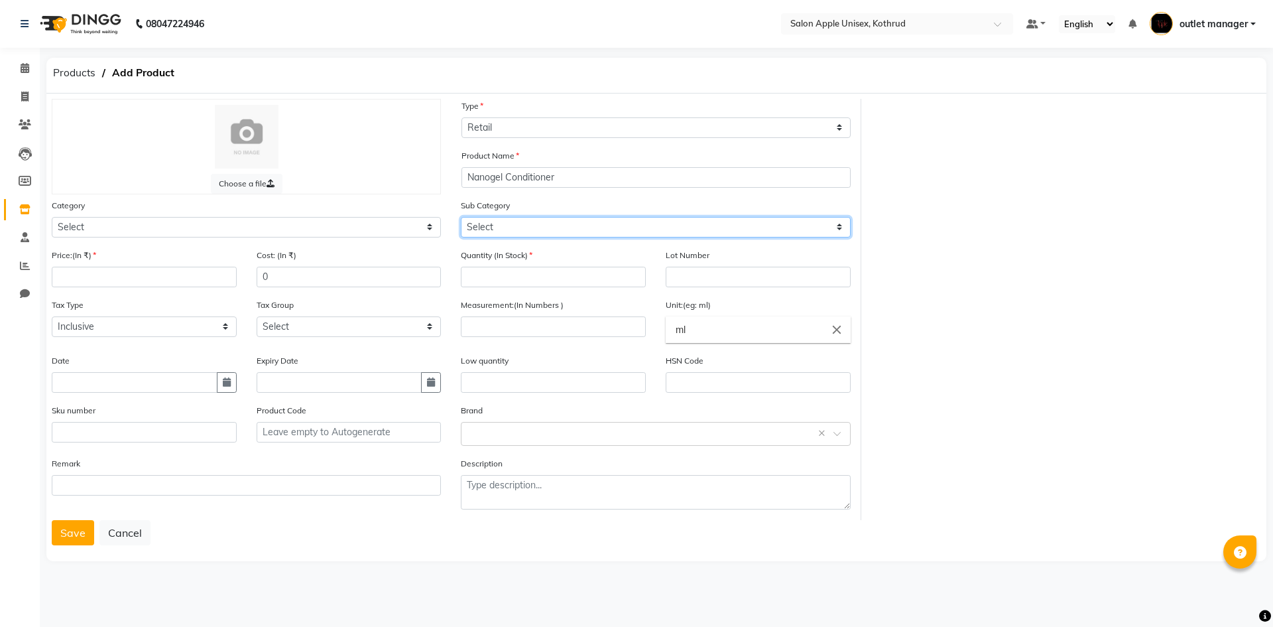
click at [492, 232] on select "Select" at bounding box center [655, 227] width 389 height 21
click at [489, 225] on select "Select" at bounding box center [655, 227] width 389 height 21
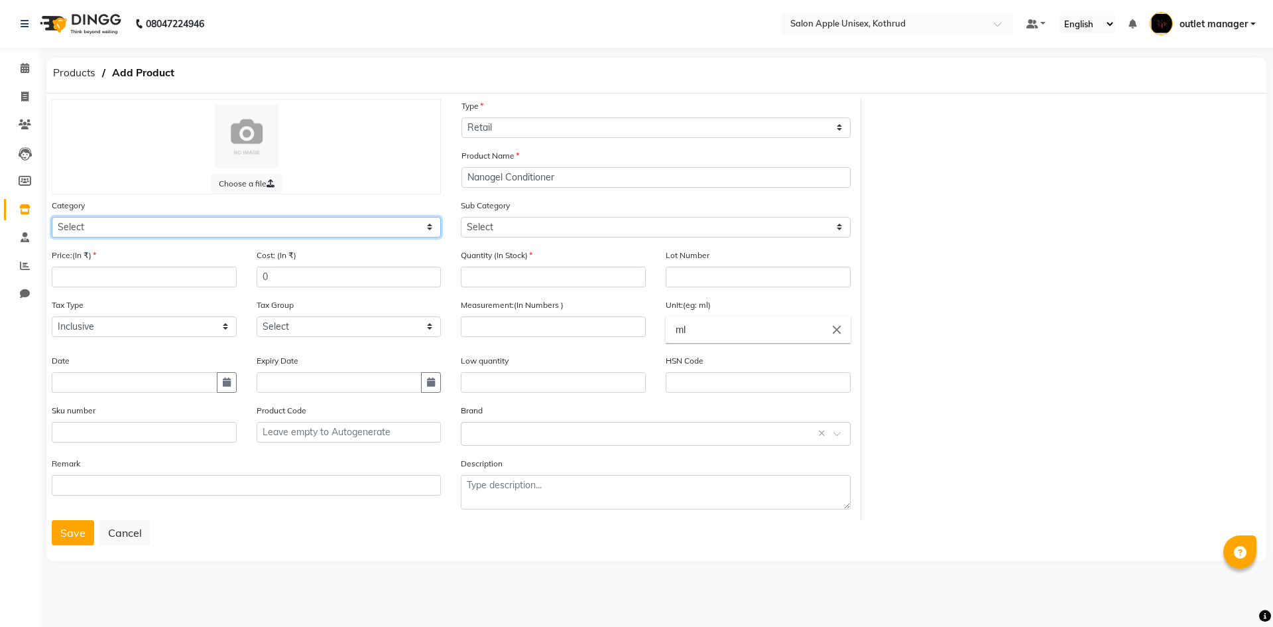
click at [125, 227] on select "Select Hair Skin Makeup Personal Care Appliances [PERSON_NAME] Waxing Disposabl…" at bounding box center [246, 227] width 389 height 21
select select "1100"
click at [52, 217] on select "Select Hair Skin Makeup Personal Care Appliances [PERSON_NAME] Waxing Disposabl…" at bounding box center [246, 227] width 389 height 21
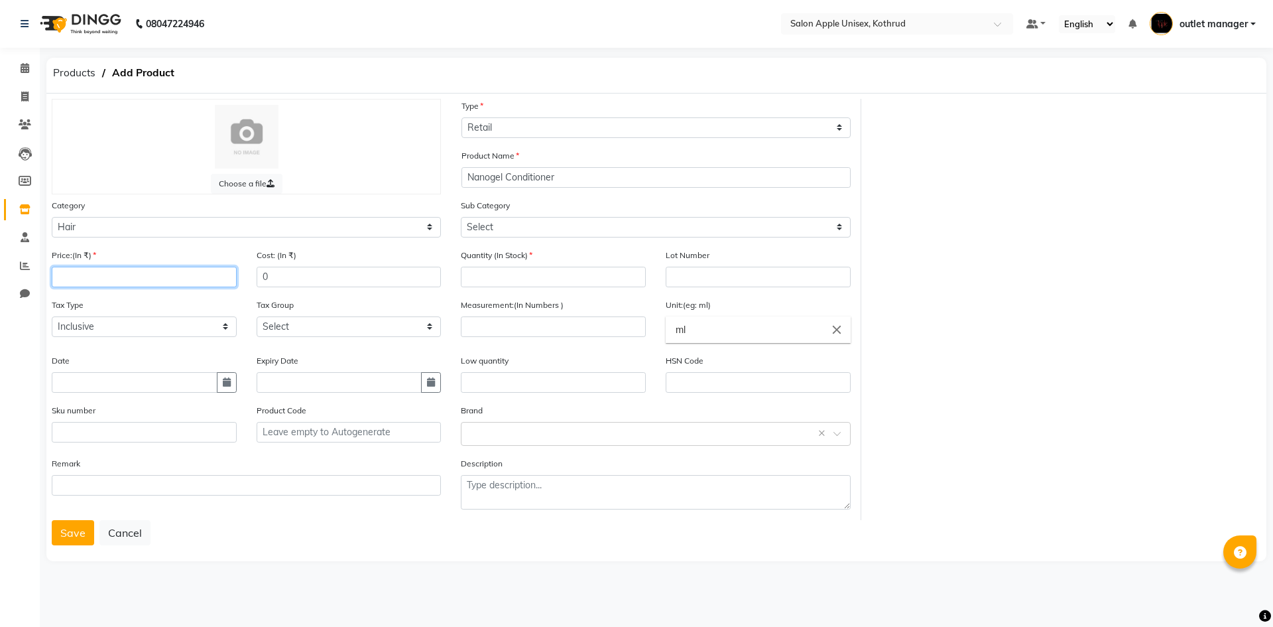
click at [129, 281] on input "number" at bounding box center [144, 277] width 185 height 21
type input "1400"
click at [291, 273] on input "0" at bounding box center [349, 277] width 185 height 21
type input "1400"
click at [121, 389] on input "text" at bounding box center [135, 382] width 166 height 21
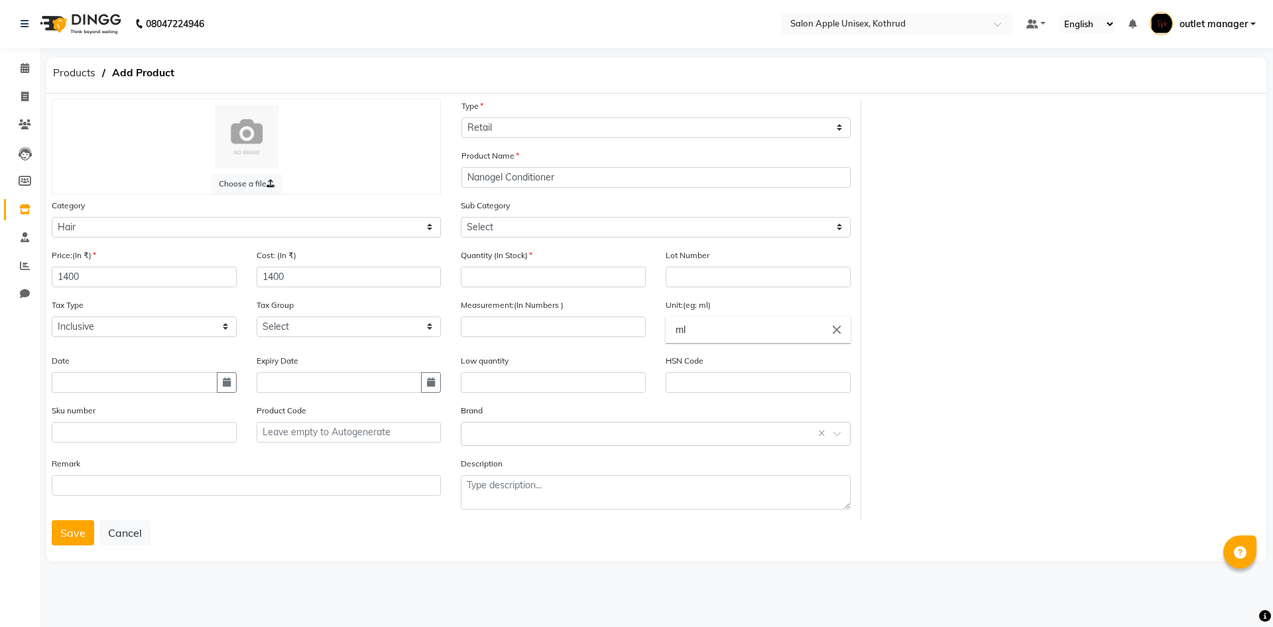
select select "9"
select select "2025"
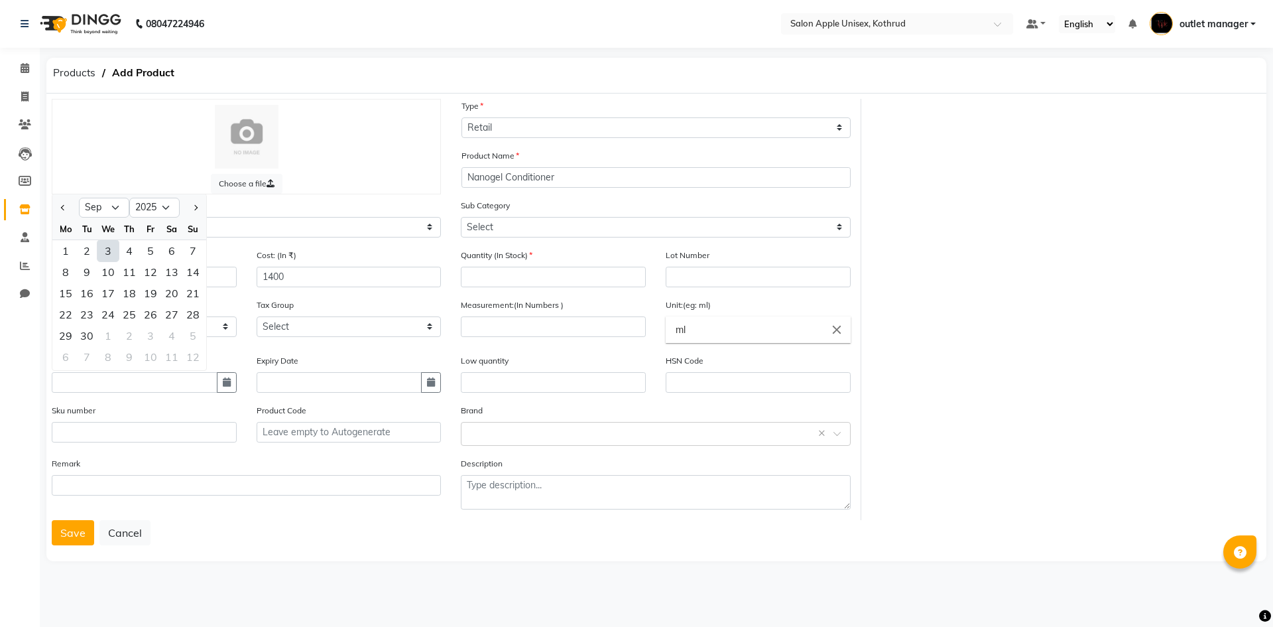
click at [109, 245] on div "3" at bounding box center [107, 250] width 21 height 21
type input "[DATE]"
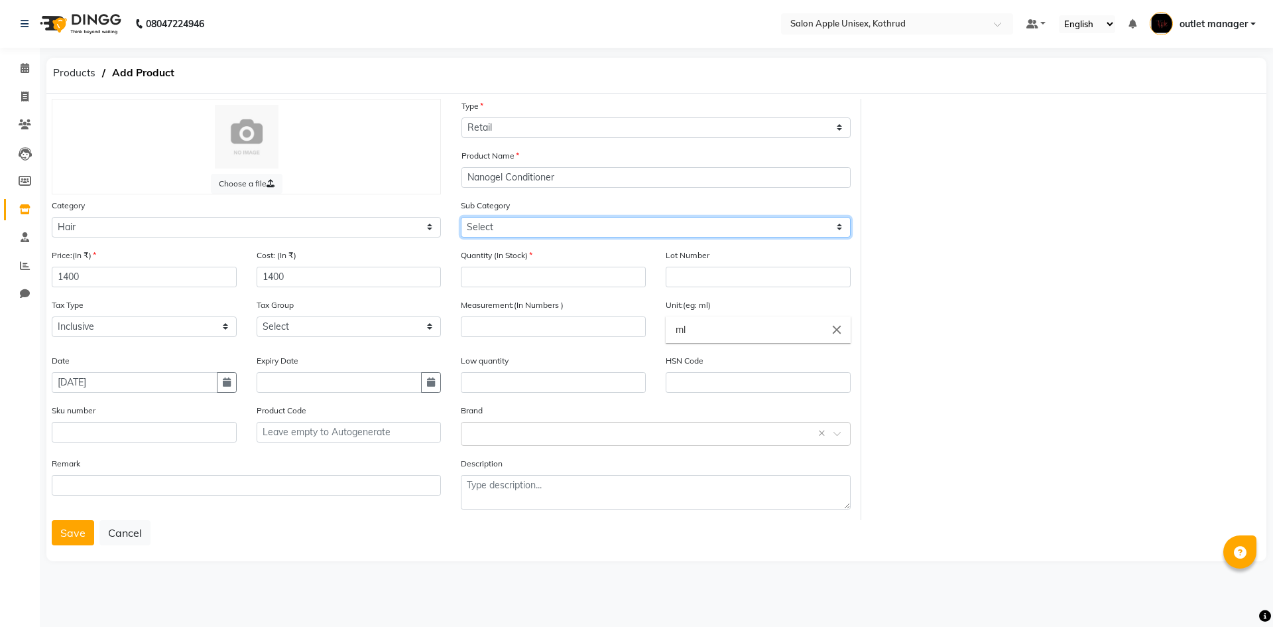
click at [557, 231] on select "Select Shampoo Conditioner Cream Mask Oil Serum Color Appliances Treatment Styl…" at bounding box center [655, 227] width 389 height 21
select select "1102"
click at [461, 217] on select "Select Shampoo Conditioner Cream Mask Oil Serum Color Appliances Treatment Styl…" at bounding box center [655, 227] width 389 height 21
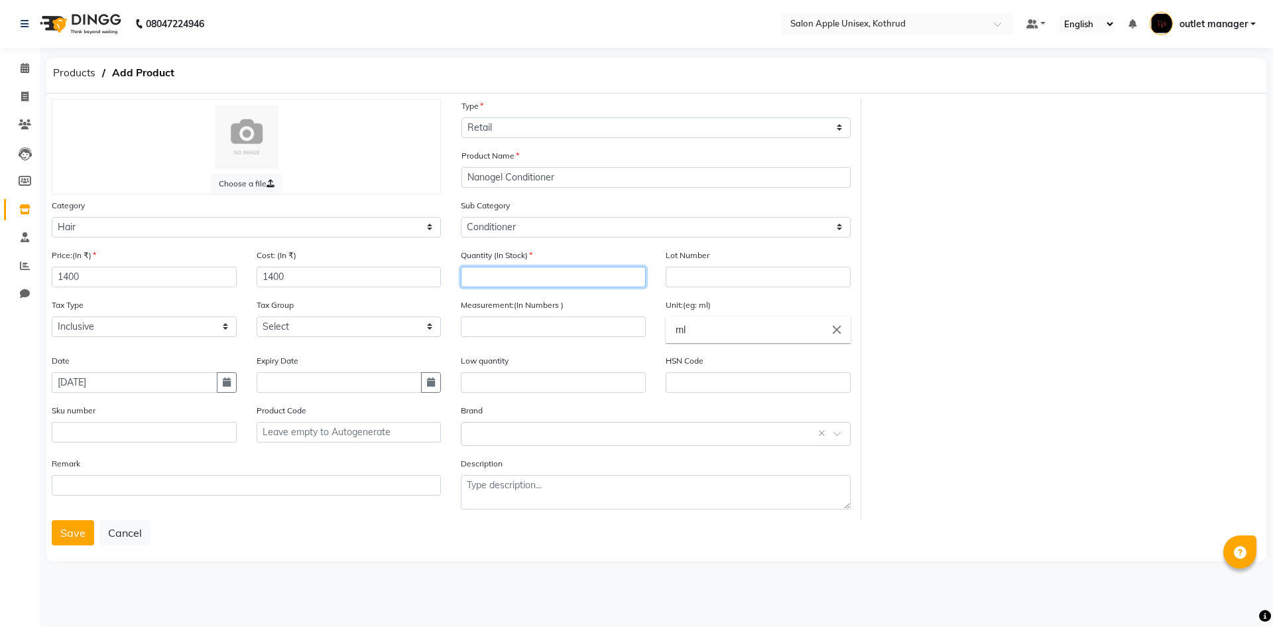
click at [526, 278] on input "number" at bounding box center [553, 277] width 185 height 21
type input "2"
click at [505, 320] on input "number" at bounding box center [553, 326] width 185 height 21
type input "300"
click at [68, 536] on button "Save" at bounding box center [73, 532] width 42 height 25
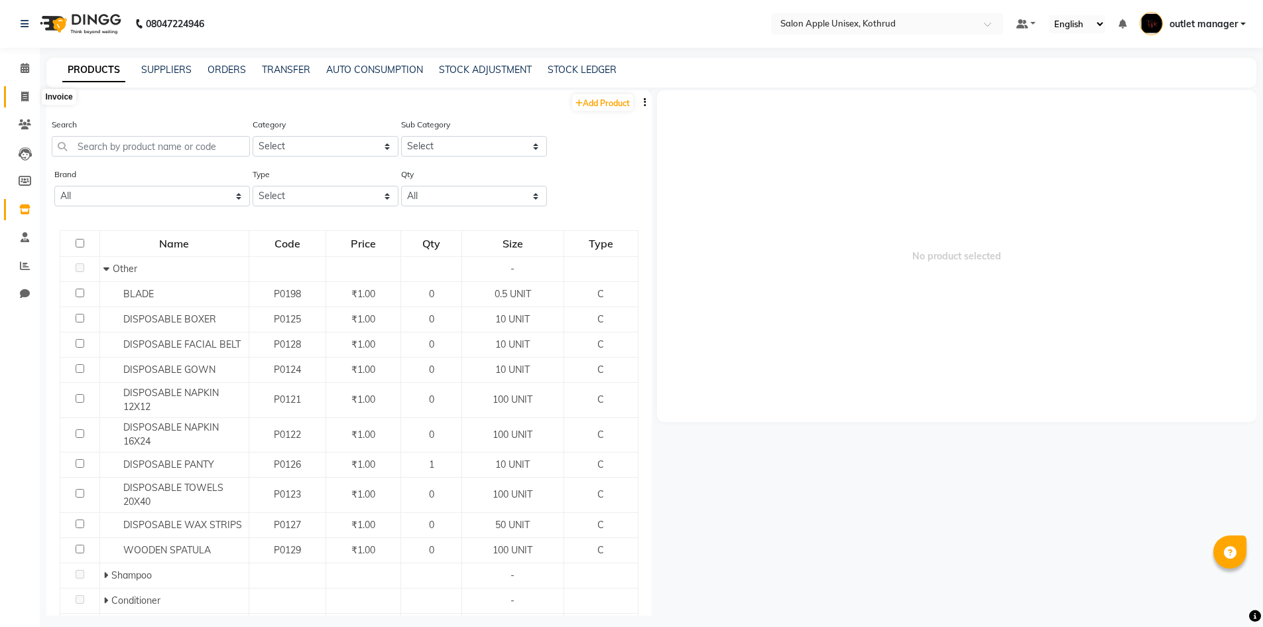
click at [22, 99] on icon at bounding box center [24, 97] width 7 height 10
select select "139"
select select "service"
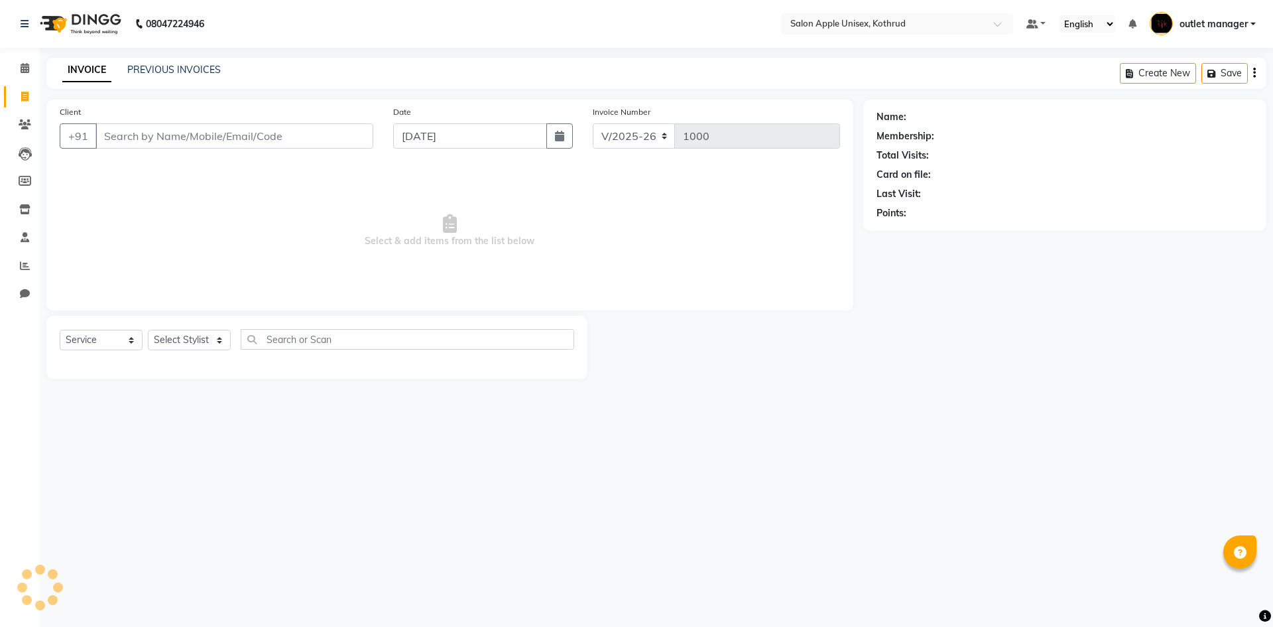
click at [173, 135] on input "Client" at bounding box center [235, 135] width 278 height 25
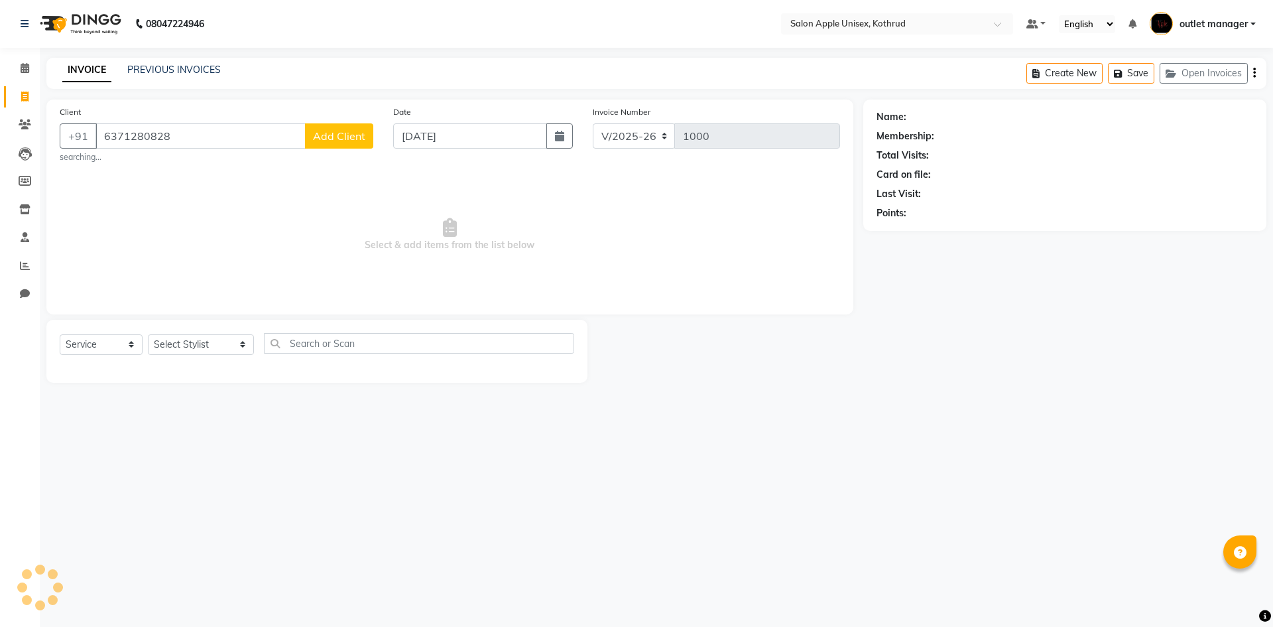
type input "6371280828"
click at [326, 143] on button "Add Client" at bounding box center [339, 135] width 68 height 25
select select "22"
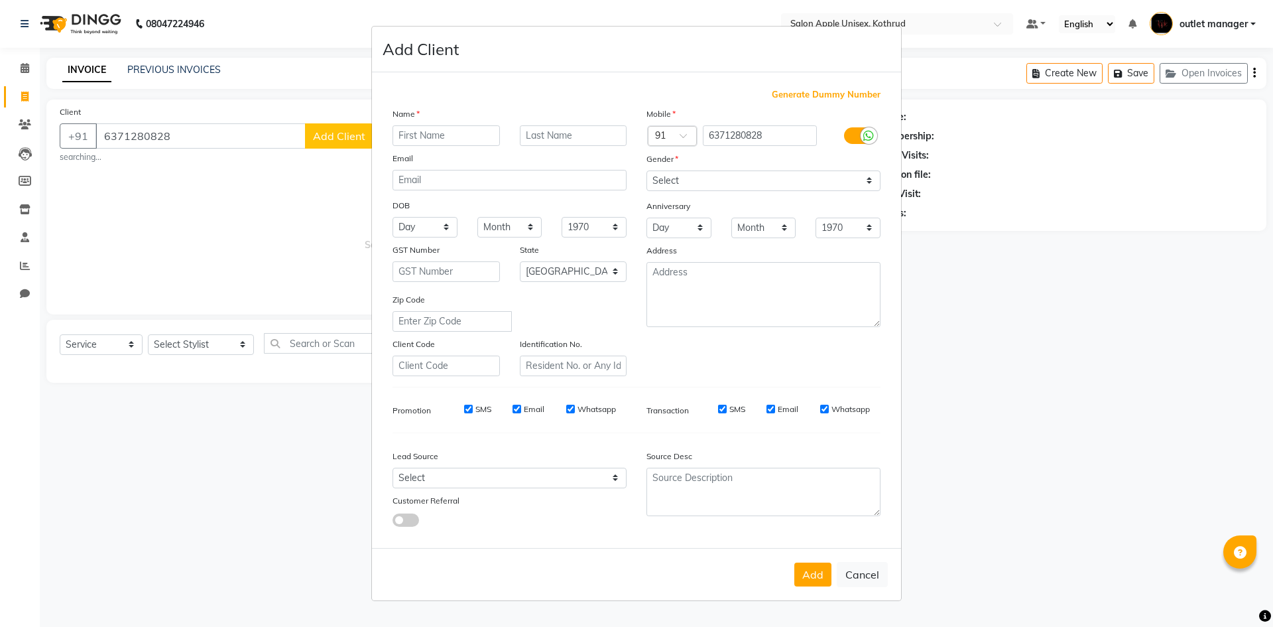
click at [435, 136] on input "text" at bounding box center [446, 135] width 107 height 21
type input "[PERSON_NAME]"
click at [708, 182] on select "Select [DEMOGRAPHIC_DATA] [DEMOGRAPHIC_DATA] Other Prefer Not To Say" at bounding box center [764, 180] width 234 height 21
select select "[DEMOGRAPHIC_DATA]"
click at [647, 170] on select "Select [DEMOGRAPHIC_DATA] [DEMOGRAPHIC_DATA] Other Prefer Not To Say" at bounding box center [764, 180] width 234 height 21
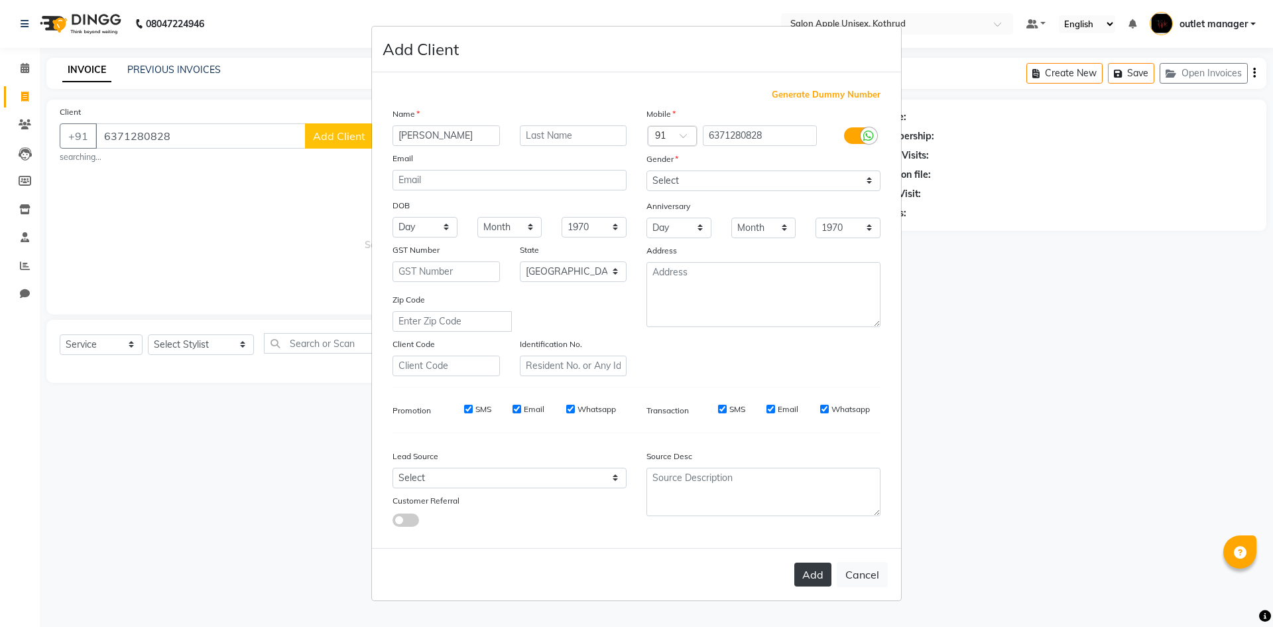
click at [822, 578] on button "Add" at bounding box center [813, 574] width 37 height 24
select select
select select "null"
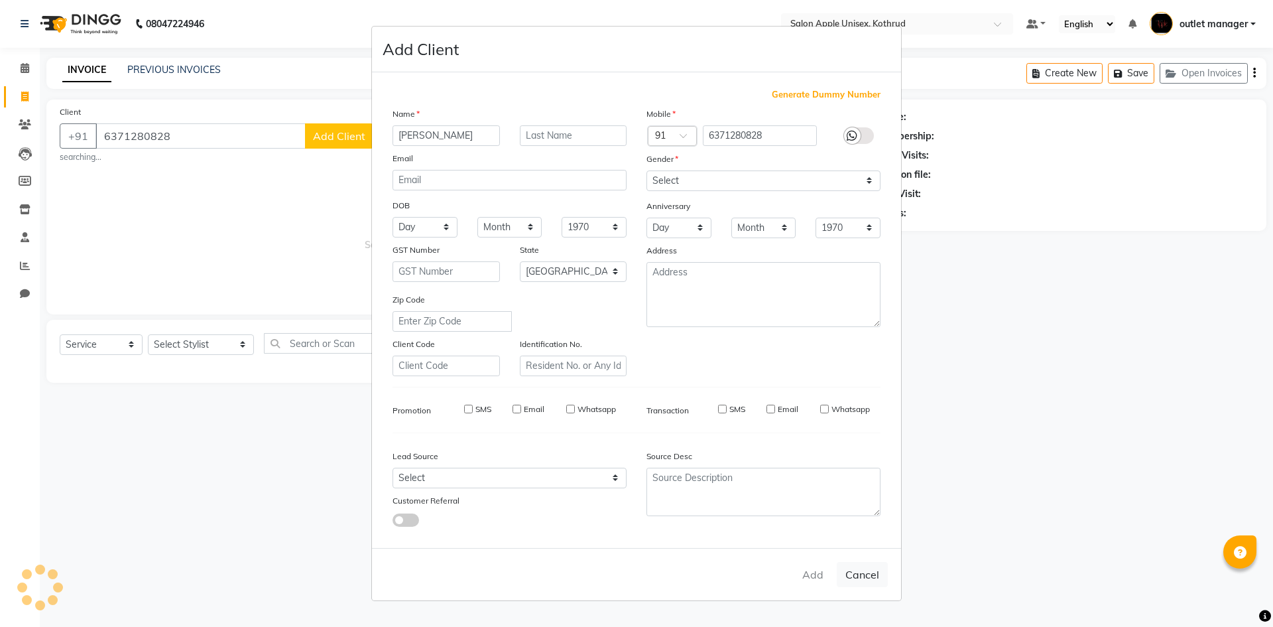
select select
checkbox input "false"
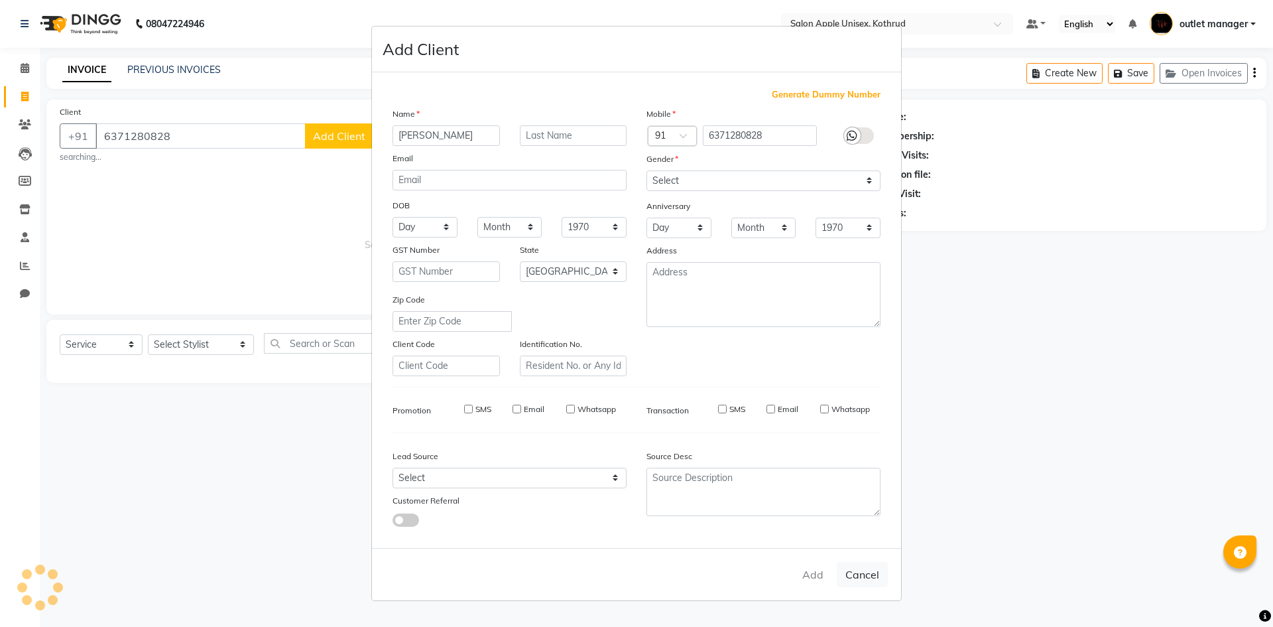
checkbox input "false"
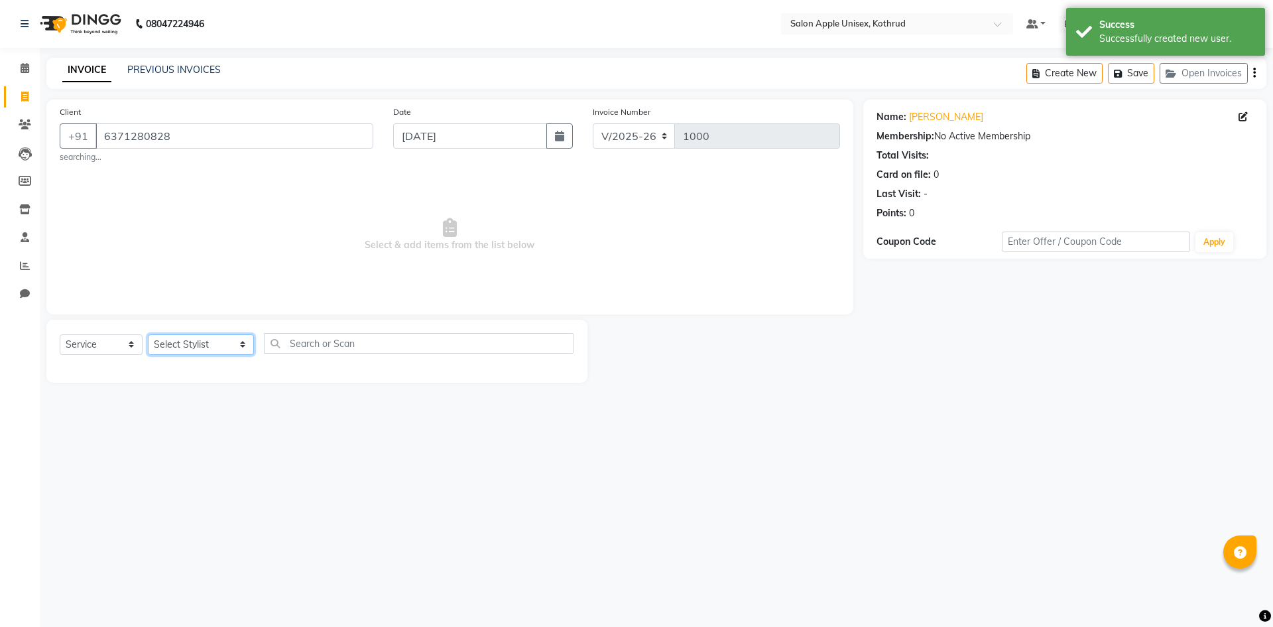
click at [198, 334] on select "Select Stylist [PERSON_NAME] [PERSON_NAME] [PERSON_NAME] outlet manager [PERSON…" at bounding box center [201, 344] width 106 height 21
select select "76424"
click at [148, 334] on select "Select Stylist [PERSON_NAME] [PERSON_NAME] [PERSON_NAME] outlet manager [PERSON…" at bounding box center [201, 344] width 106 height 21
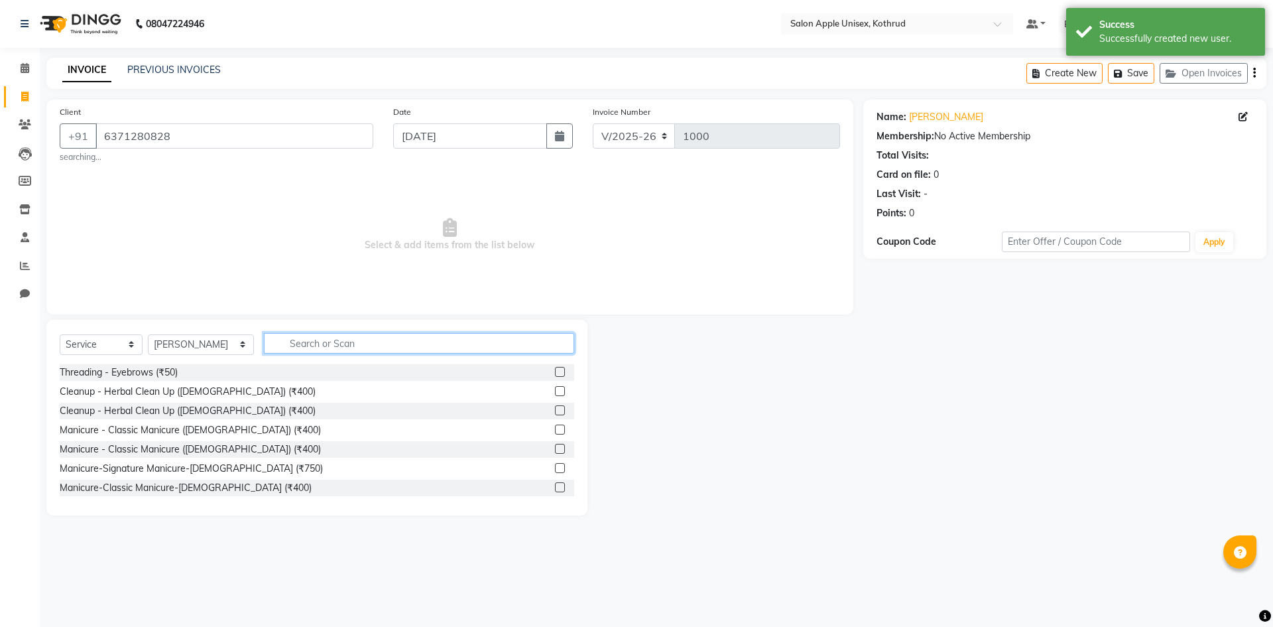
click at [308, 348] on input "text" at bounding box center [419, 343] width 310 height 21
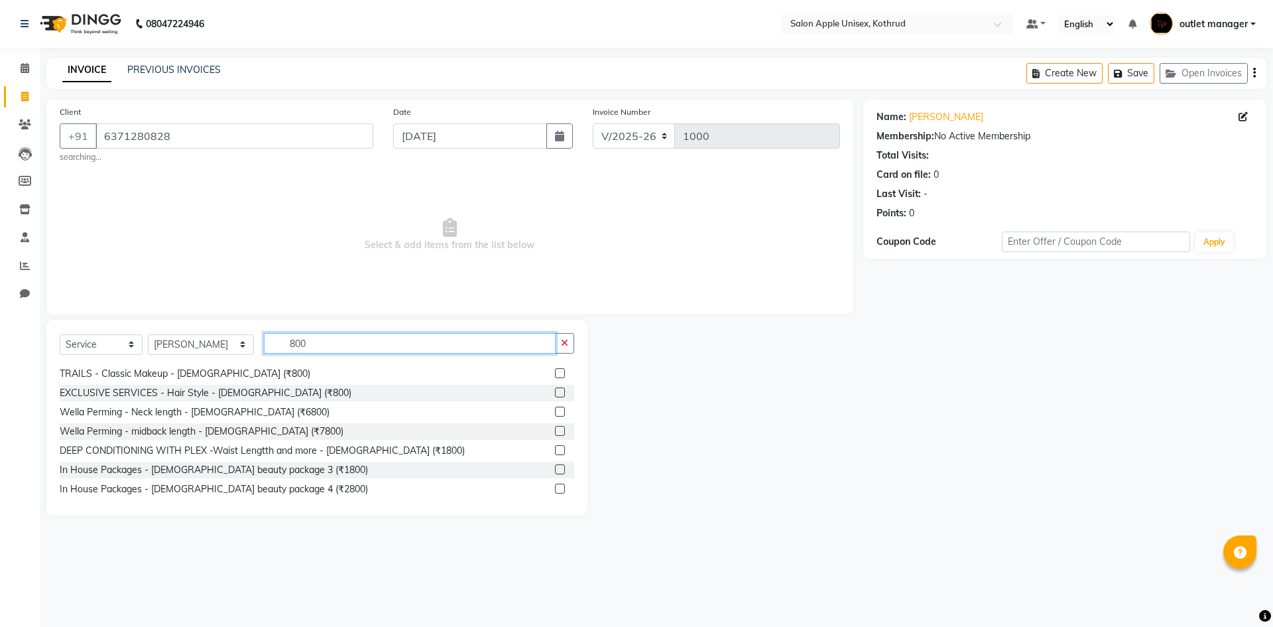
scroll to position [802, 0]
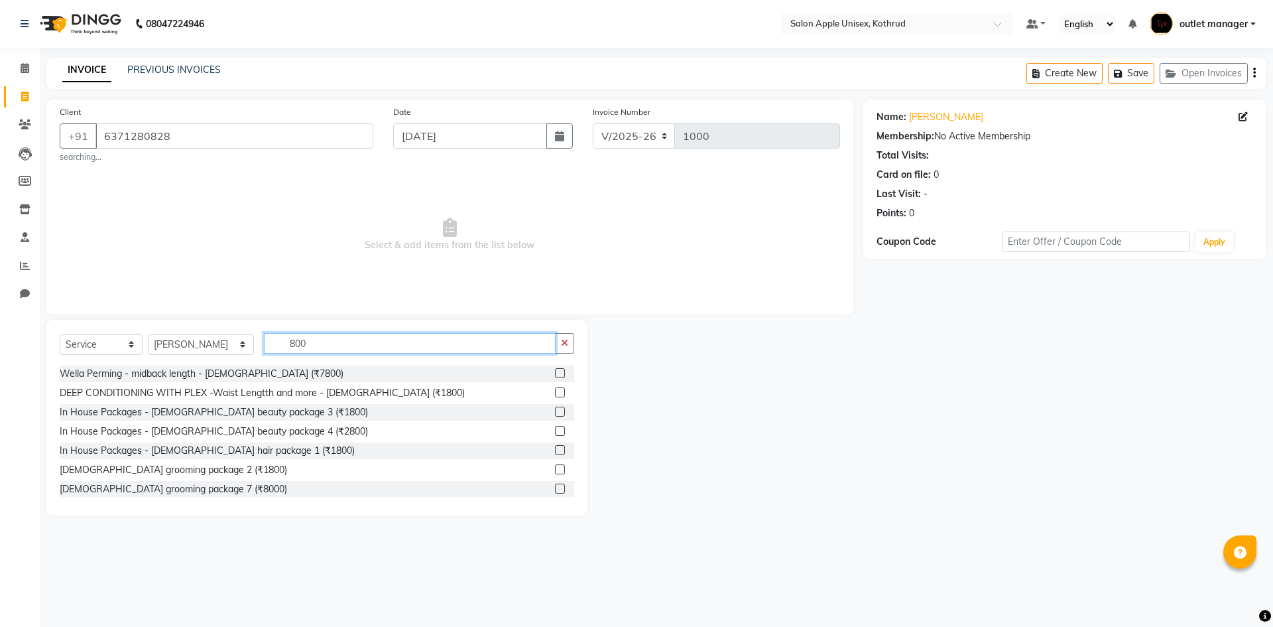
type input "800"
click at [555, 503] on label at bounding box center [560, 508] width 10 height 10
click at [555, 504] on input "checkbox" at bounding box center [559, 508] width 9 height 9
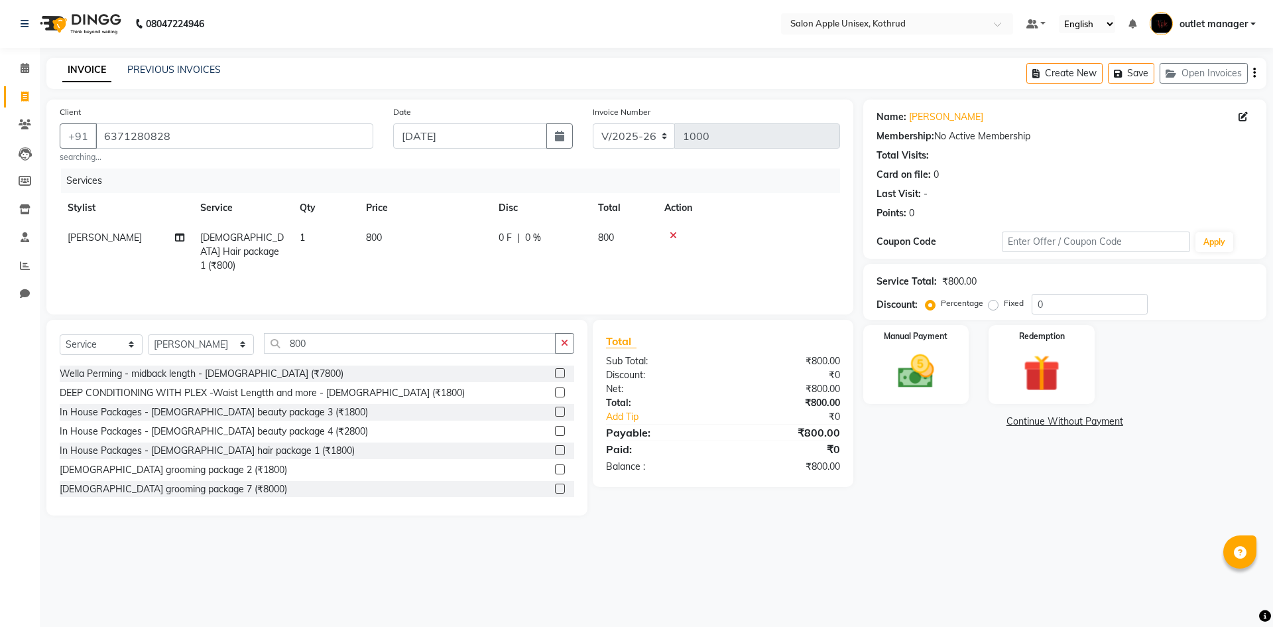
checkbox input "false"
drag, startPoint x: 316, startPoint y: 344, endPoint x: 206, endPoint y: 334, distance: 111.2
click at [212, 332] on div "Select Service Product Membership Package Voucher Prepaid Gift Card Select Styl…" at bounding box center [316, 418] width 541 height 196
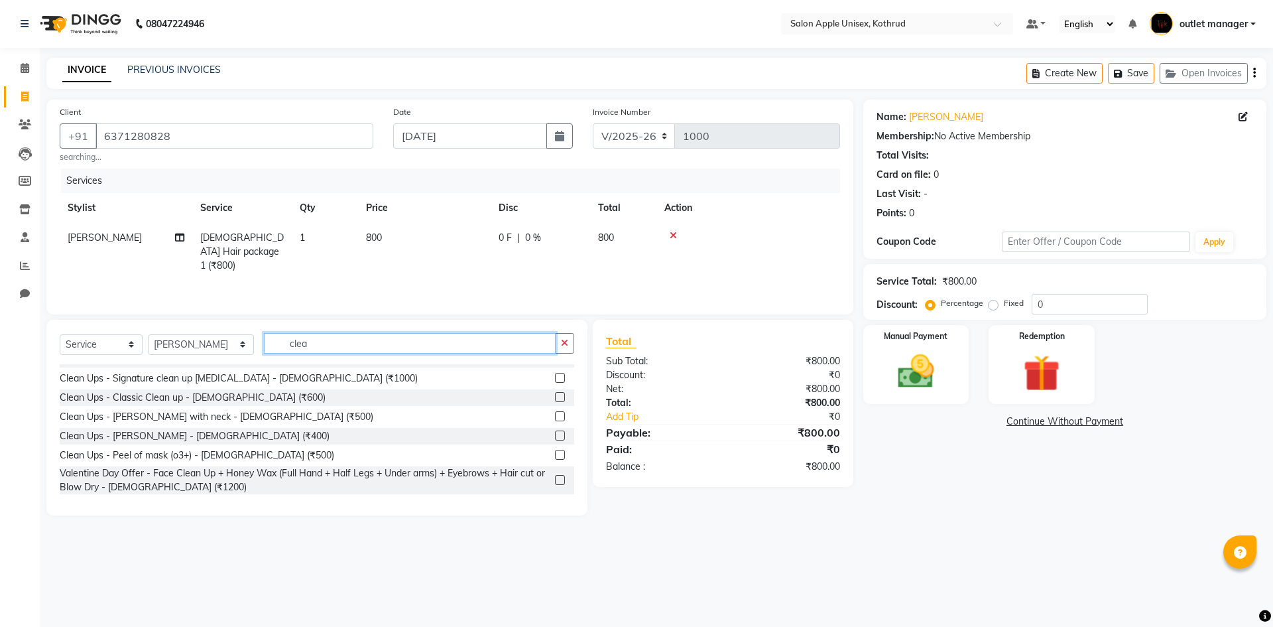
scroll to position [206, 0]
type input "clean up"
click at [555, 397] on label at bounding box center [560, 397] width 10 height 10
click at [555, 397] on input "checkbox" at bounding box center [559, 397] width 9 height 9
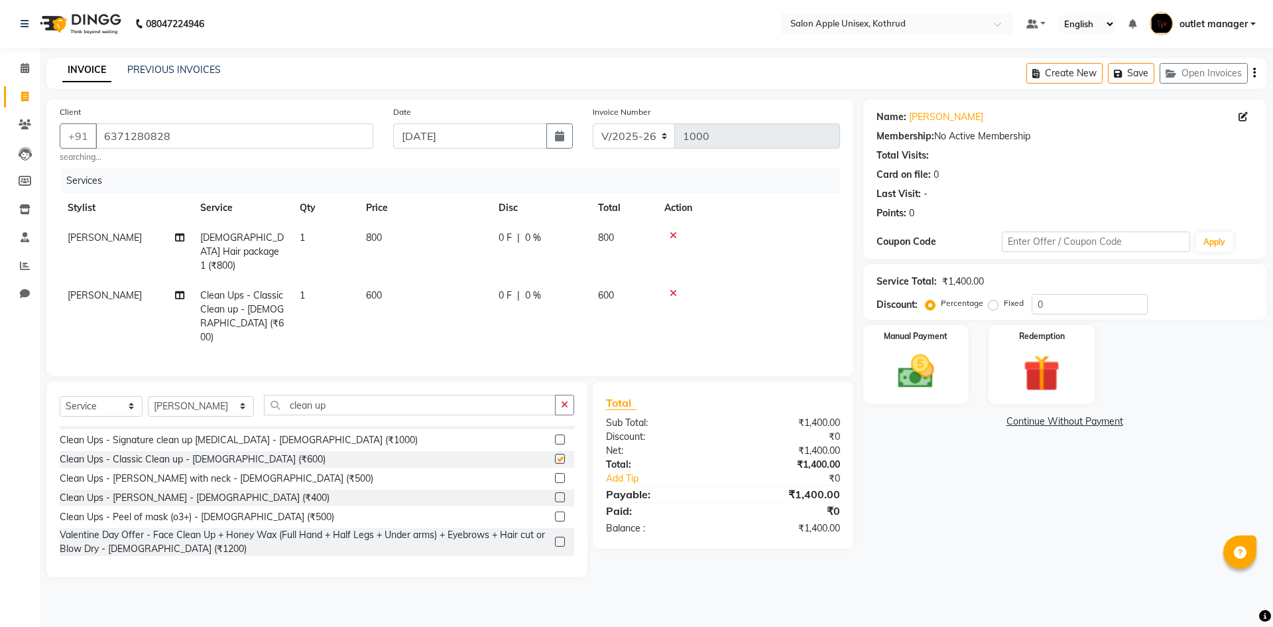
checkbox input "false"
click at [482, 287] on td "600" at bounding box center [424, 317] width 133 height 72
select select "76424"
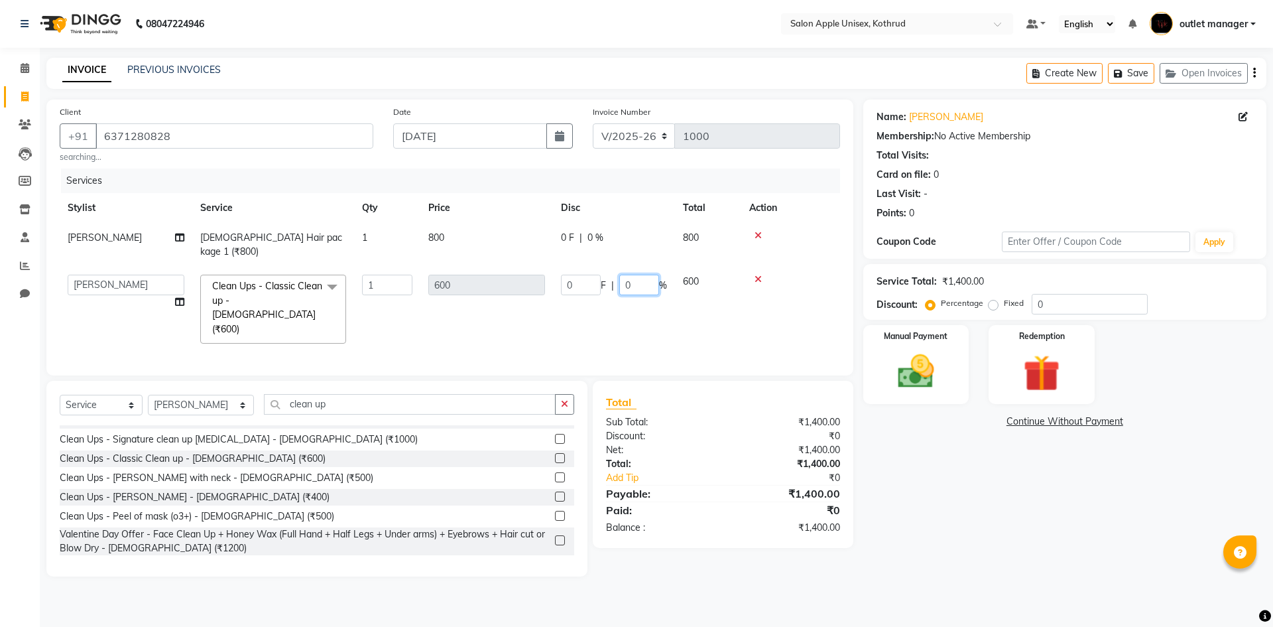
click at [637, 275] on input "0" at bounding box center [639, 285] width 40 height 21
type input "10"
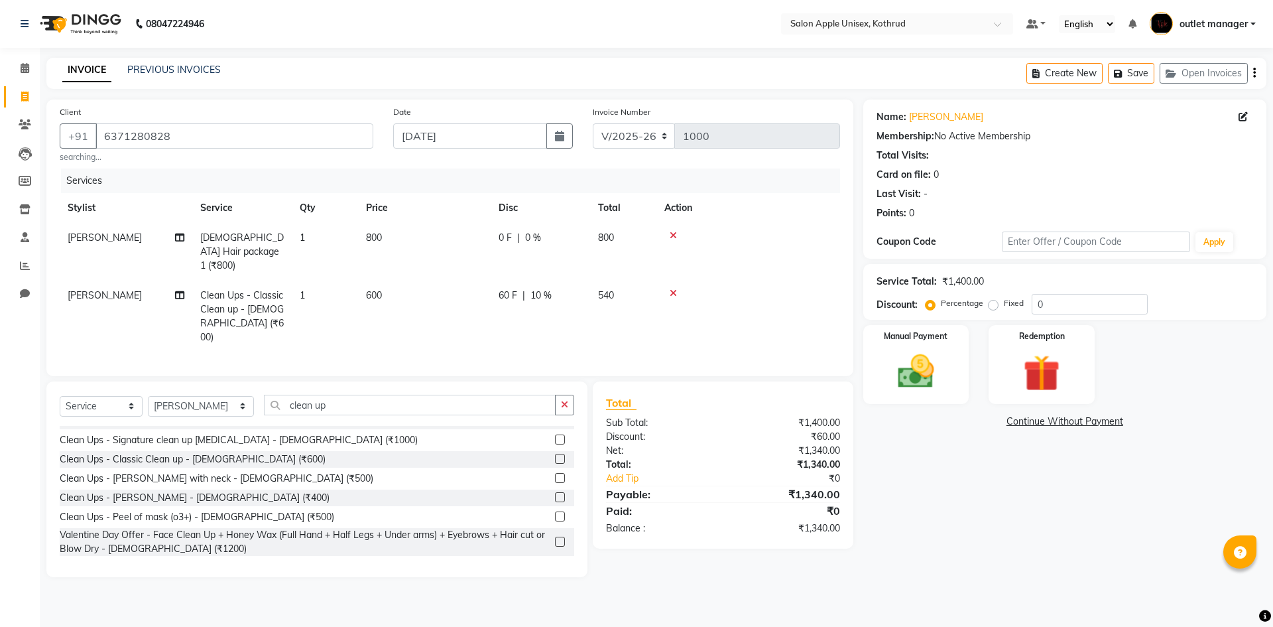
click at [735, 156] on div "Invoice Number V/2025 V/[PHONE_NUMBER]" at bounding box center [716, 134] width 267 height 58
click at [614, 281] on td "540" at bounding box center [623, 317] width 66 height 72
select select "76424"
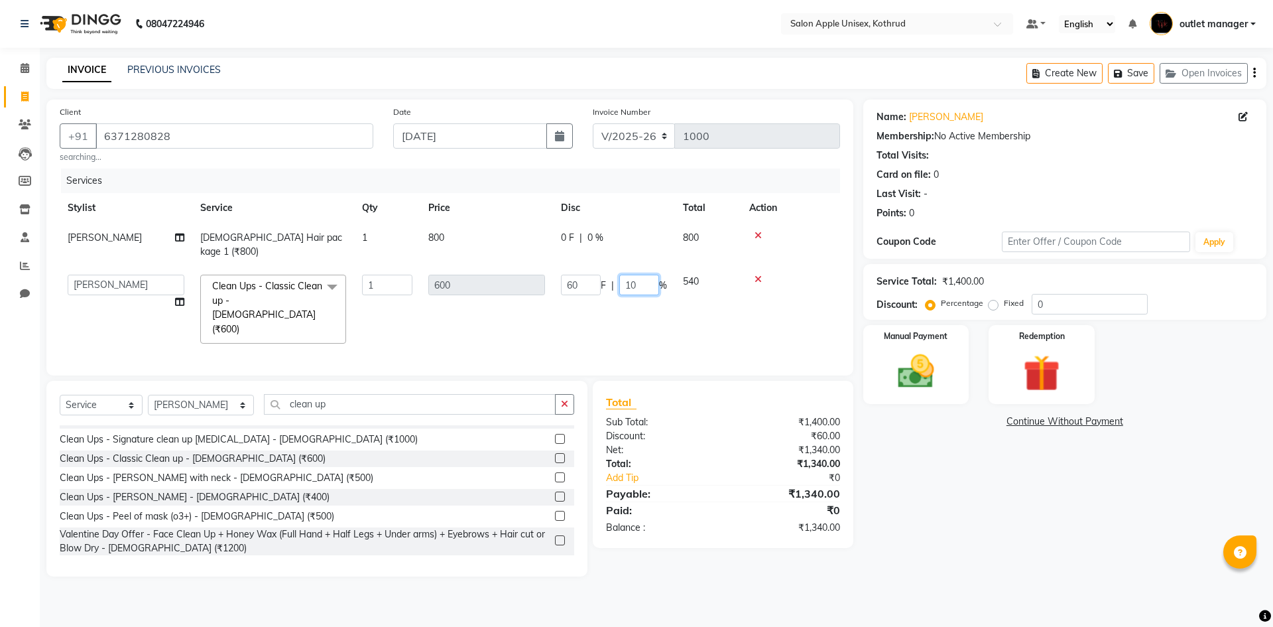
click at [655, 275] on input "10" at bounding box center [639, 285] width 40 height 21
type input "1"
type input "15"
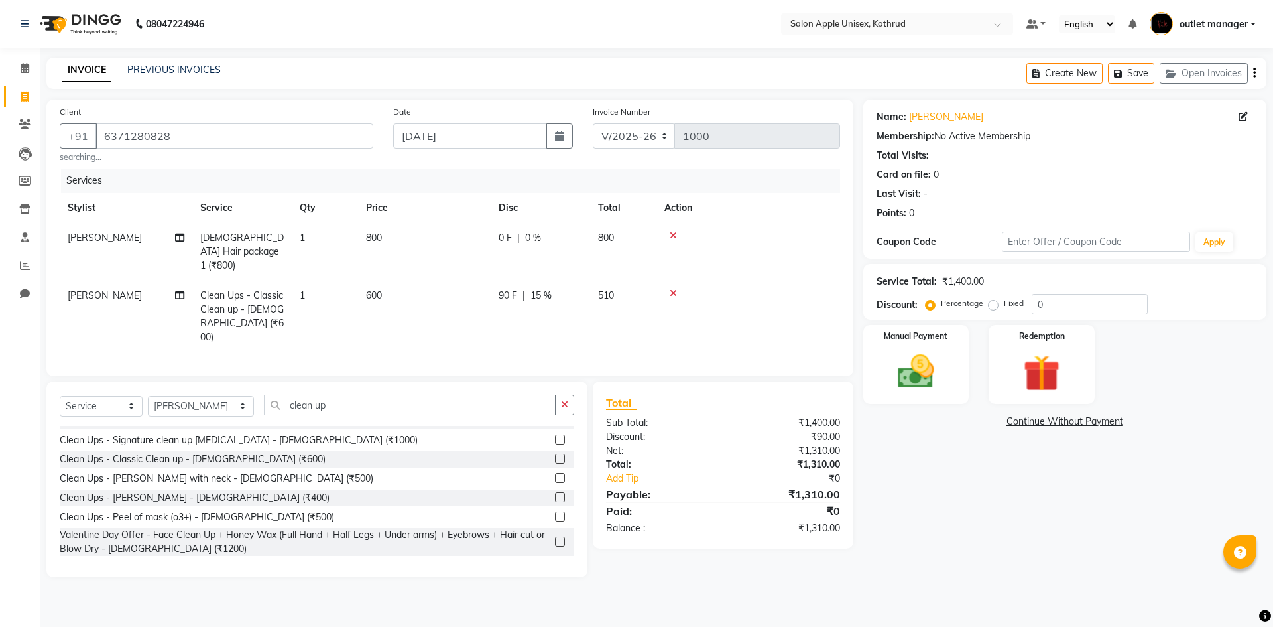
click at [617, 161] on div "Invoice Number V/2025 V/[PHONE_NUMBER]" at bounding box center [716, 134] width 267 height 58
click at [600, 289] on span "510" at bounding box center [606, 295] width 16 height 12
select select "76424"
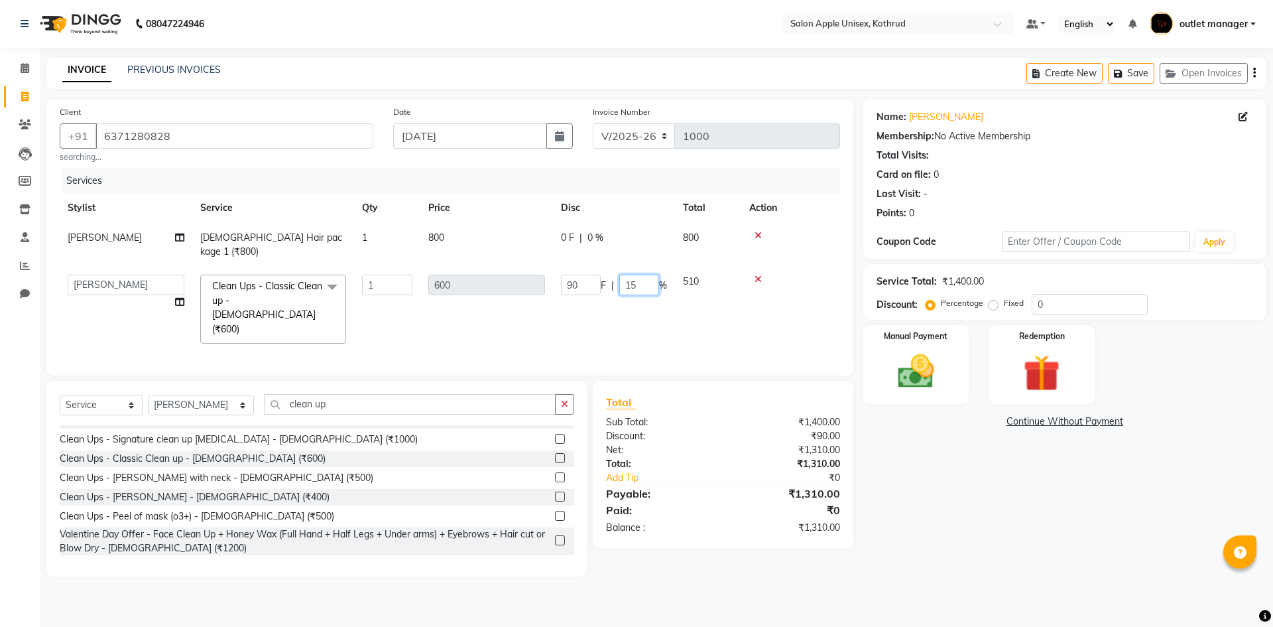
click at [647, 275] on input "15" at bounding box center [639, 285] width 40 height 21
type input "1"
type input "20"
click at [619, 177] on div "Services" at bounding box center [455, 180] width 789 height 25
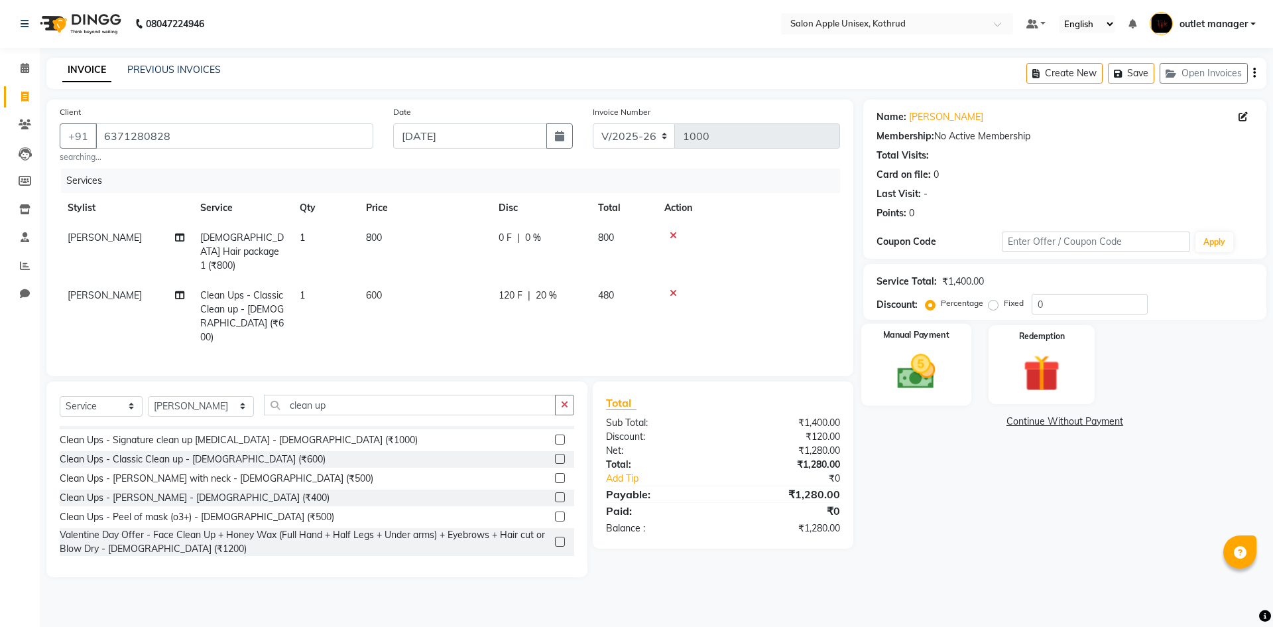
click at [912, 365] on img at bounding box center [916, 372] width 62 height 44
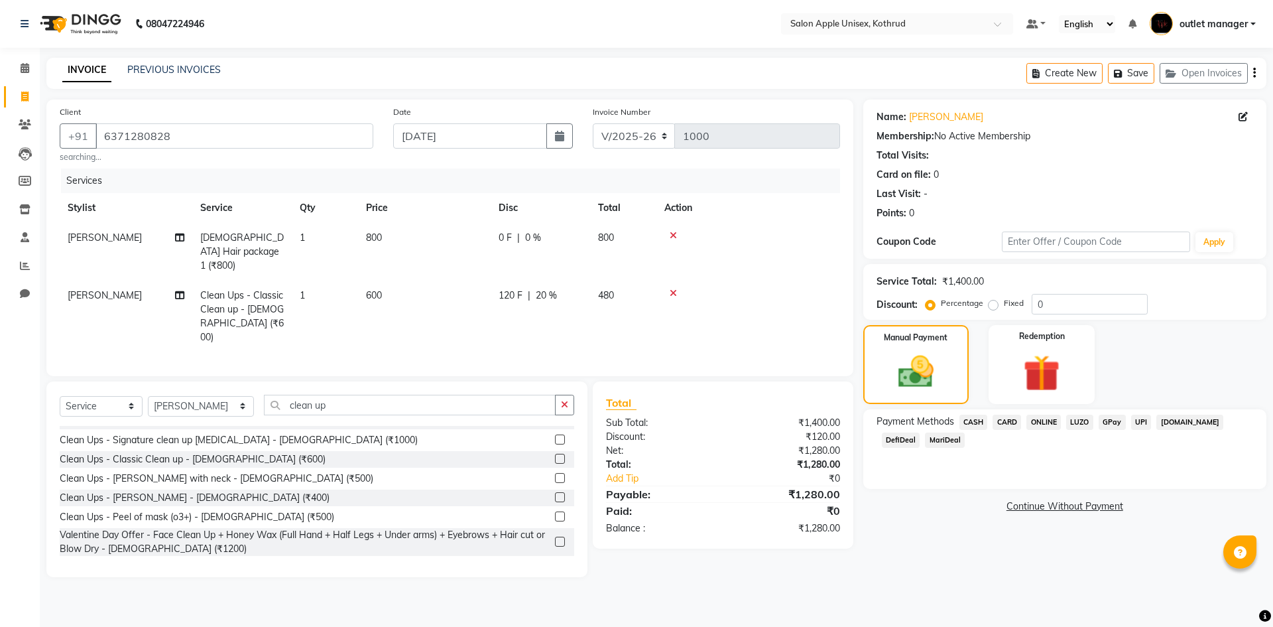
click at [1043, 419] on span "ONLINE" at bounding box center [1044, 422] width 34 height 15
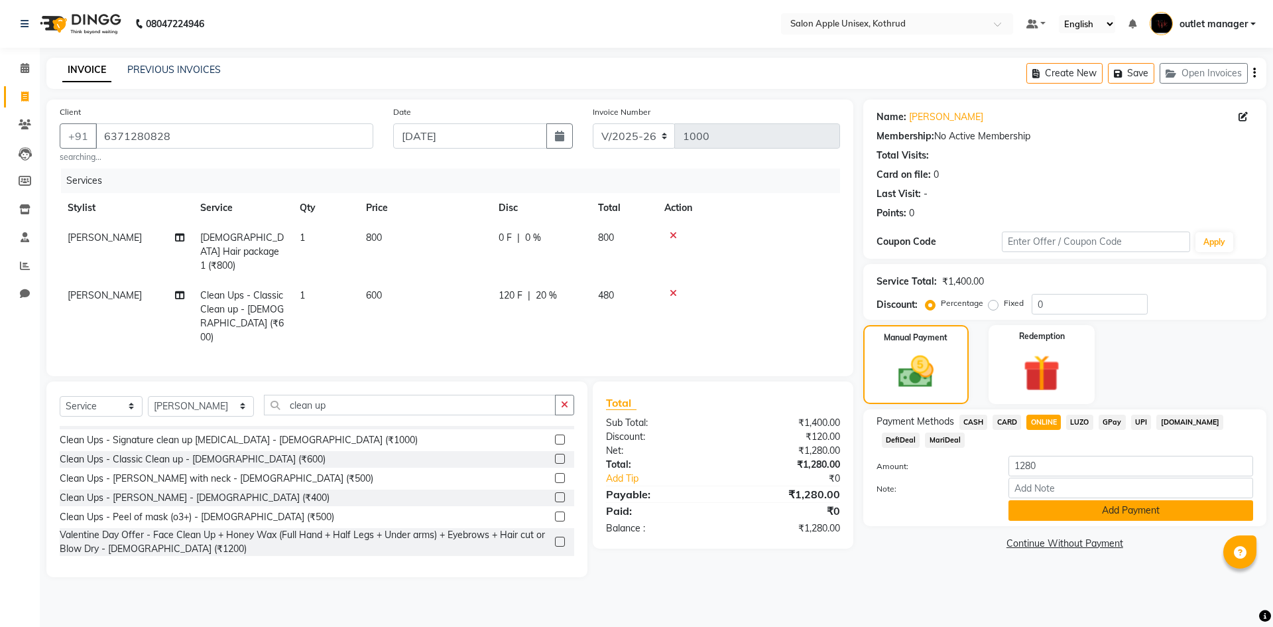
click at [1074, 509] on button "Add Payment" at bounding box center [1131, 510] width 245 height 21
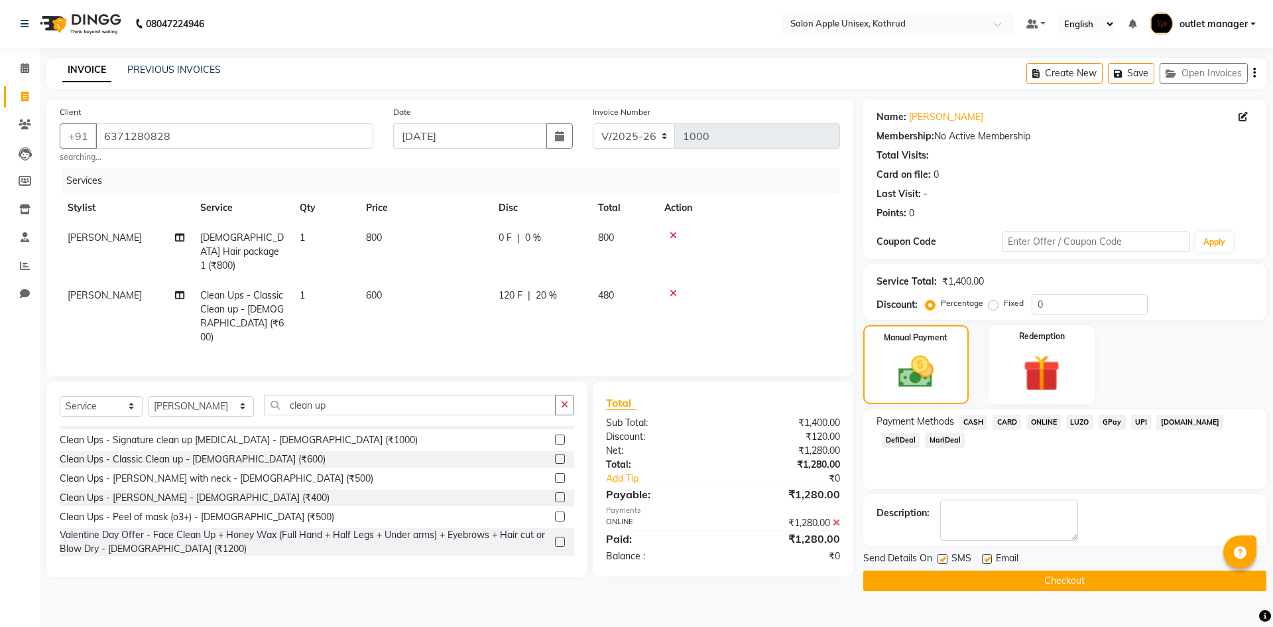
click at [1072, 579] on button "Checkout" at bounding box center [1065, 580] width 403 height 21
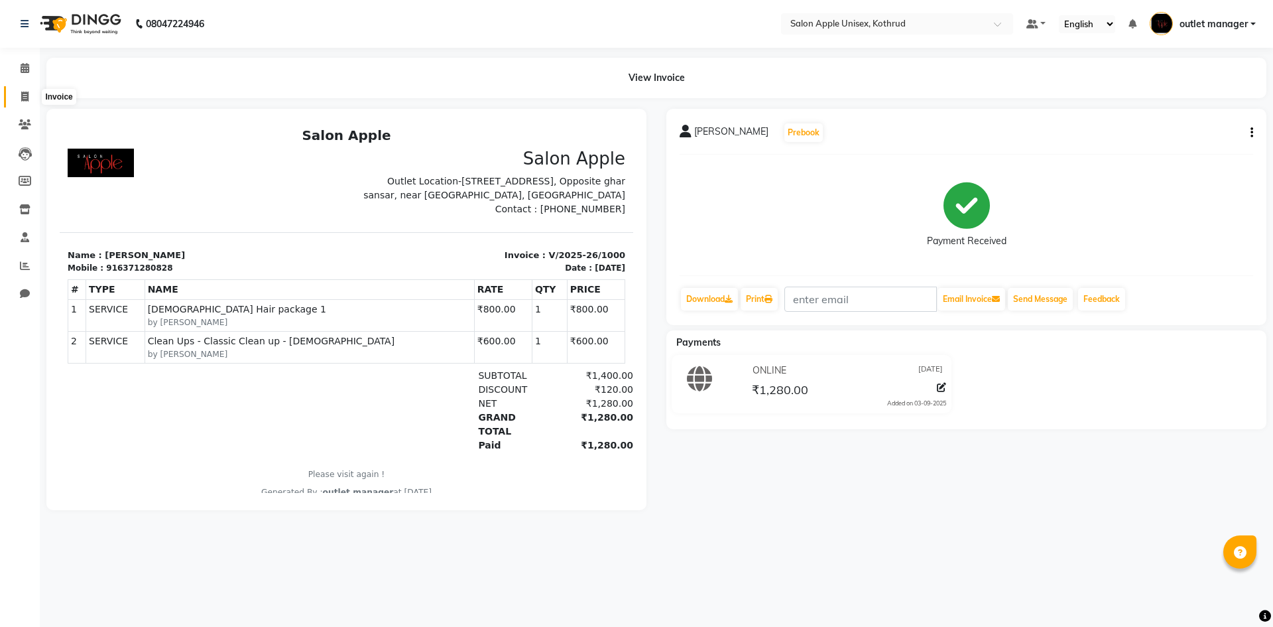
click at [20, 97] on span at bounding box center [24, 97] width 23 height 15
select select "service"
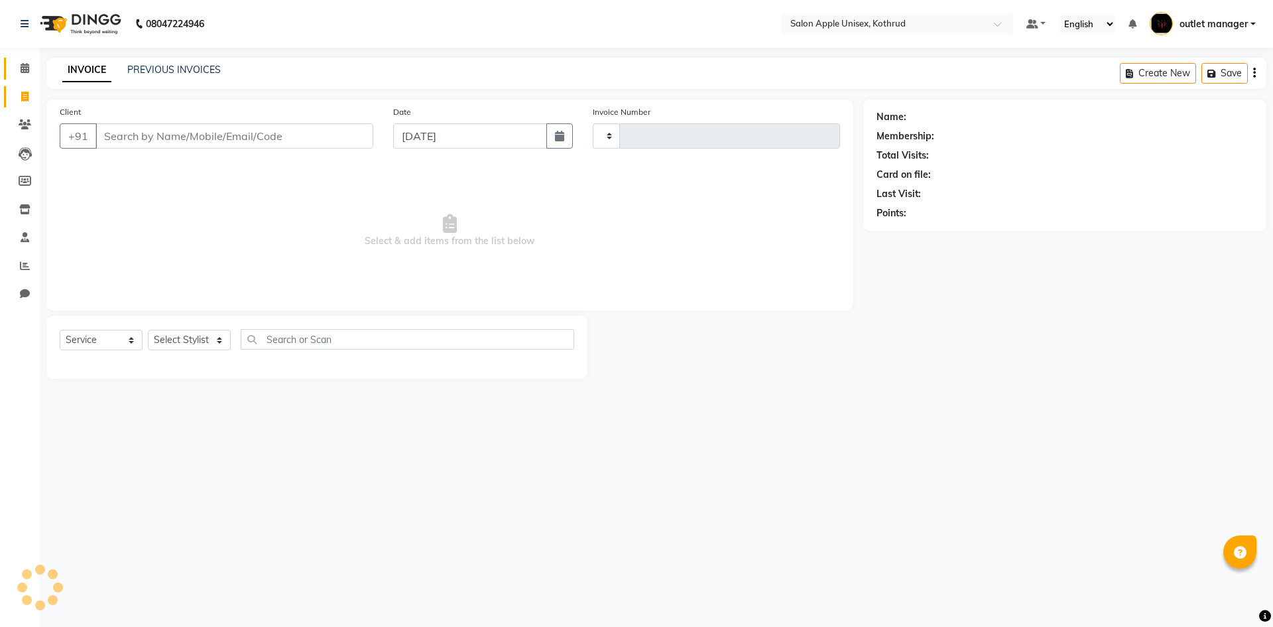
type input "1001"
select select "139"
click at [141, 68] on link "PREVIOUS INVOICES" at bounding box center [174, 70] width 94 height 12
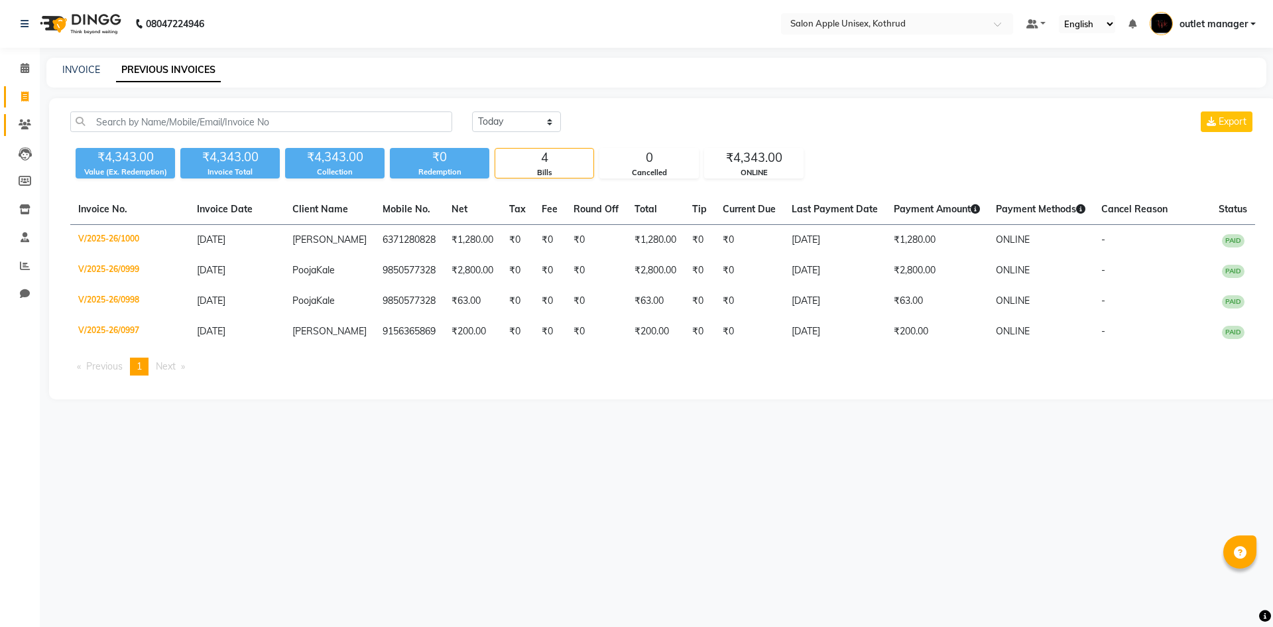
click at [26, 119] on span at bounding box center [24, 124] width 23 height 15
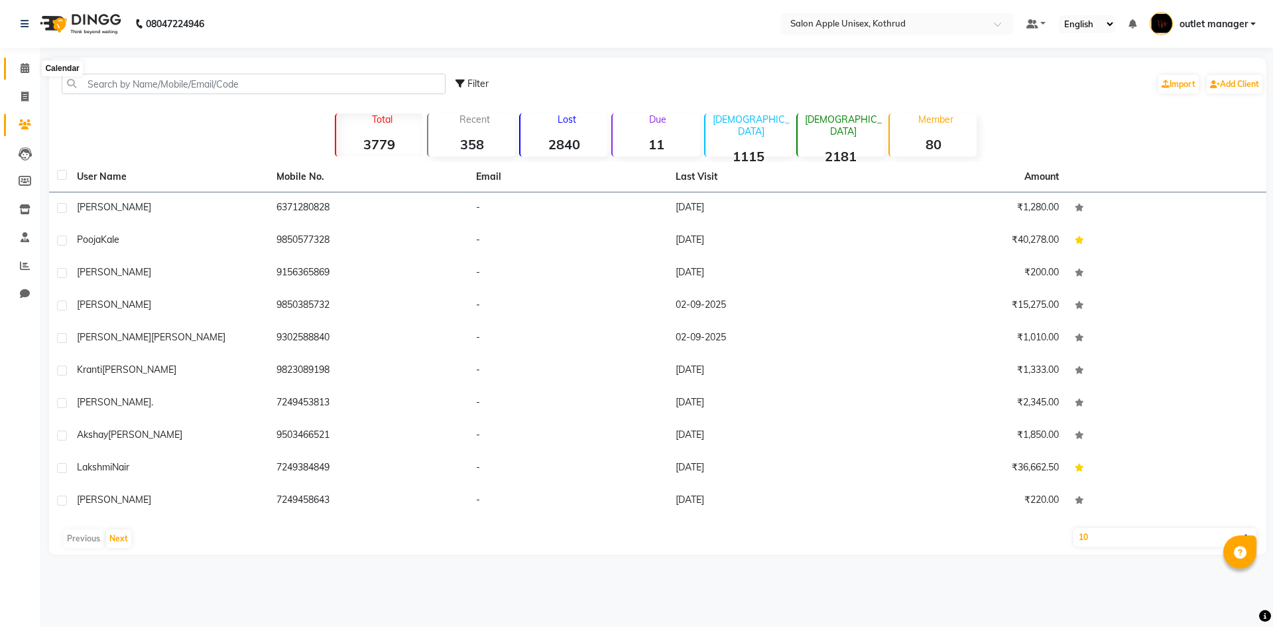
click at [26, 66] on icon at bounding box center [25, 68] width 9 height 10
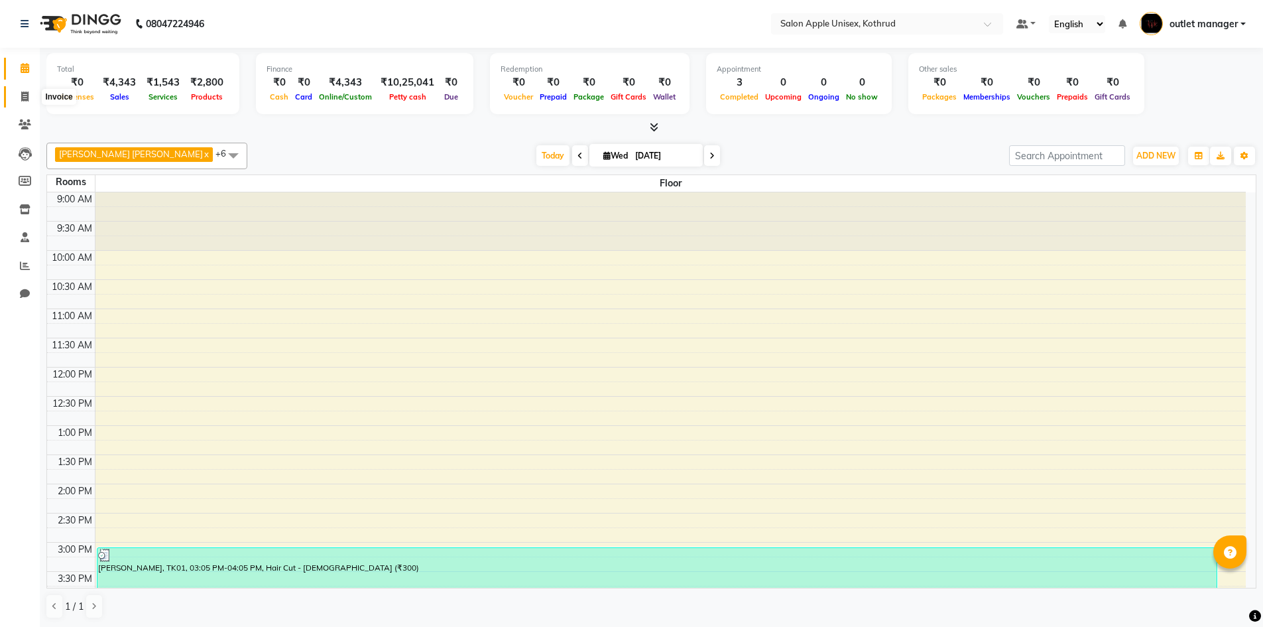
click at [24, 94] on icon at bounding box center [24, 97] width 7 height 10
select select "139"
select select "service"
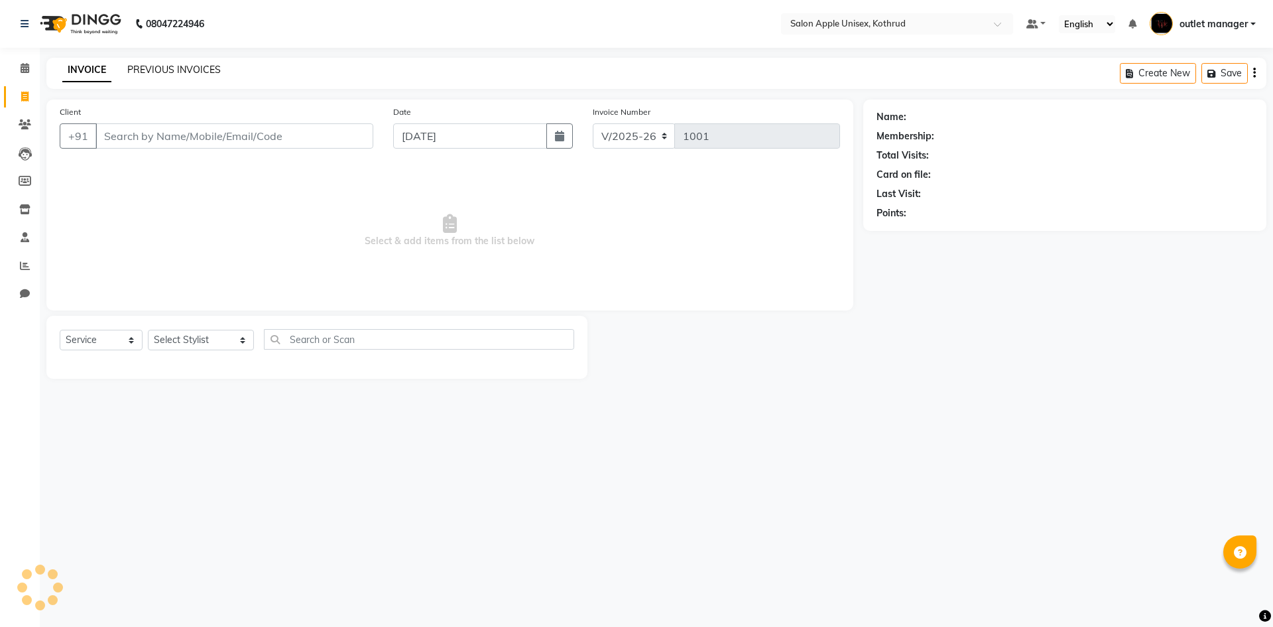
click at [173, 72] on link "PREVIOUS INVOICES" at bounding box center [174, 70] width 94 height 12
